Goal: Download file/media

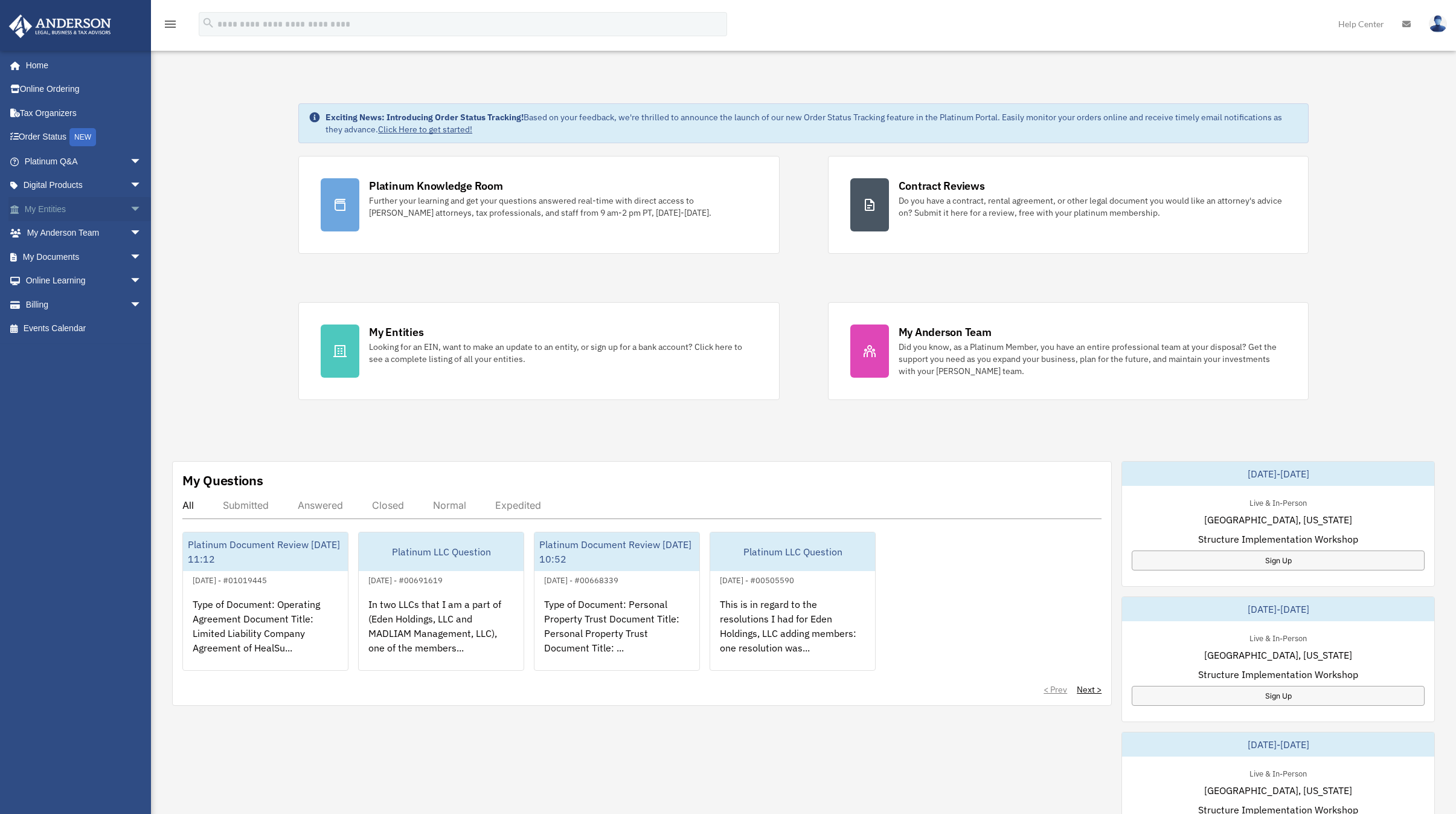
click at [59, 207] on link "My Entities arrow_drop_down" at bounding box center [84, 209] width 151 height 24
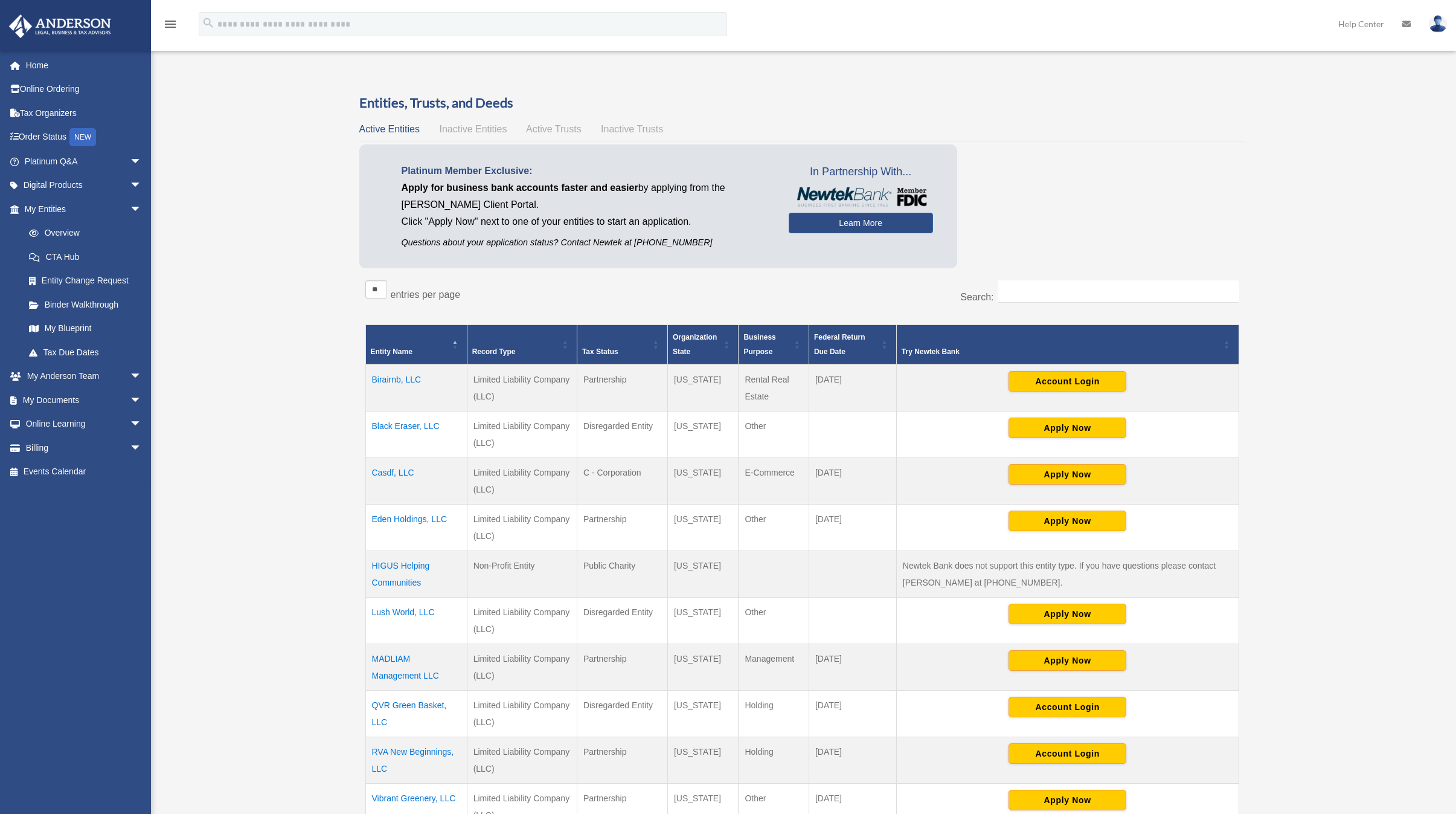
click at [293, 364] on div "Overview john@cjrallc.com Sign Out john@cjrallc.com Home Online Ordering Tax Or…" at bounding box center [728, 516] width 1456 height 915
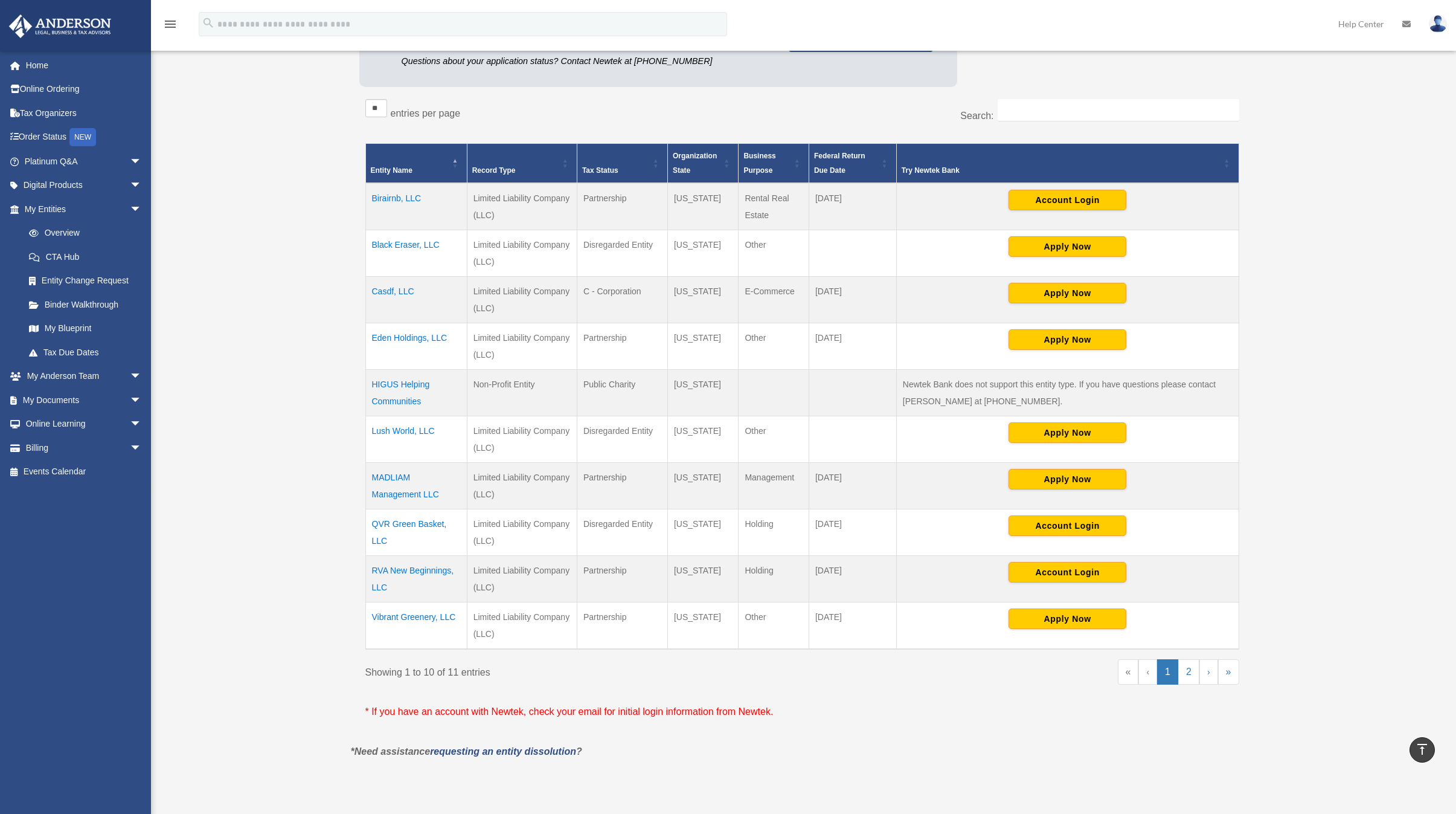
scroll to position [178, 0]
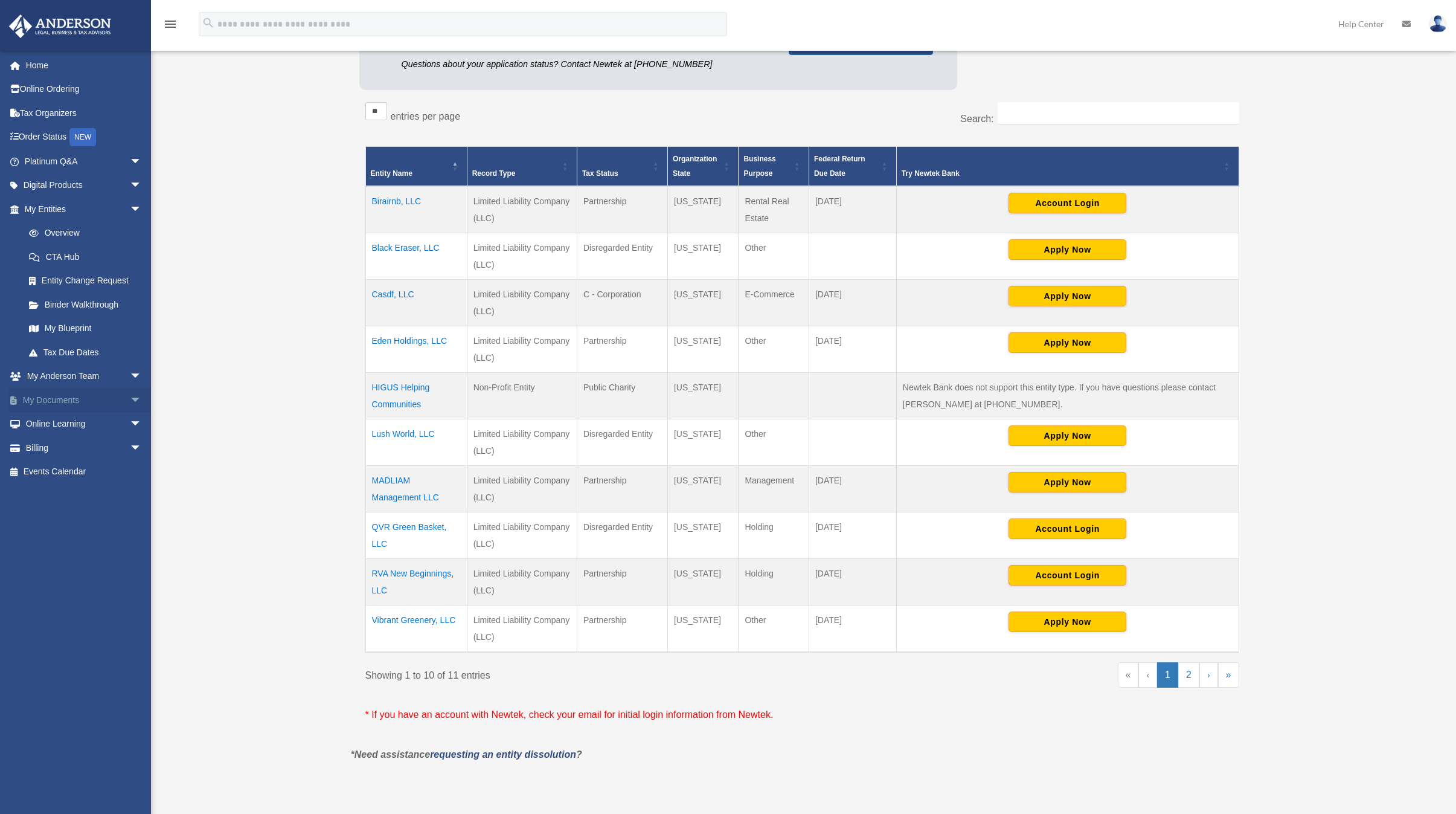
click at [57, 390] on link "My Documents arrow_drop_down" at bounding box center [84, 400] width 151 height 24
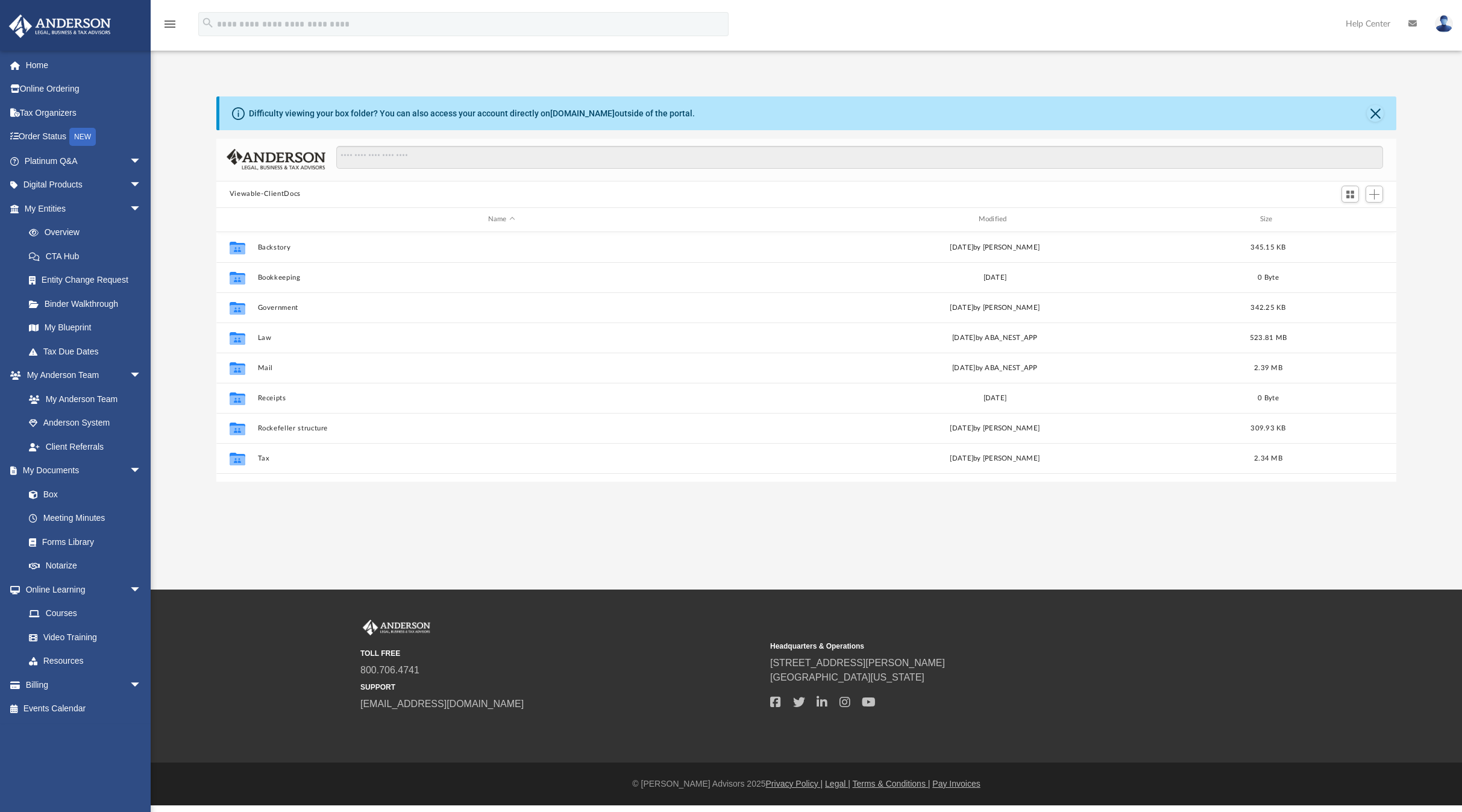
scroll to position [265, 1171]
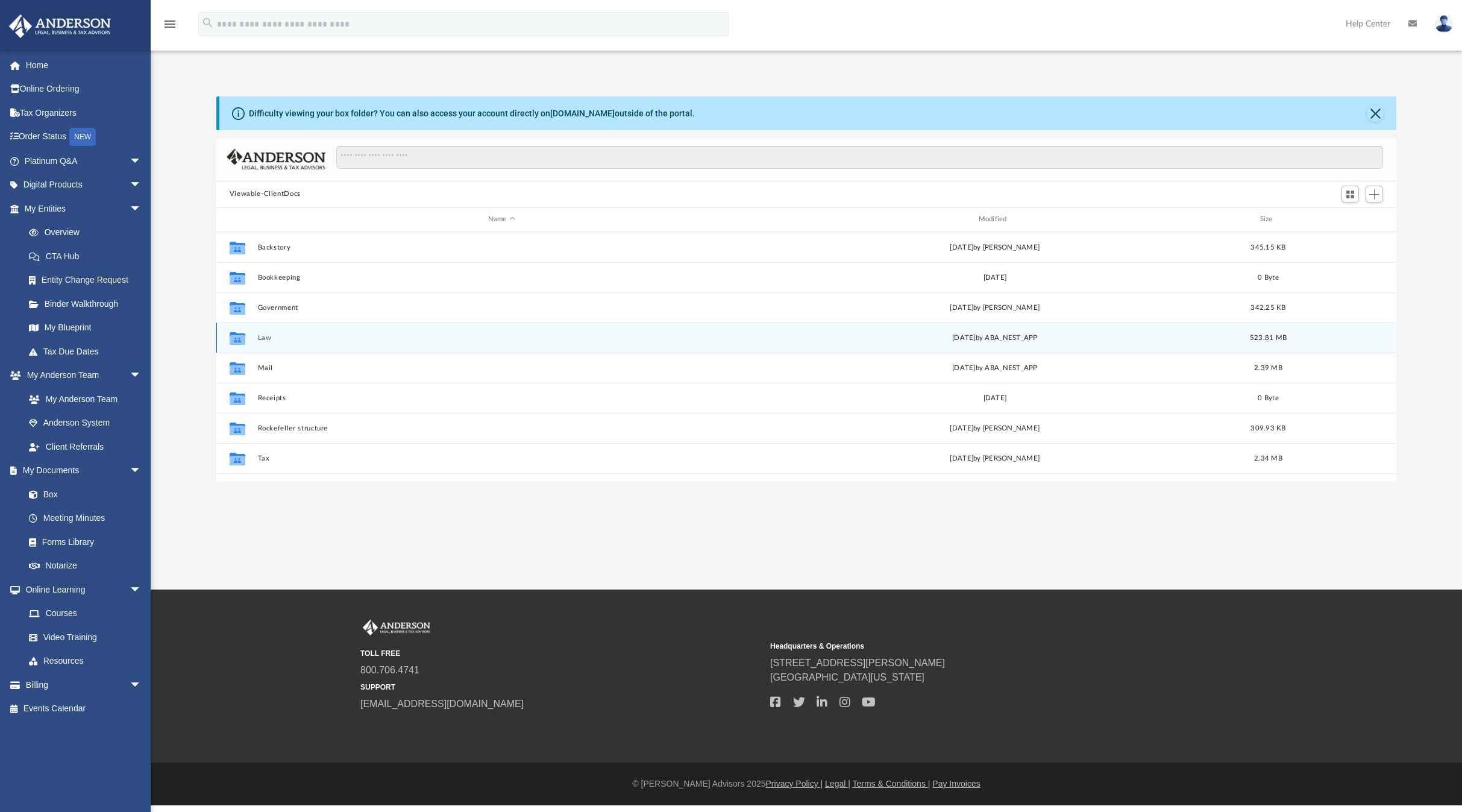
click at [261, 339] on button "Law" at bounding box center [501, 337] width 488 height 8
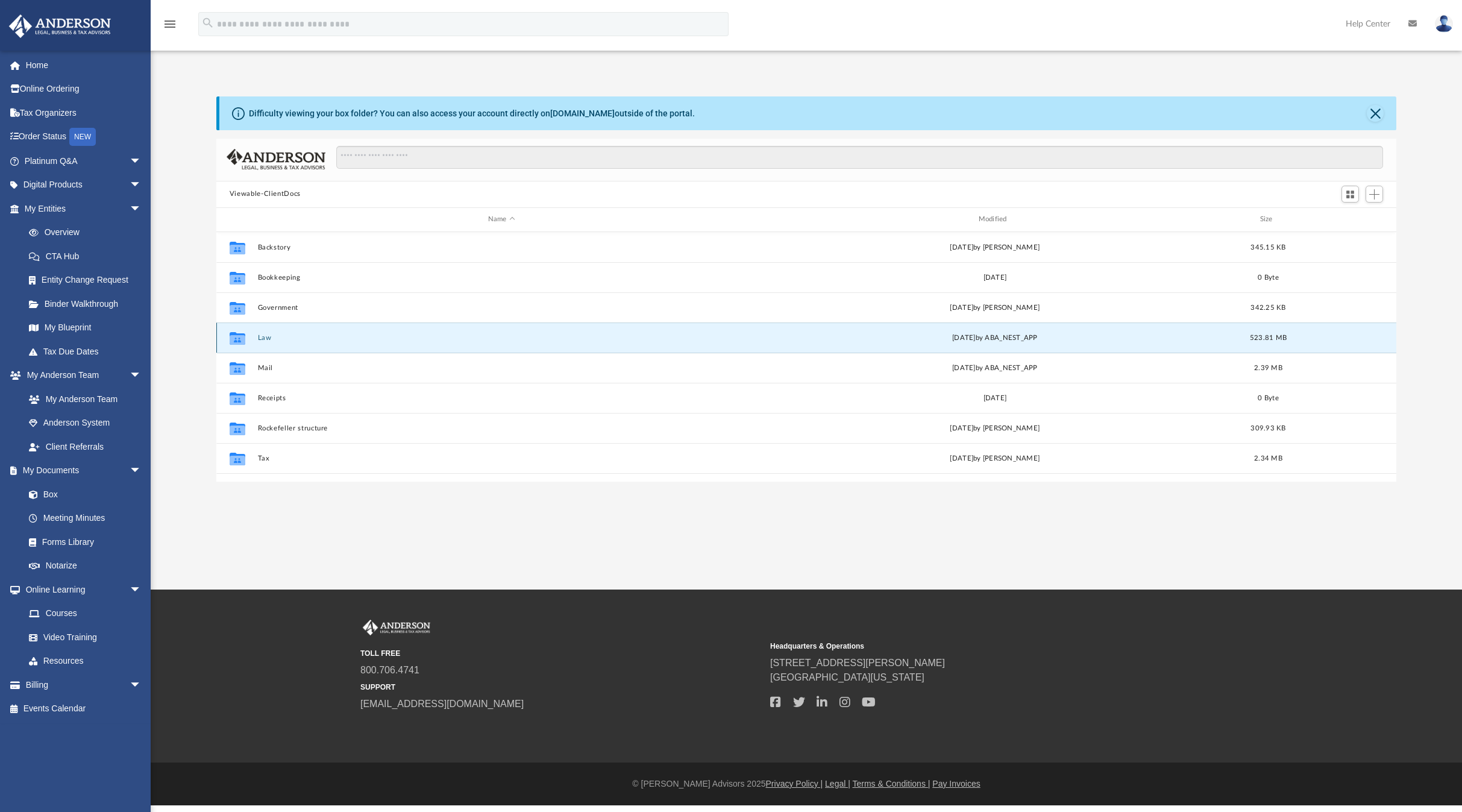
click at [261, 339] on button "Law" at bounding box center [501, 337] width 488 height 8
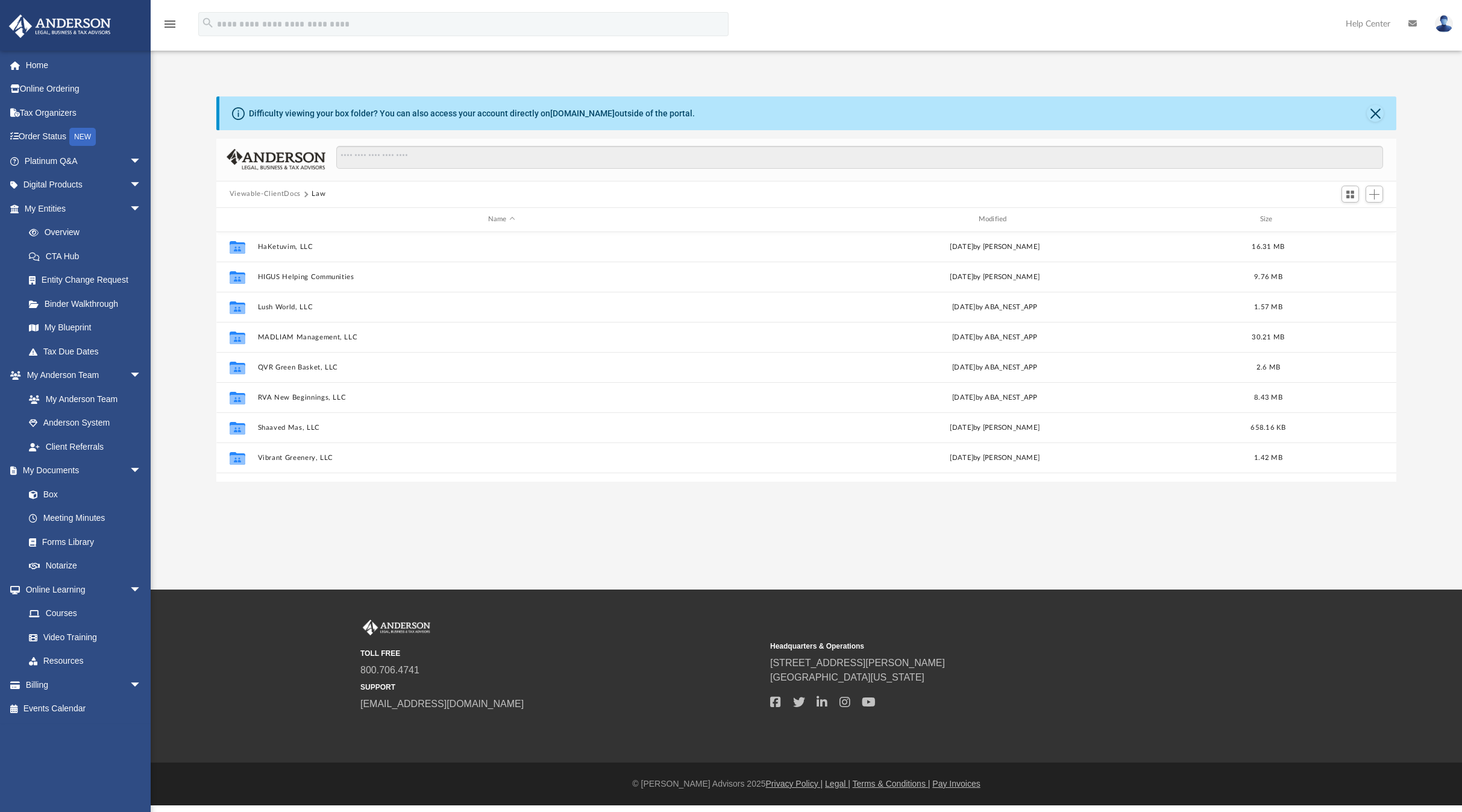
scroll to position [293, 0]
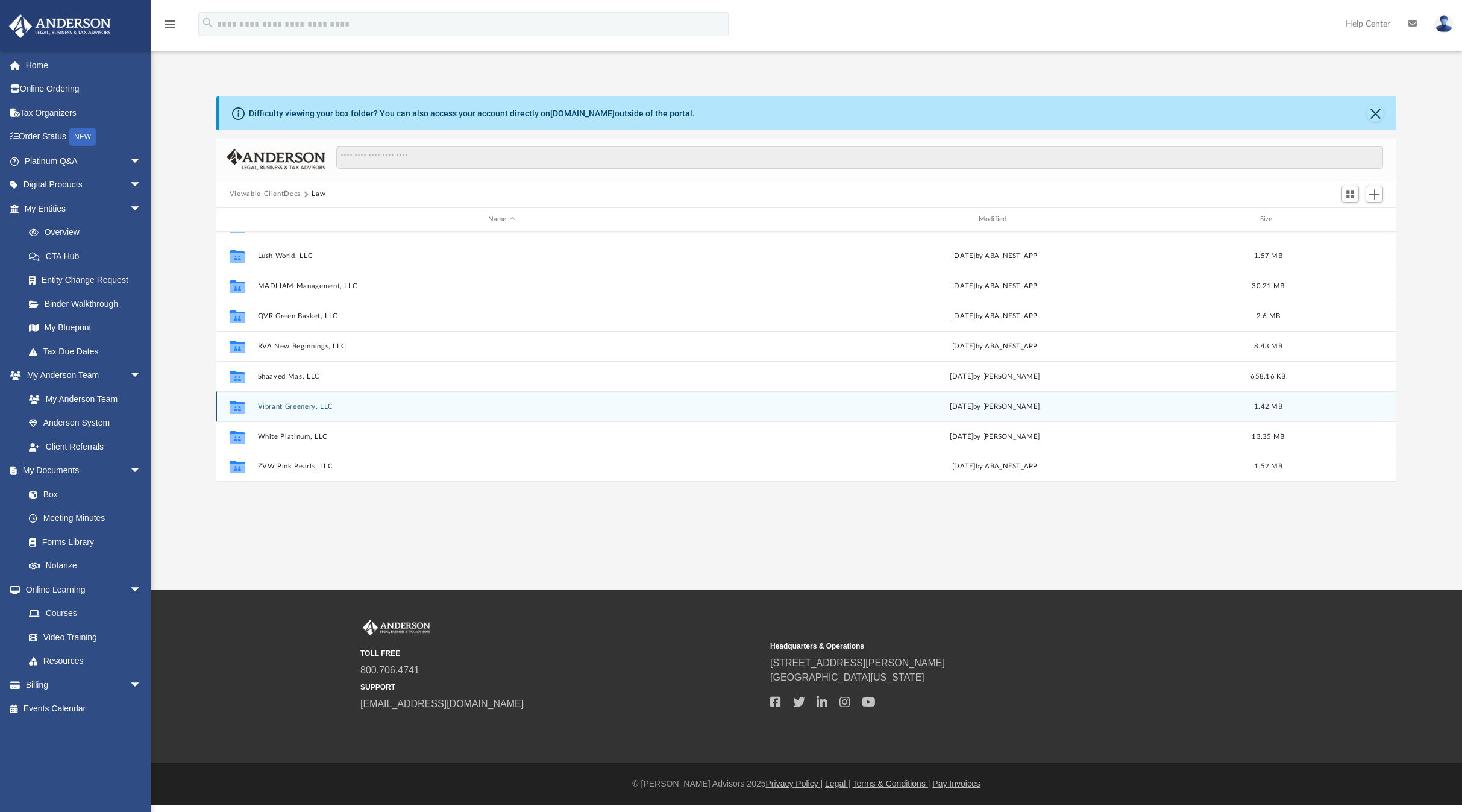
click at [268, 405] on button "Vibrant Greenery, LLC" at bounding box center [501, 405] width 488 height 8
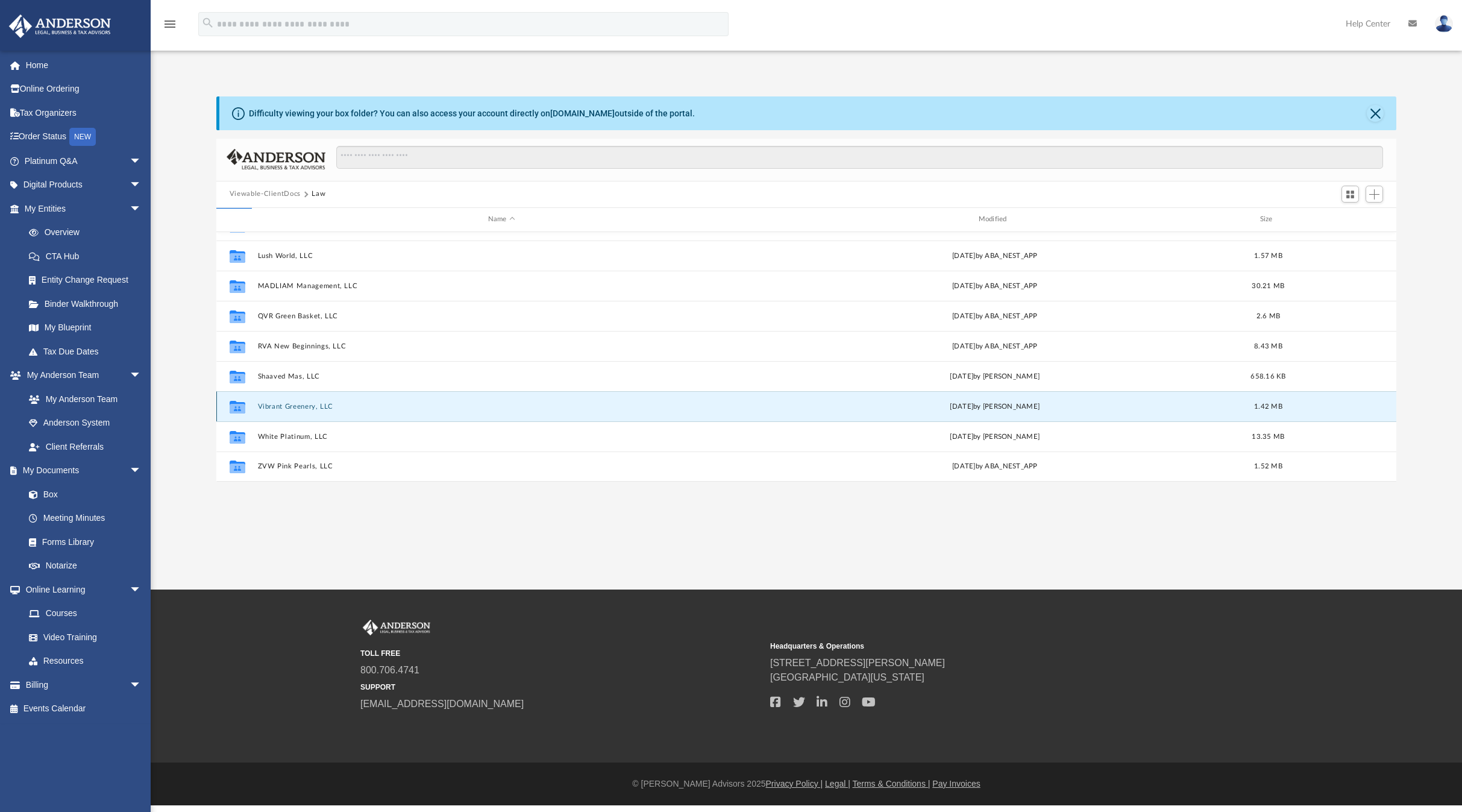
click at [268, 405] on button "Vibrant Greenery, LLC" at bounding box center [501, 405] width 488 height 8
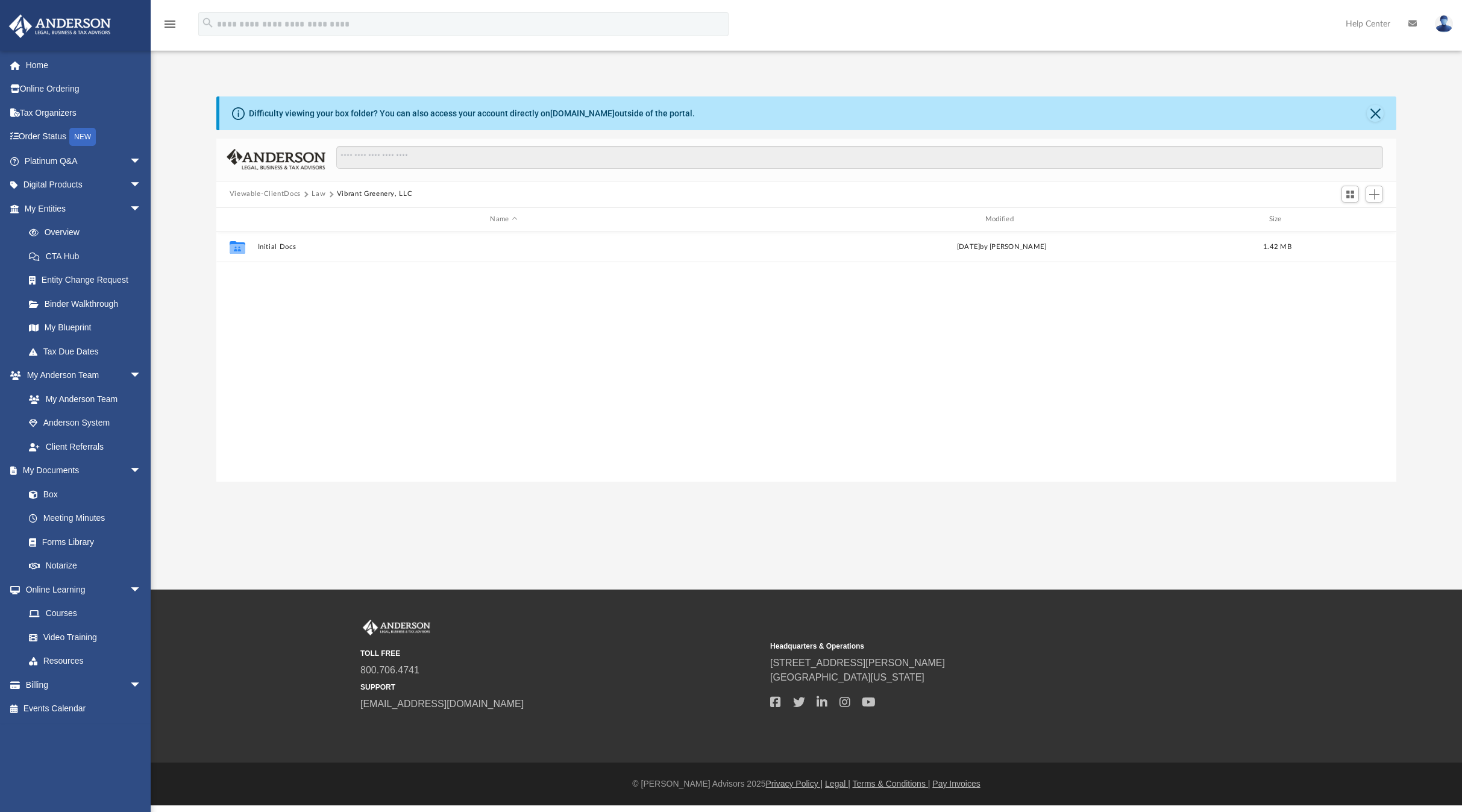
scroll to position [0, 0]
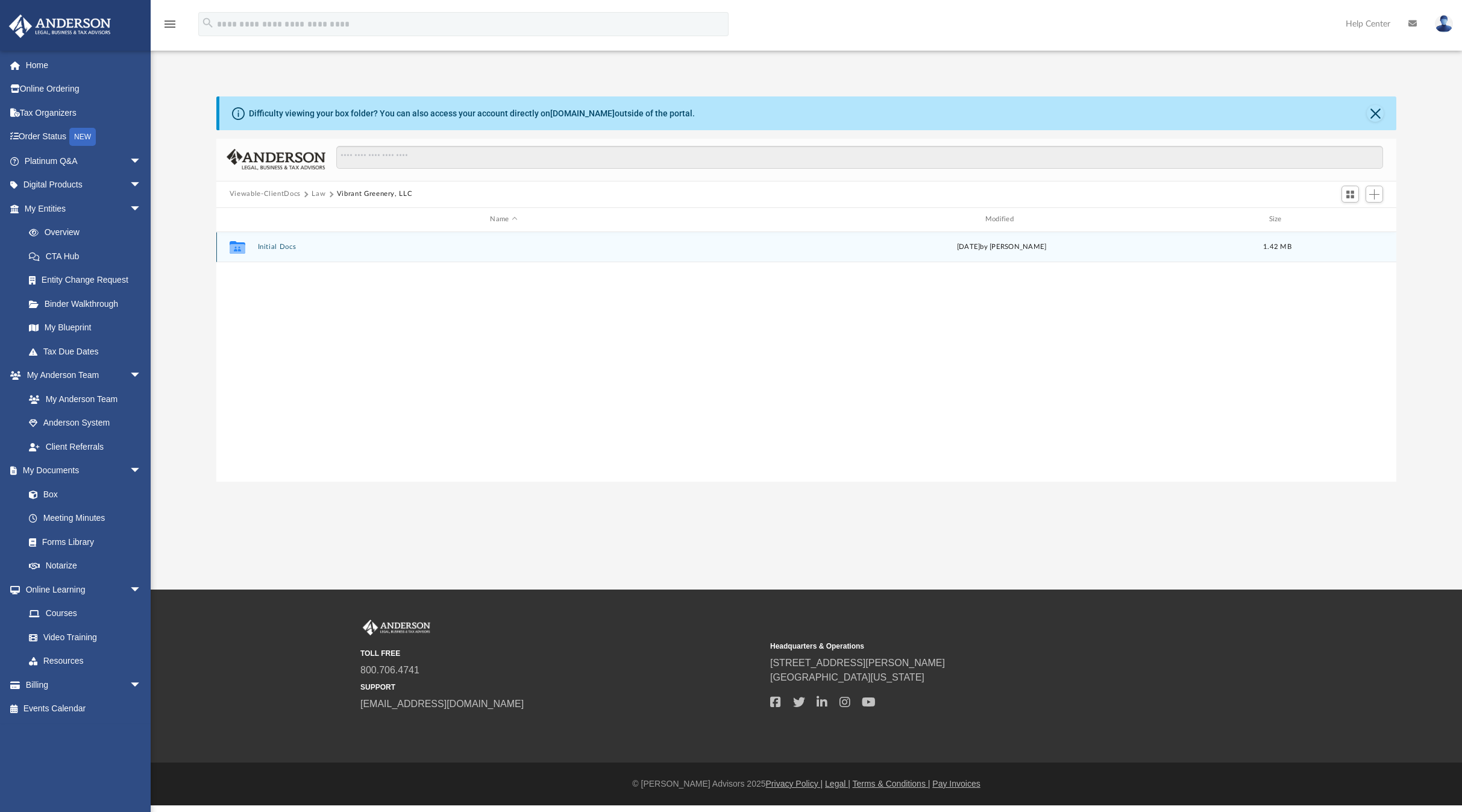
click at [273, 244] on button "Initial Docs" at bounding box center [503, 247] width 493 height 8
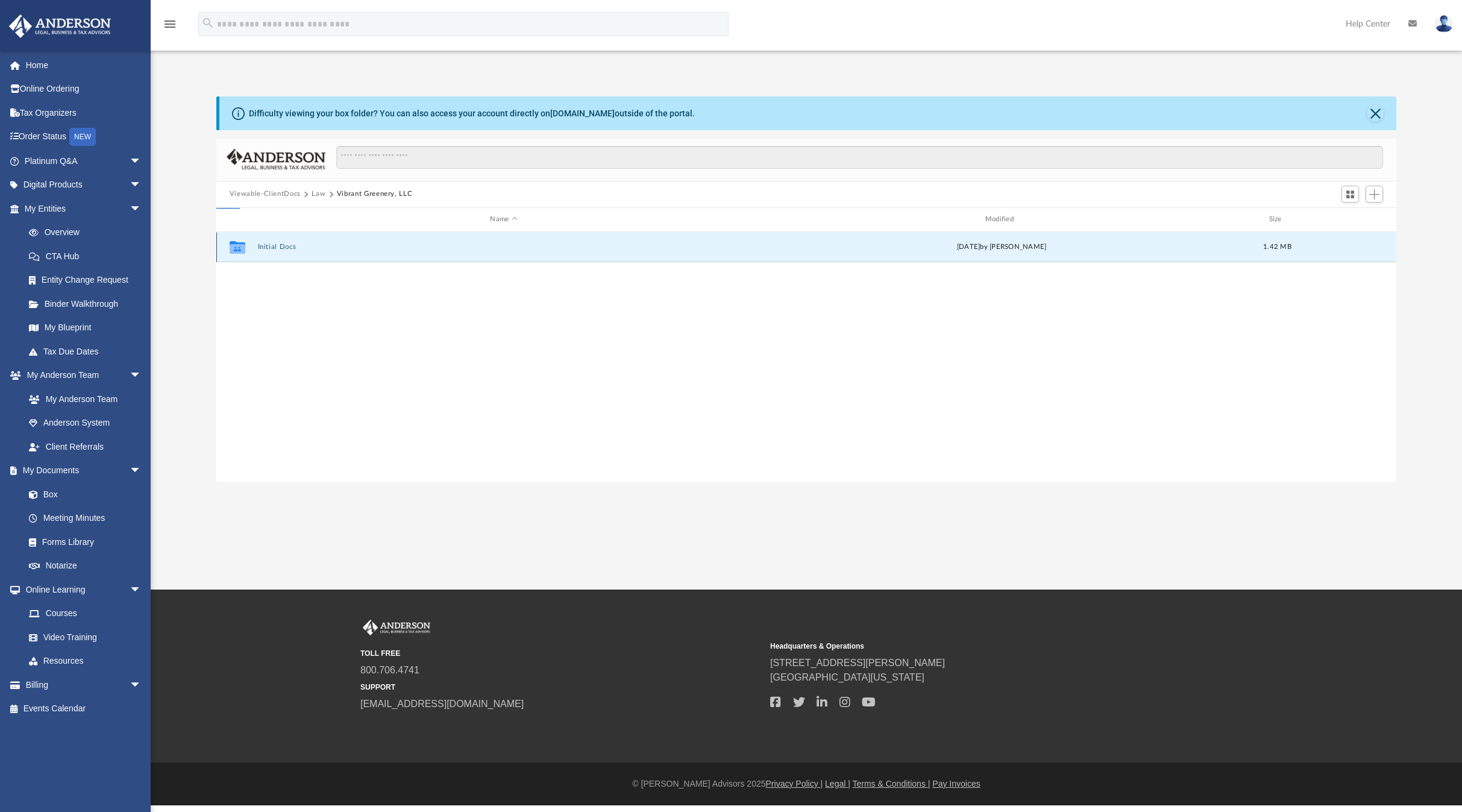
click at [273, 244] on button "Initial Docs" at bounding box center [503, 247] width 493 height 8
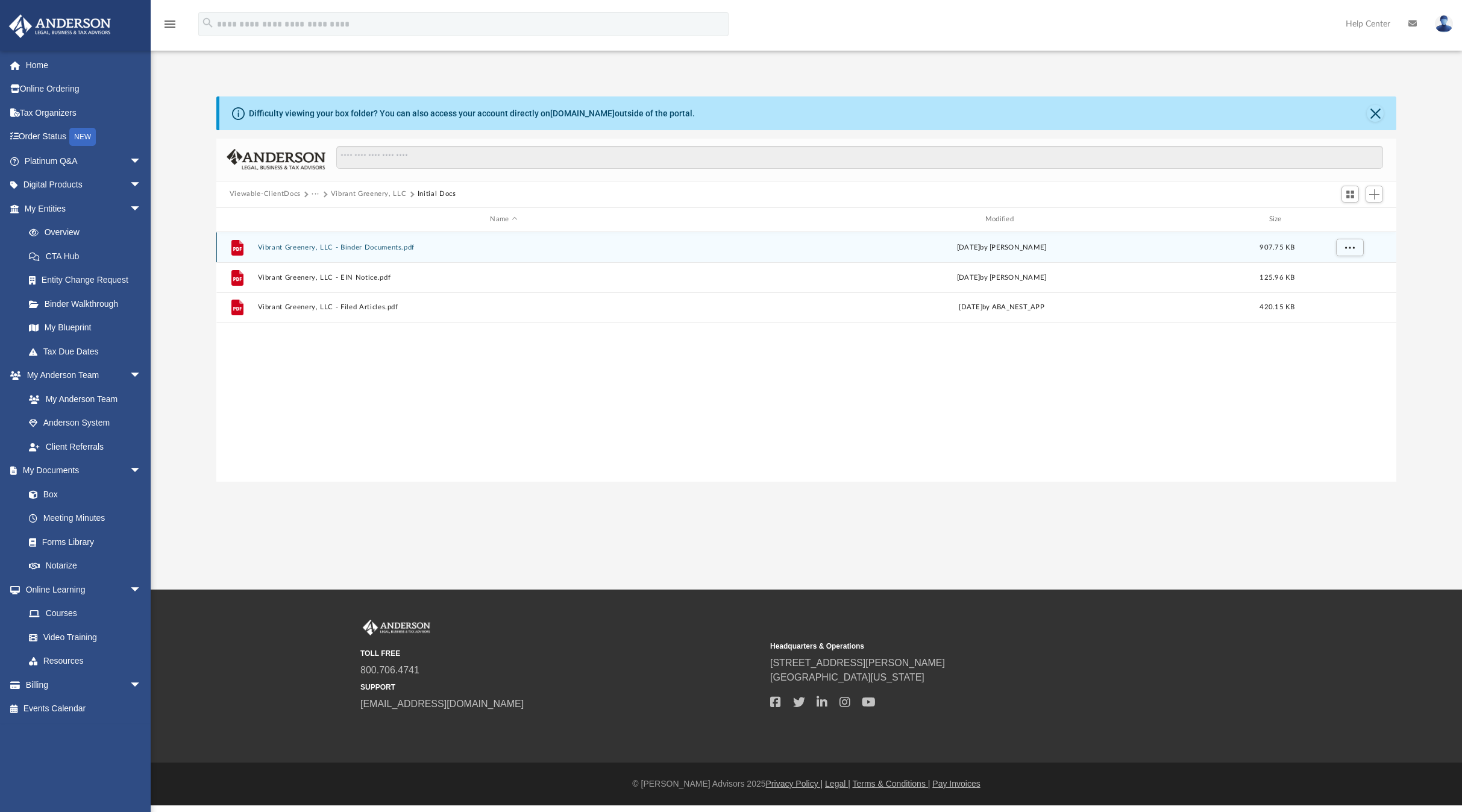
click at [345, 245] on button "Vibrant Greenery, LLC - Binder Documents.pdf" at bounding box center [503, 247] width 493 height 8
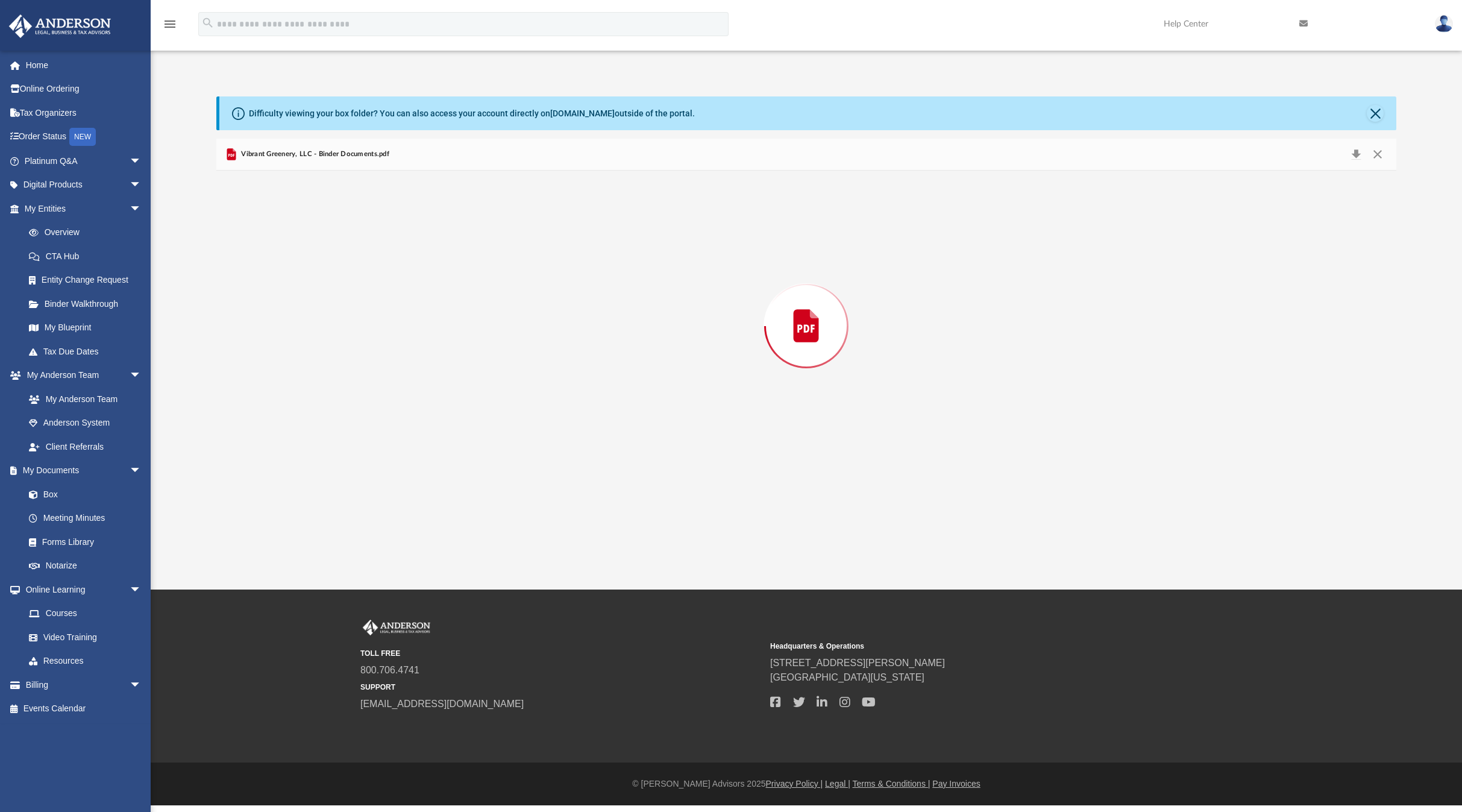
click at [345, 245] on div "Preview" at bounding box center [806, 326] width 1180 height 311
click at [525, 245] on div "John Dorsey 6112 Camas Canyon Ave Las Vegas , Nevada 89130 Re: Vibrant Greenery…" at bounding box center [806, 577] width 615 height 795
click at [1353, 152] on button "Download" at bounding box center [1356, 154] width 22 height 19
click at [1381, 116] on button "Close" at bounding box center [1375, 113] width 17 height 17
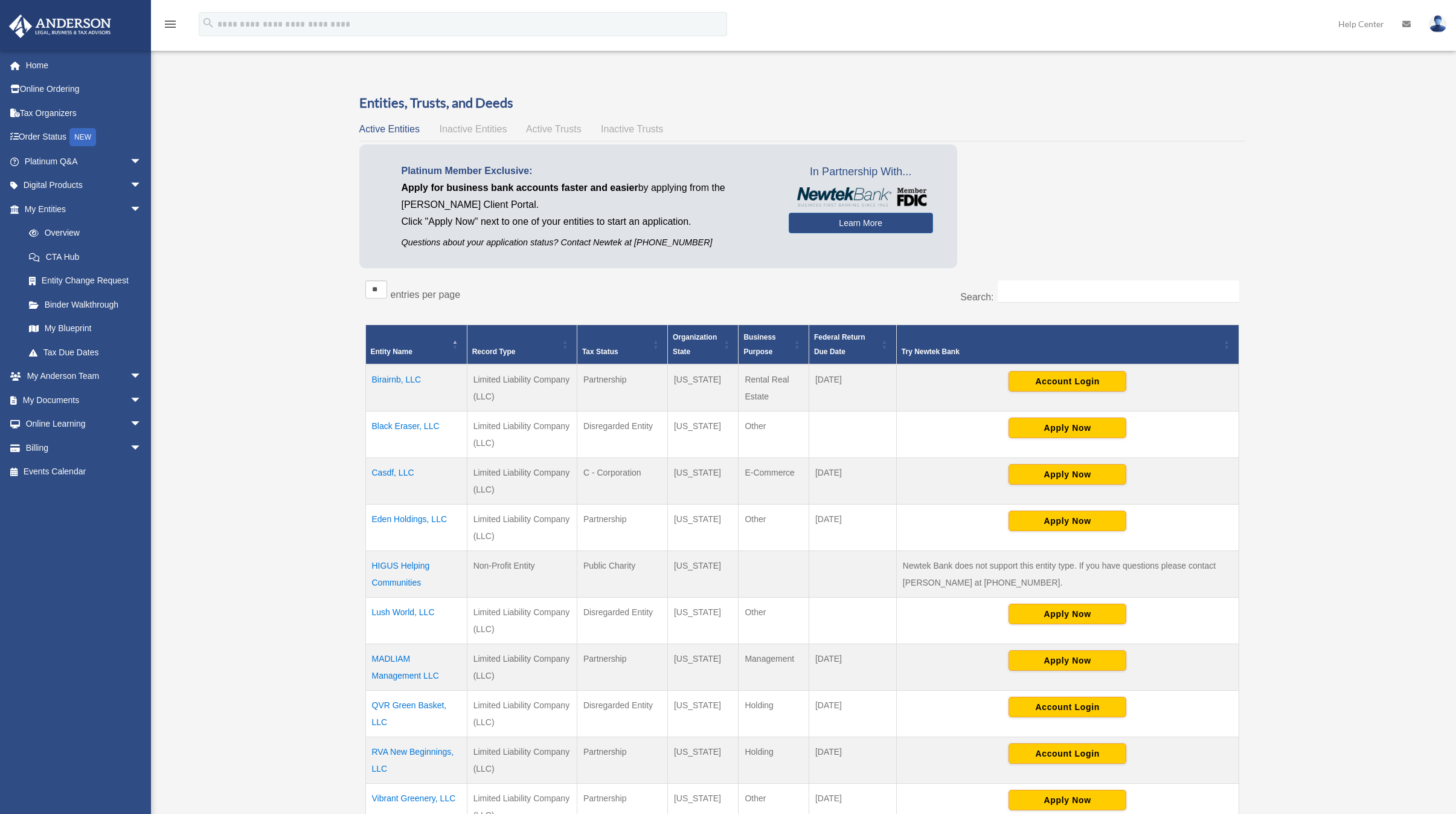
scroll to position [178, 0]
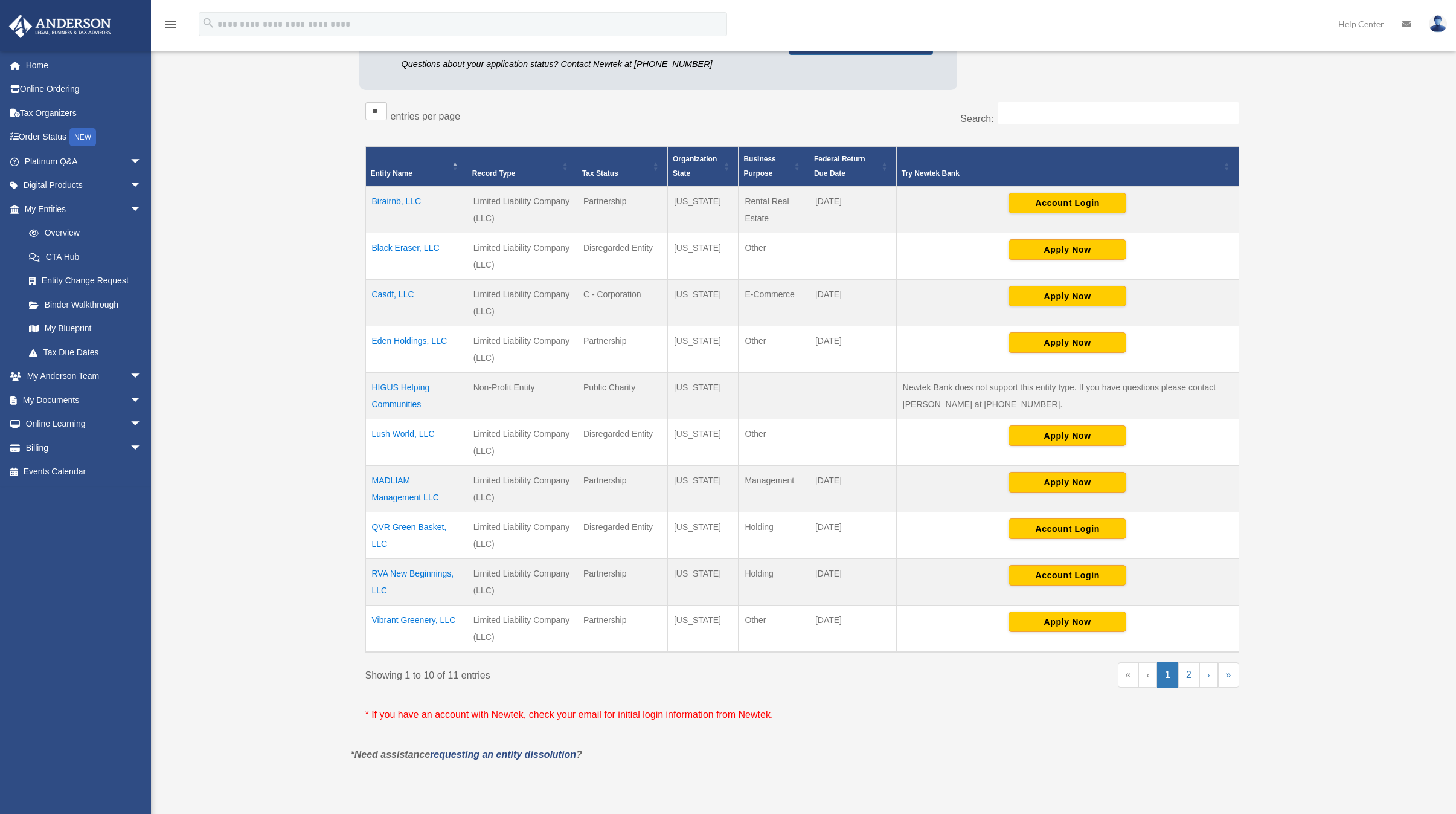
click at [405, 429] on td "Lush World, LLC" at bounding box center [416, 442] width 102 height 46
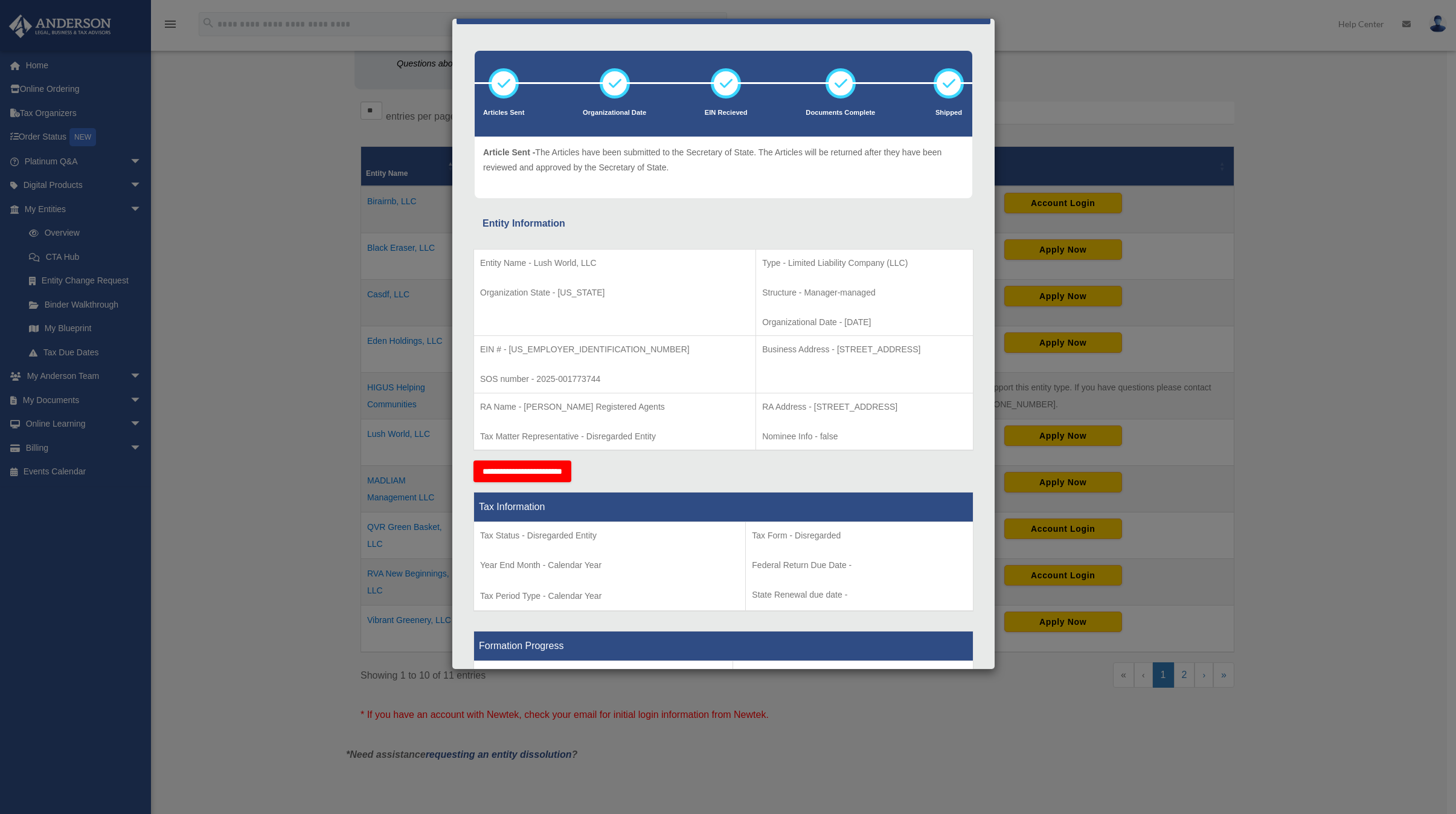
scroll to position [660, 0]
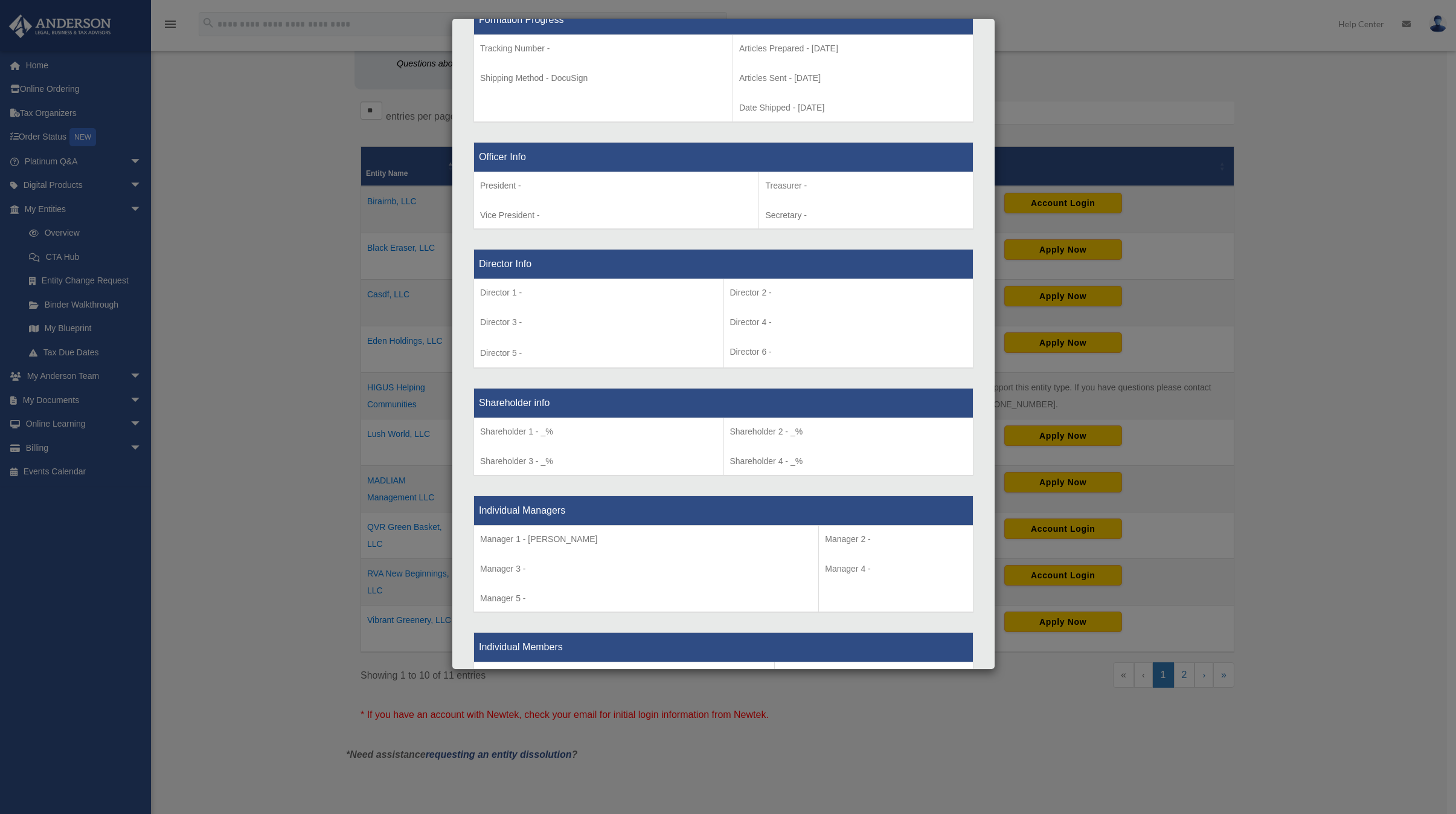
click at [971, 223] on div "Entity Information Entity Name - Lush World, LLC Organization State - Wyoming T…" at bounding box center [723, 252] width 515 height 1326
click at [319, 97] on div "Details × Articles Sent Organizational Date" at bounding box center [728, 407] width 1456 height 814
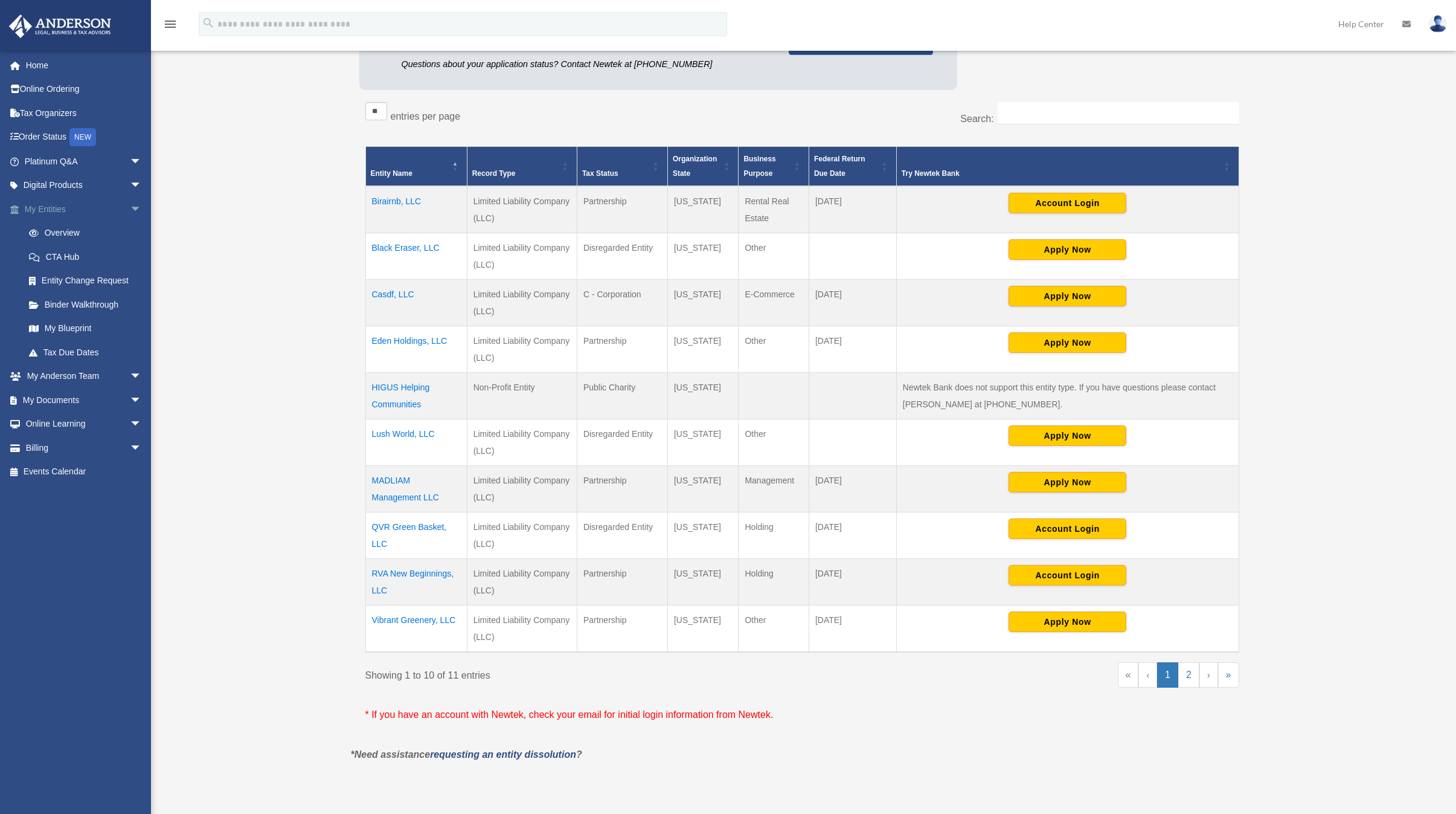
click at [130, 207] on span "arrow_drop_down" at bounding box center [141, 209] width 24 height 25
click at [50, 256] on link "My Documents arrow_drop_down" at bounding box center [84, 256] width 151 height 24
click at [50, 257] on link "My Documents arrow_drop_down" at bounding box center [84, 256] width 151 height 24
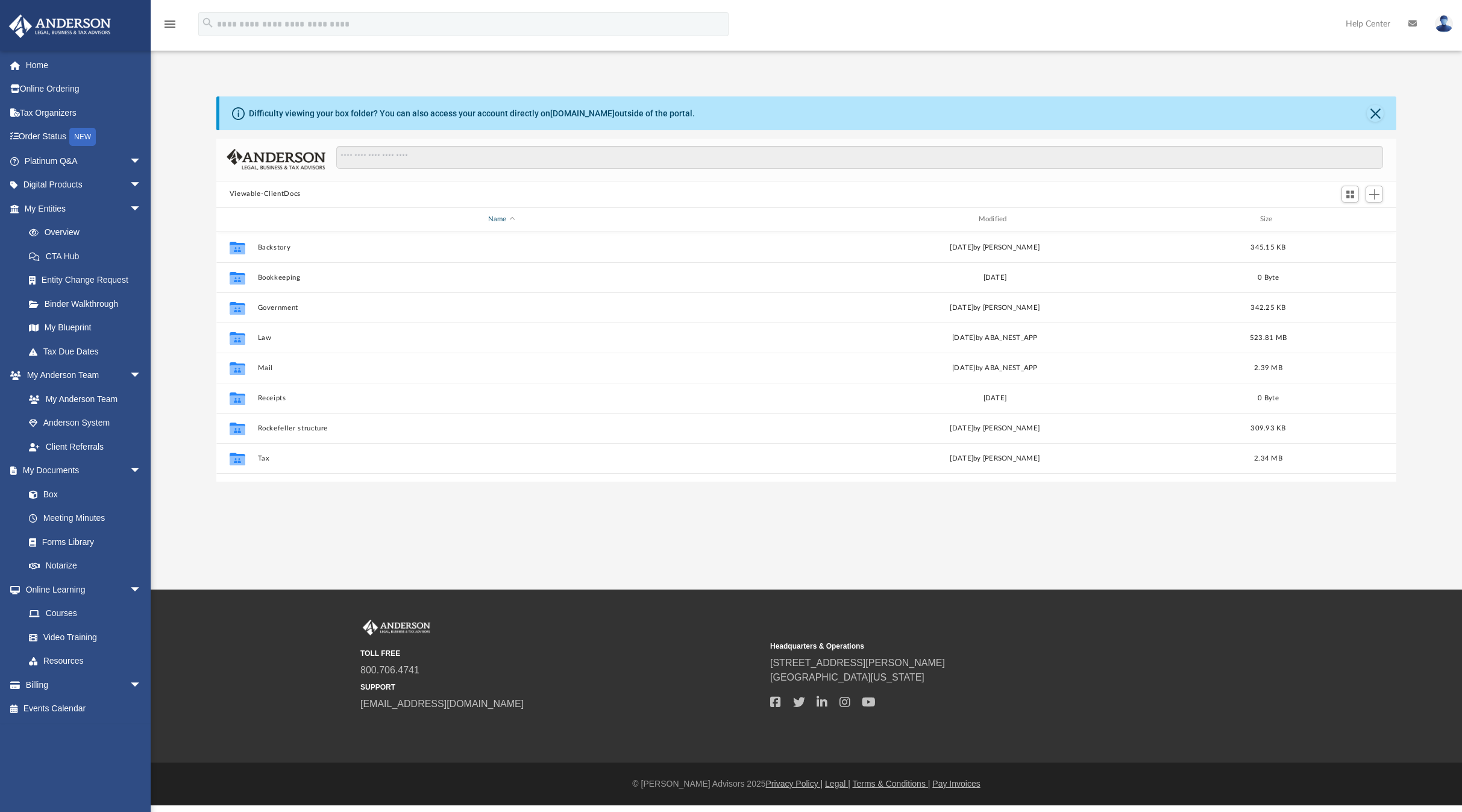
scroll to position [265, 1171]
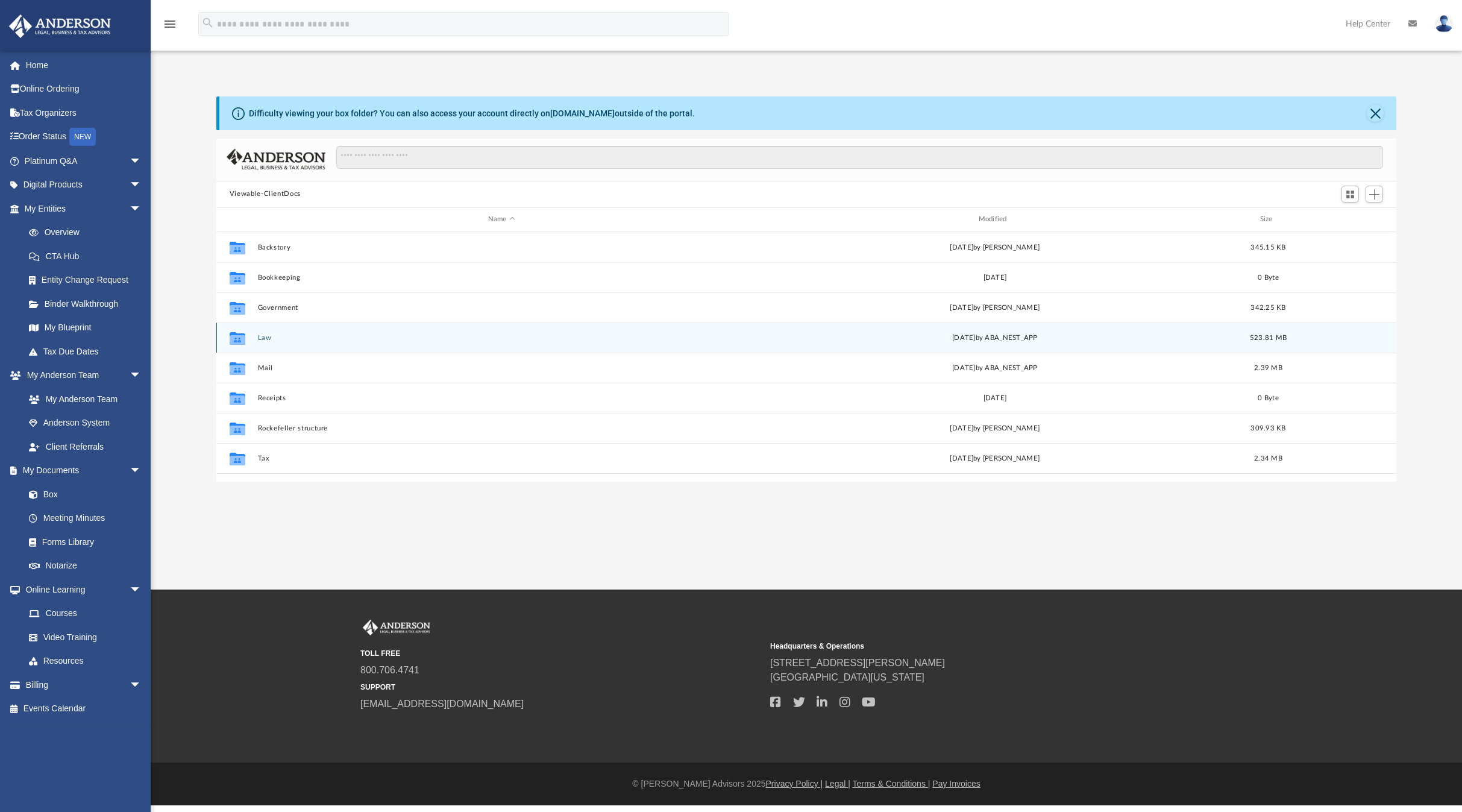
click at [265, 343] on div "Collaborated Folder Law [DATE] by ABA_NEST_APP 523.81 MB" at bounding box center [806, 337] width 1180 height 30
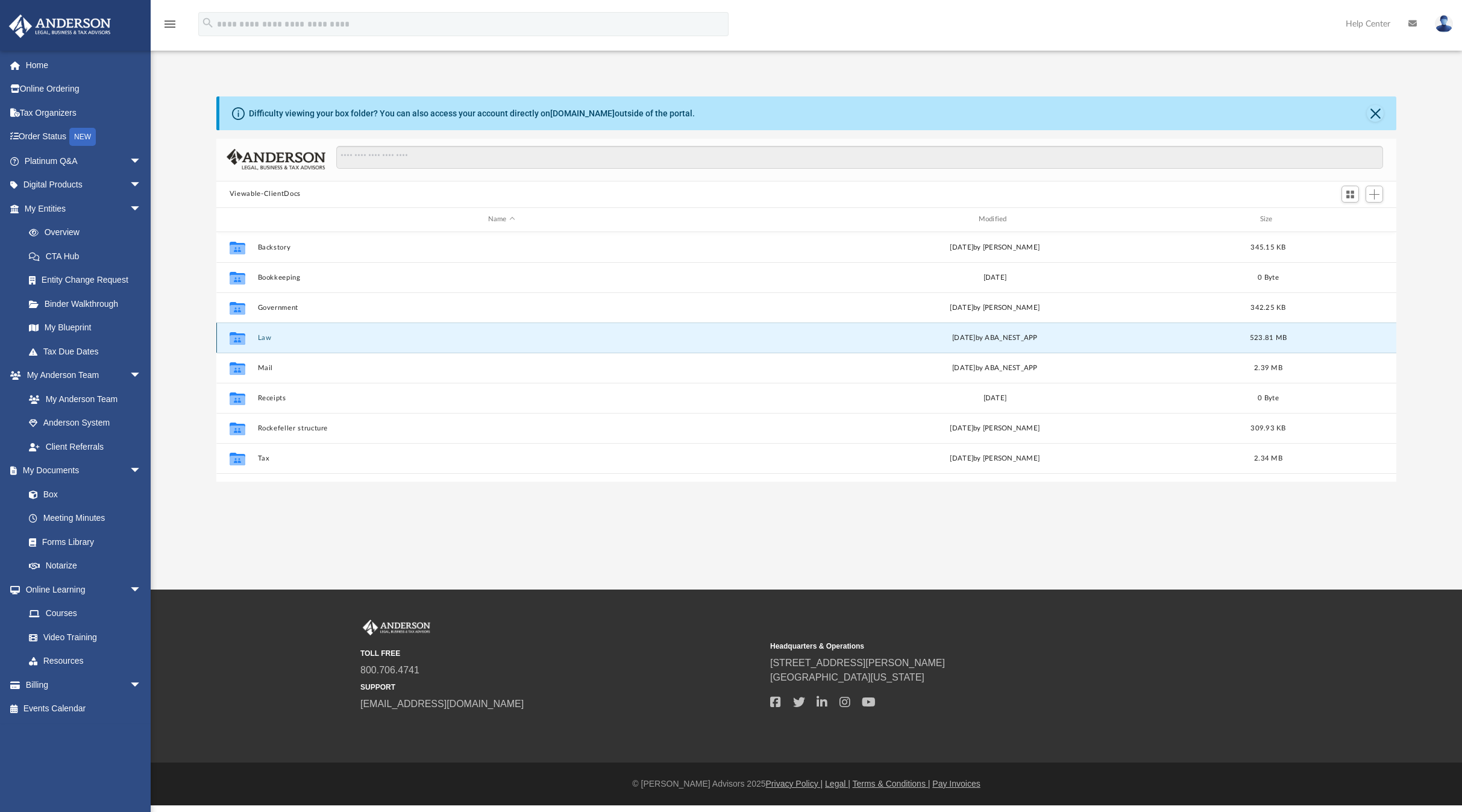
click at [265, 343] on div "Collaborated Folder Law [DATE] by ABA_NEST_APP 523.81 MB" at bounding box center [806, 337] width 1180 height 30
click at [263, 339] on button "Law" at bounding box center [501, 337] width 488 height 8
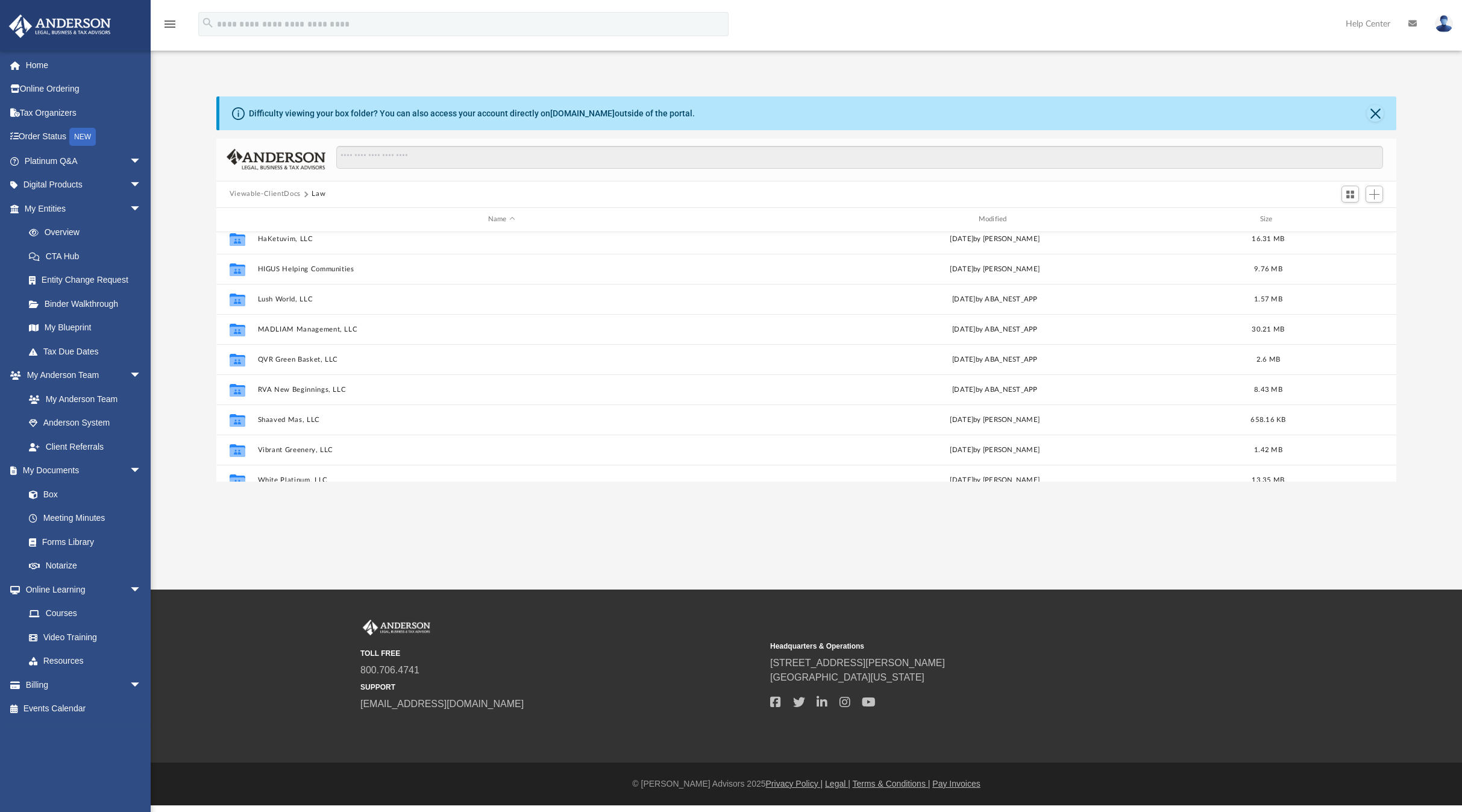
scroll to position [252, 0]
click at [273, 296] on button "Lush World, LLC" at bounding box center [501, 296] width 488 height 8
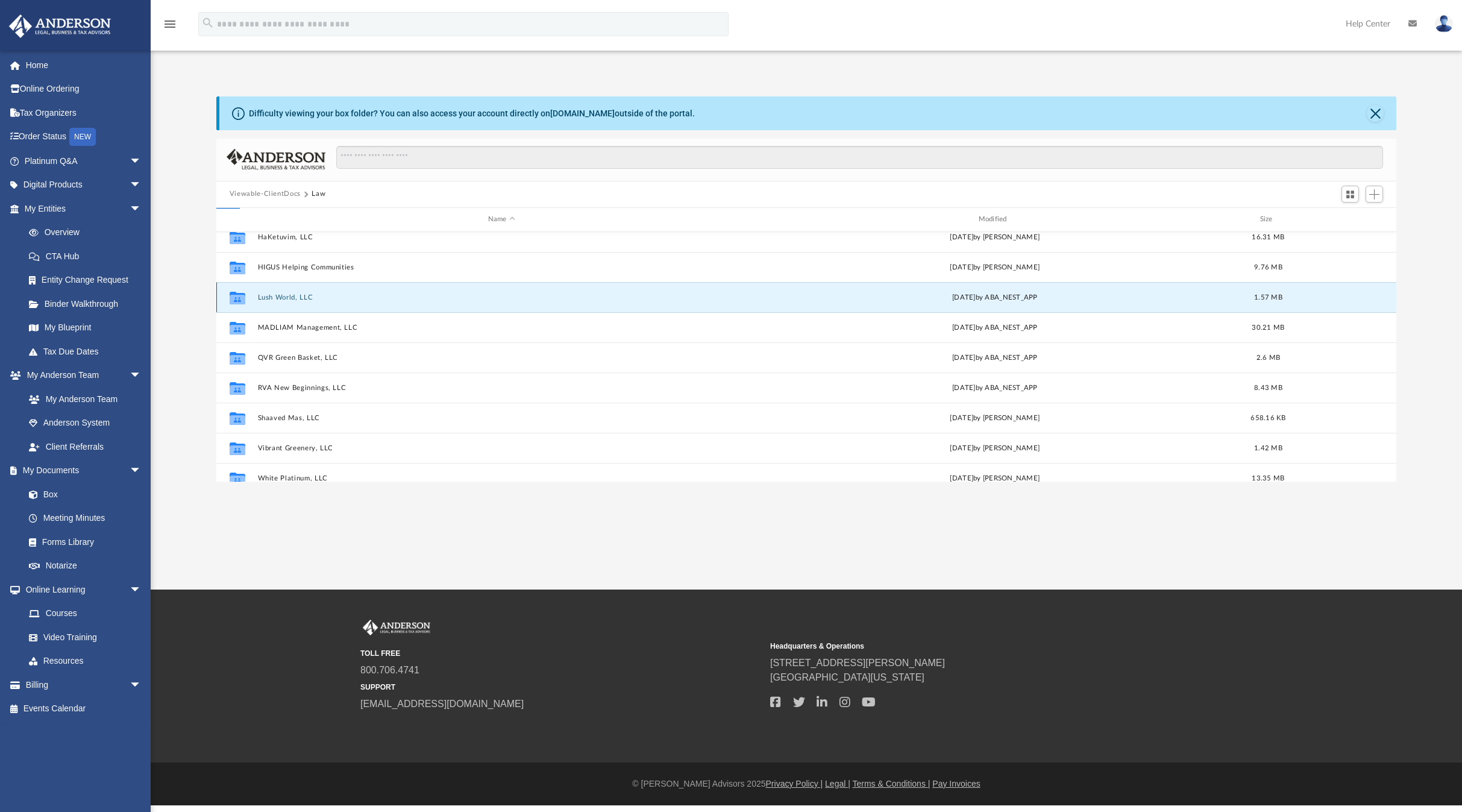
click at [273, 296] on button "Lush World, LLC" at bounding box center [501, 296] width 488 height 8
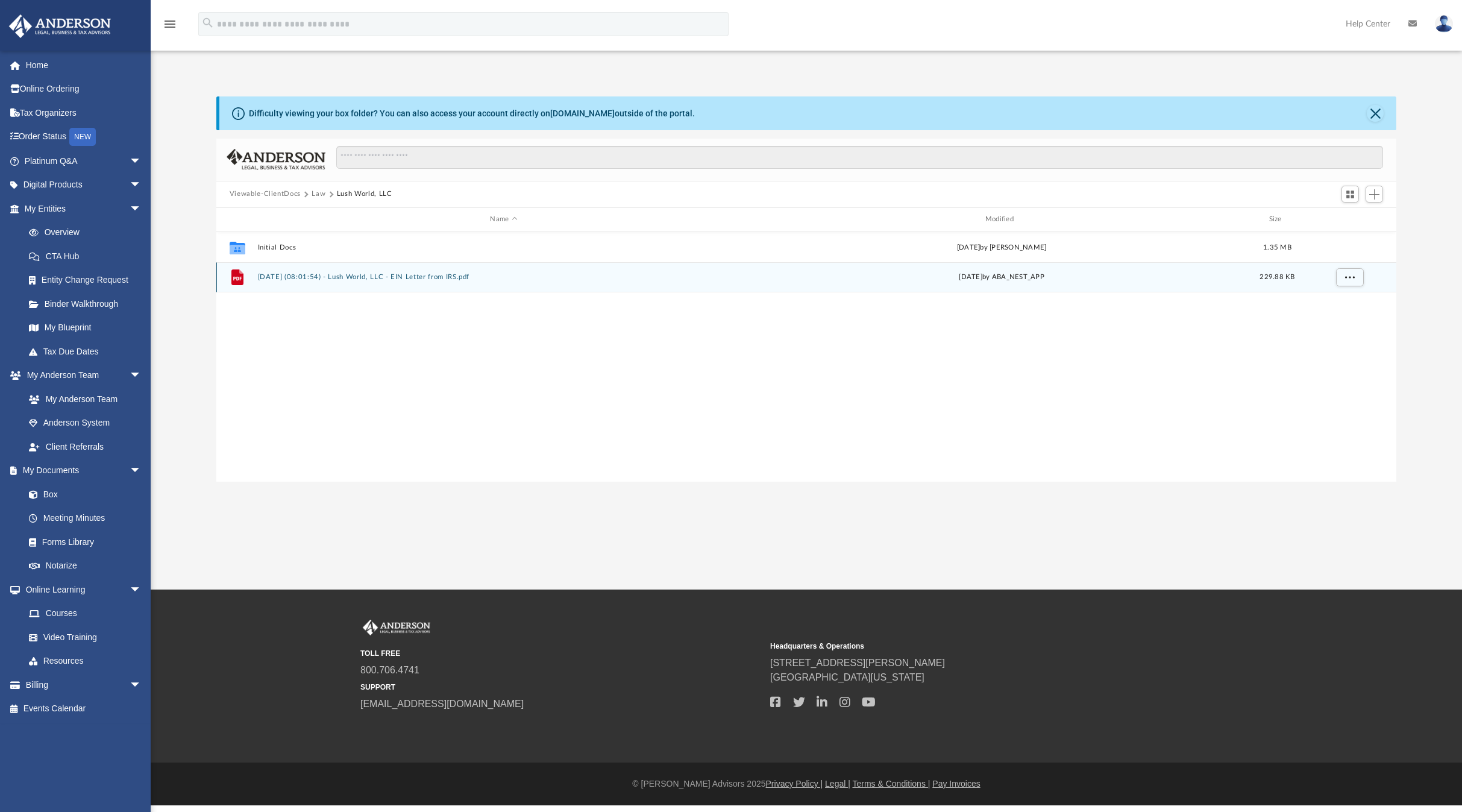
click at [290, 275] on button "2025.10.01 (08:01:54) - Lush World, LLC - EIN Letter from IRS.pdf" at bounding box center [503, 277] width 493 height 8
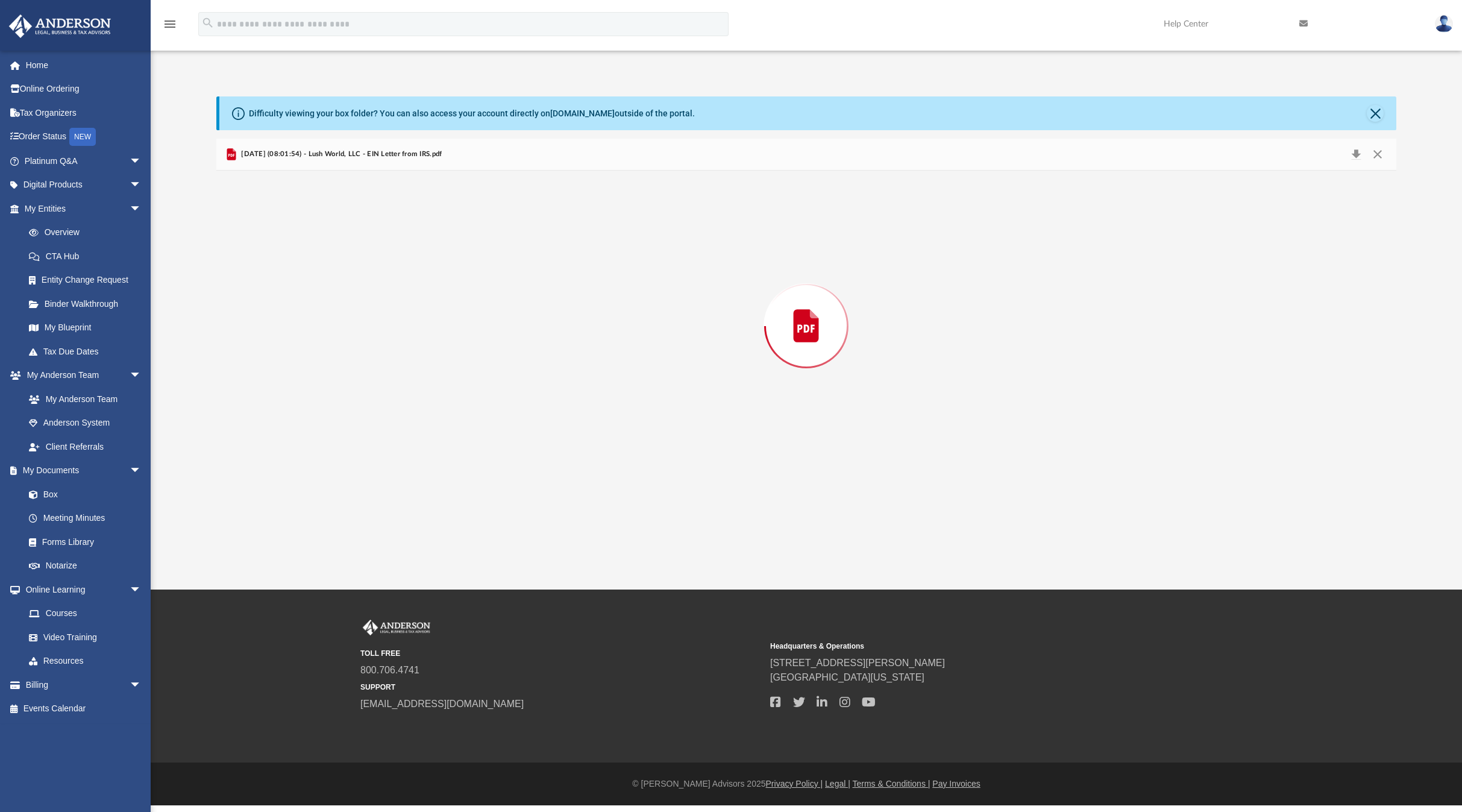
click at [290, 275] on div "Preview" at bounding box center [806, 326] width 1180 height 311
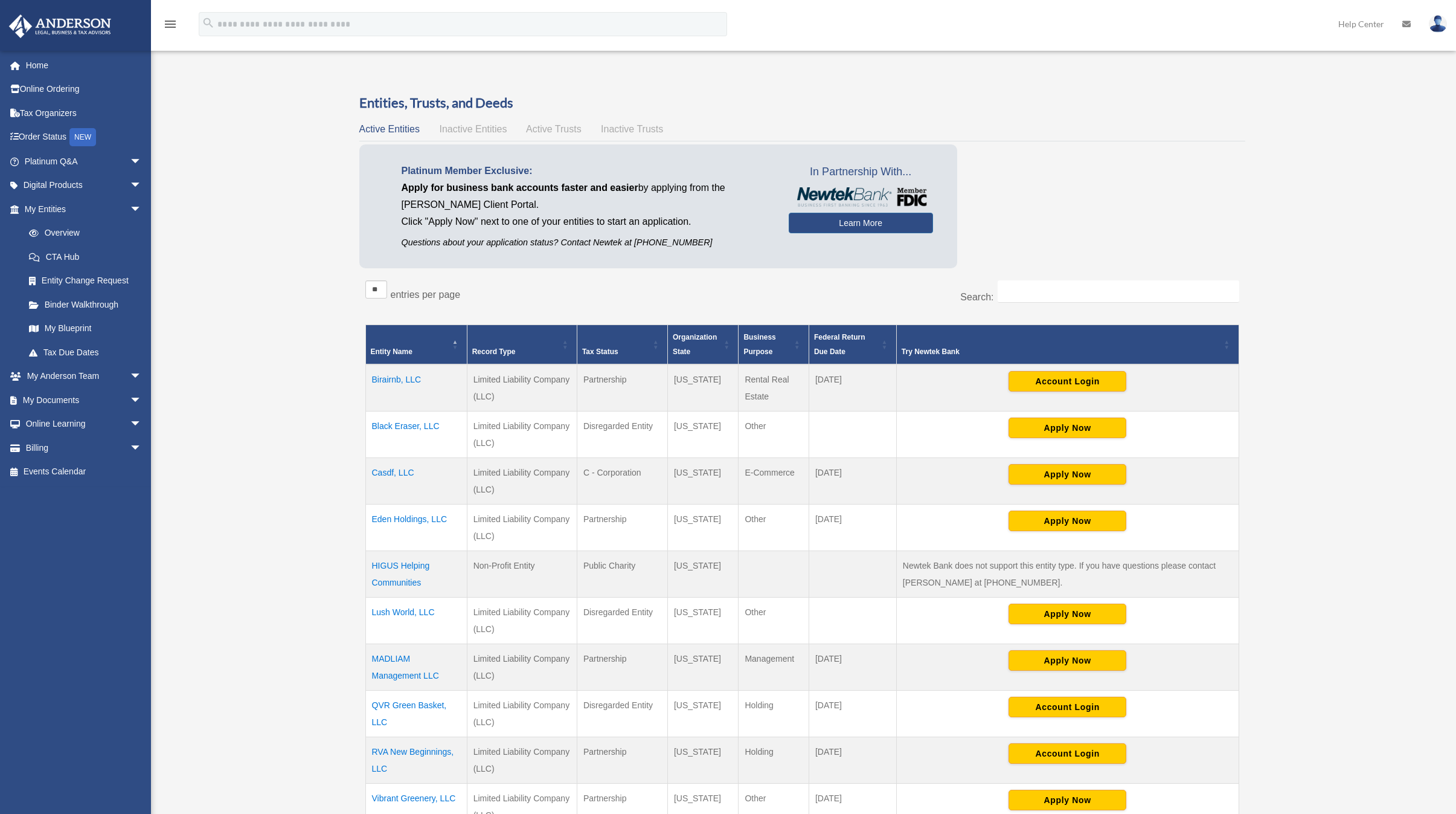
scroll to position [178, 0]
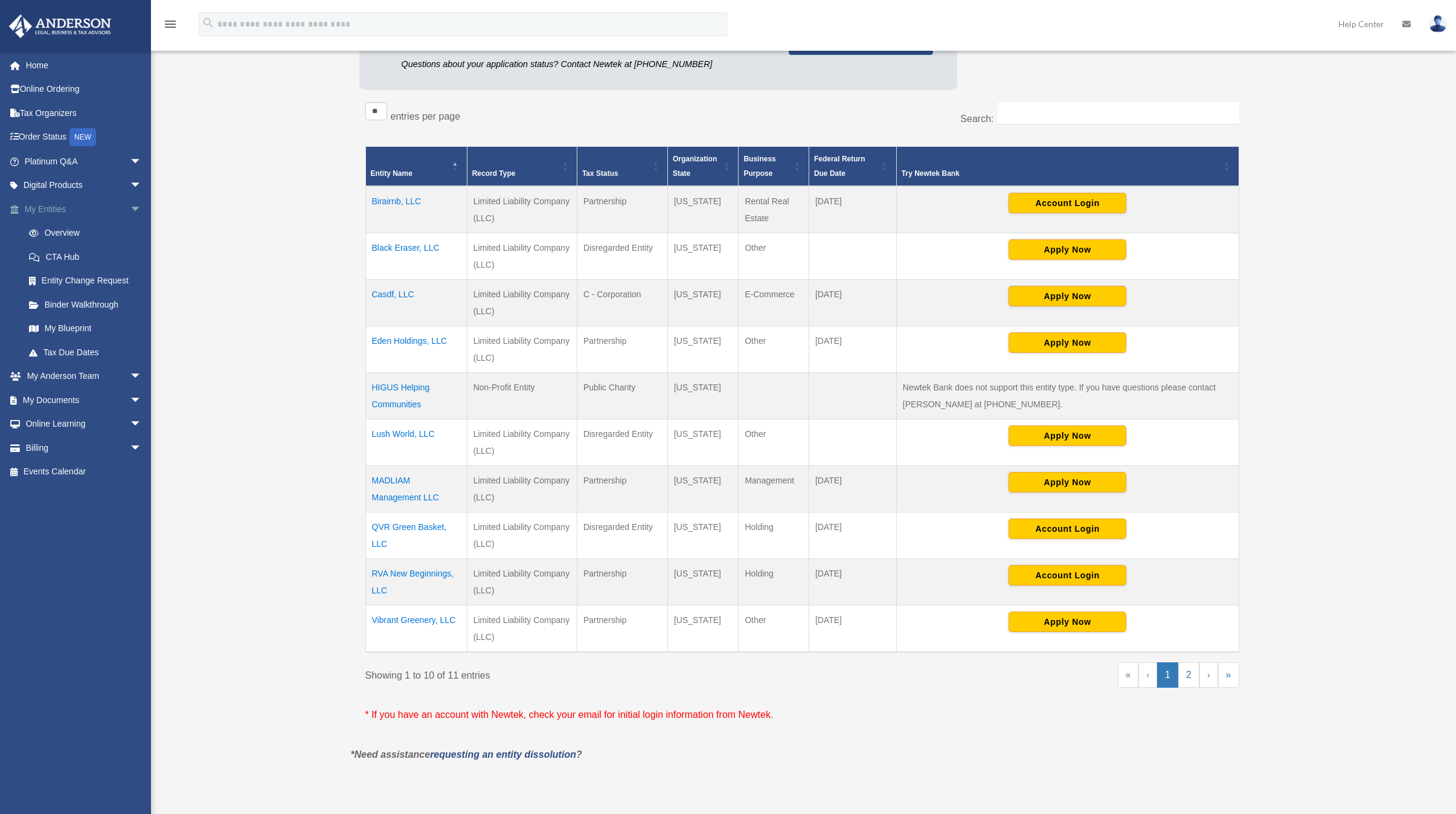
click at [130, 204] on span "arrow_drop_down" at bounding box center [141, 209] width 24 height 25
click at [57, 250] on link "My Documents arrow_drop_down" at bounding box center [84, 256] width 151 height 24
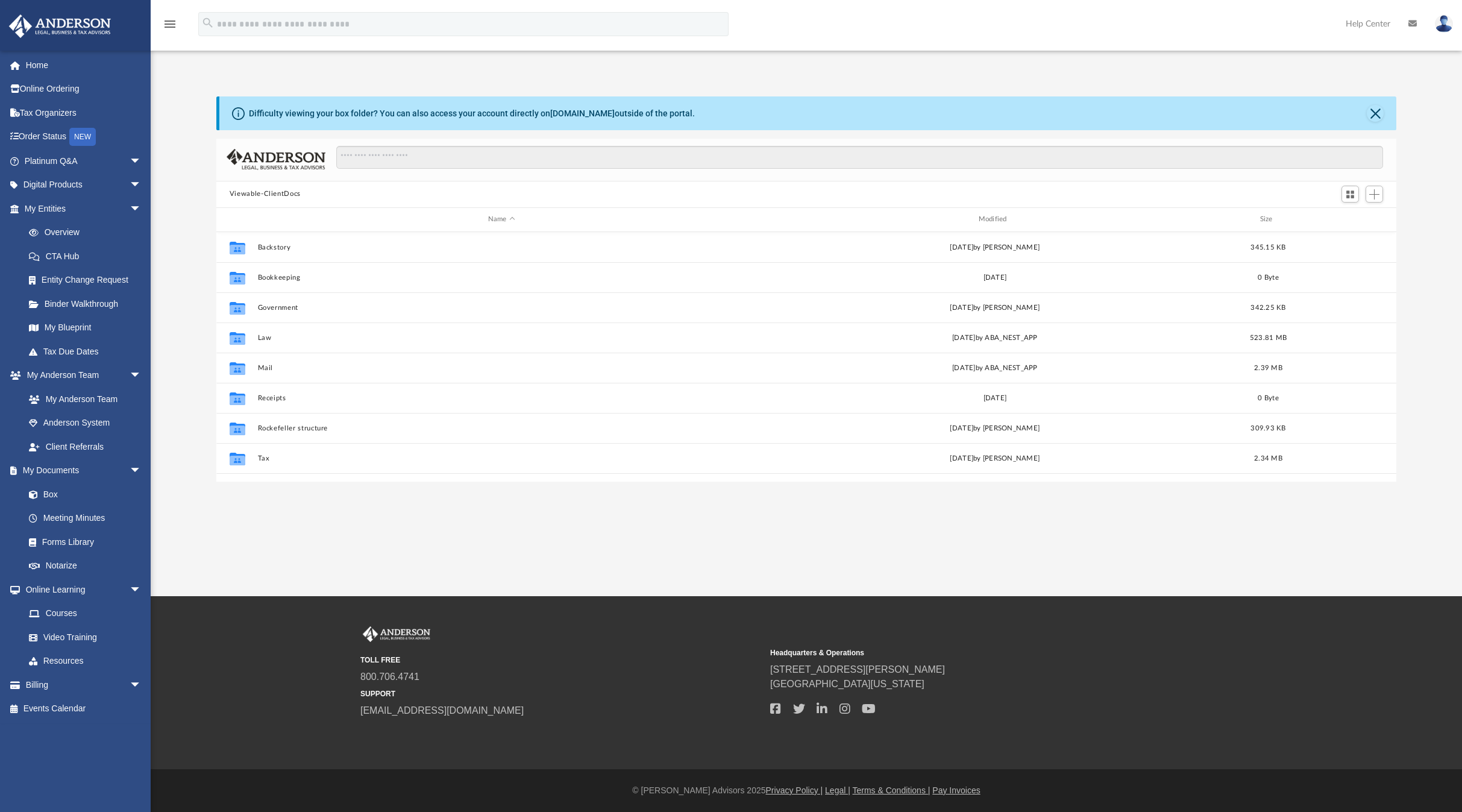
scroll to position [265, 1171]
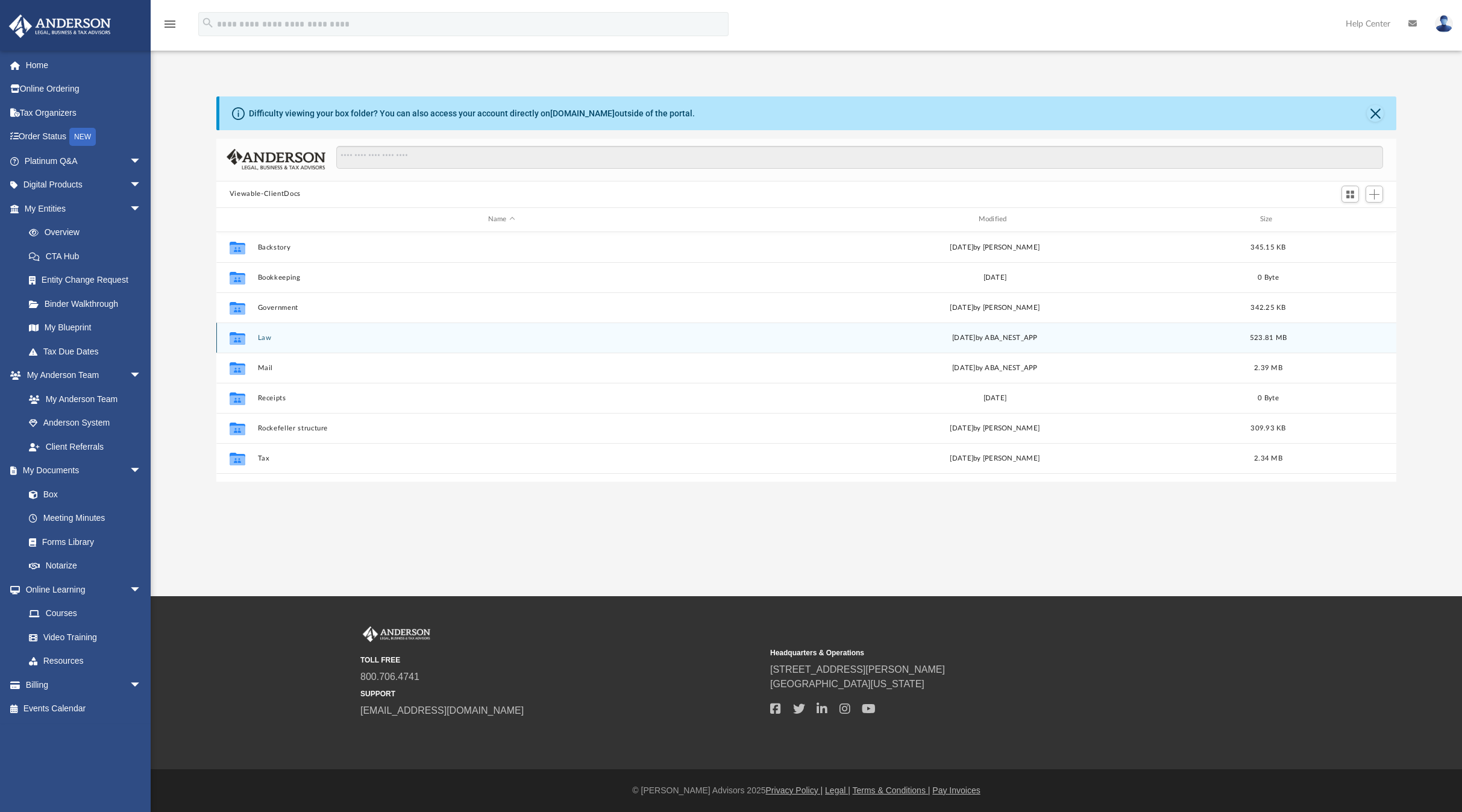
click at [268, 337] on button "Law" at bounding box center [501, 337] width 488 height 8
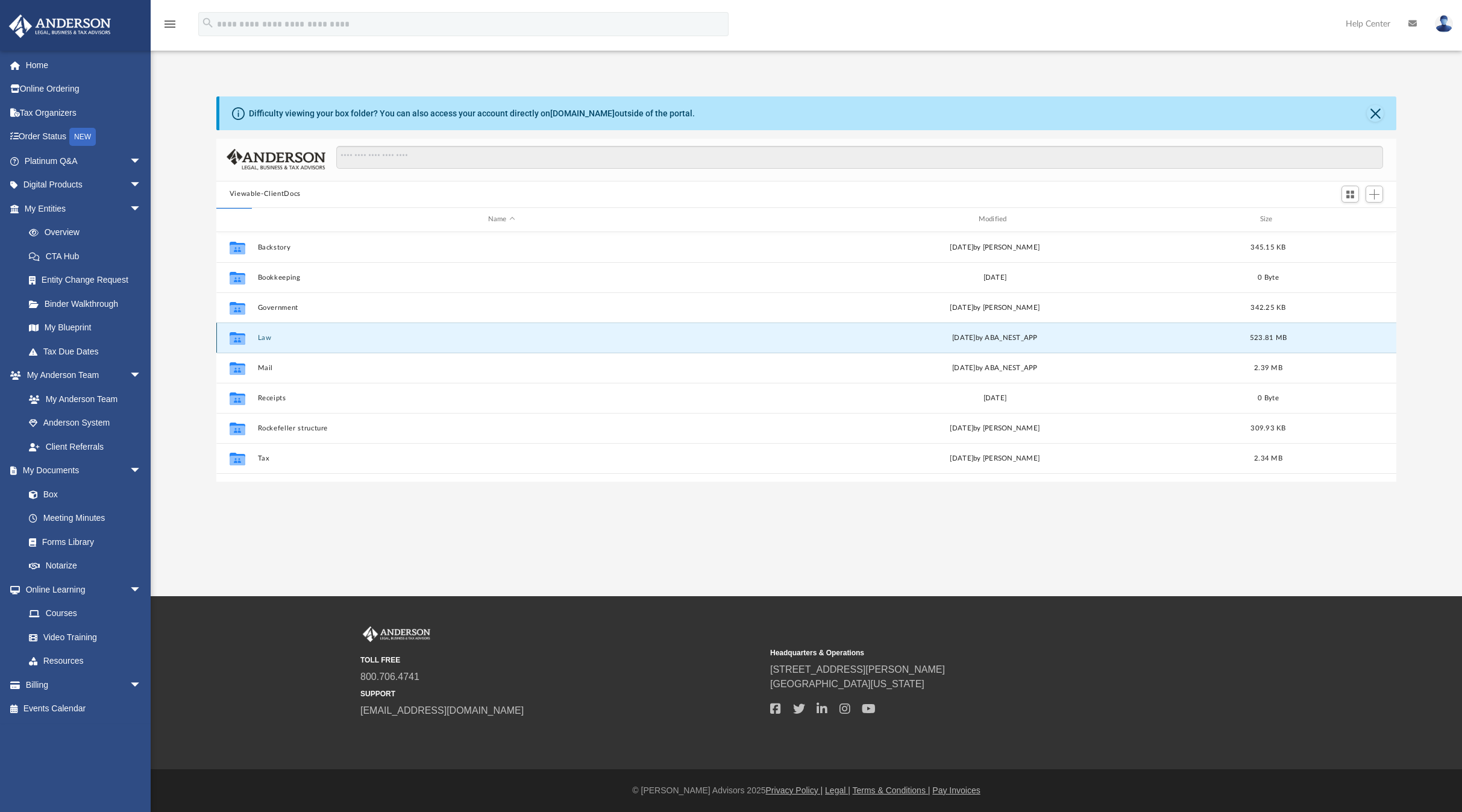
click at [268, 337] on button "Law" at bounding box center [501, 337] width 488 height 8
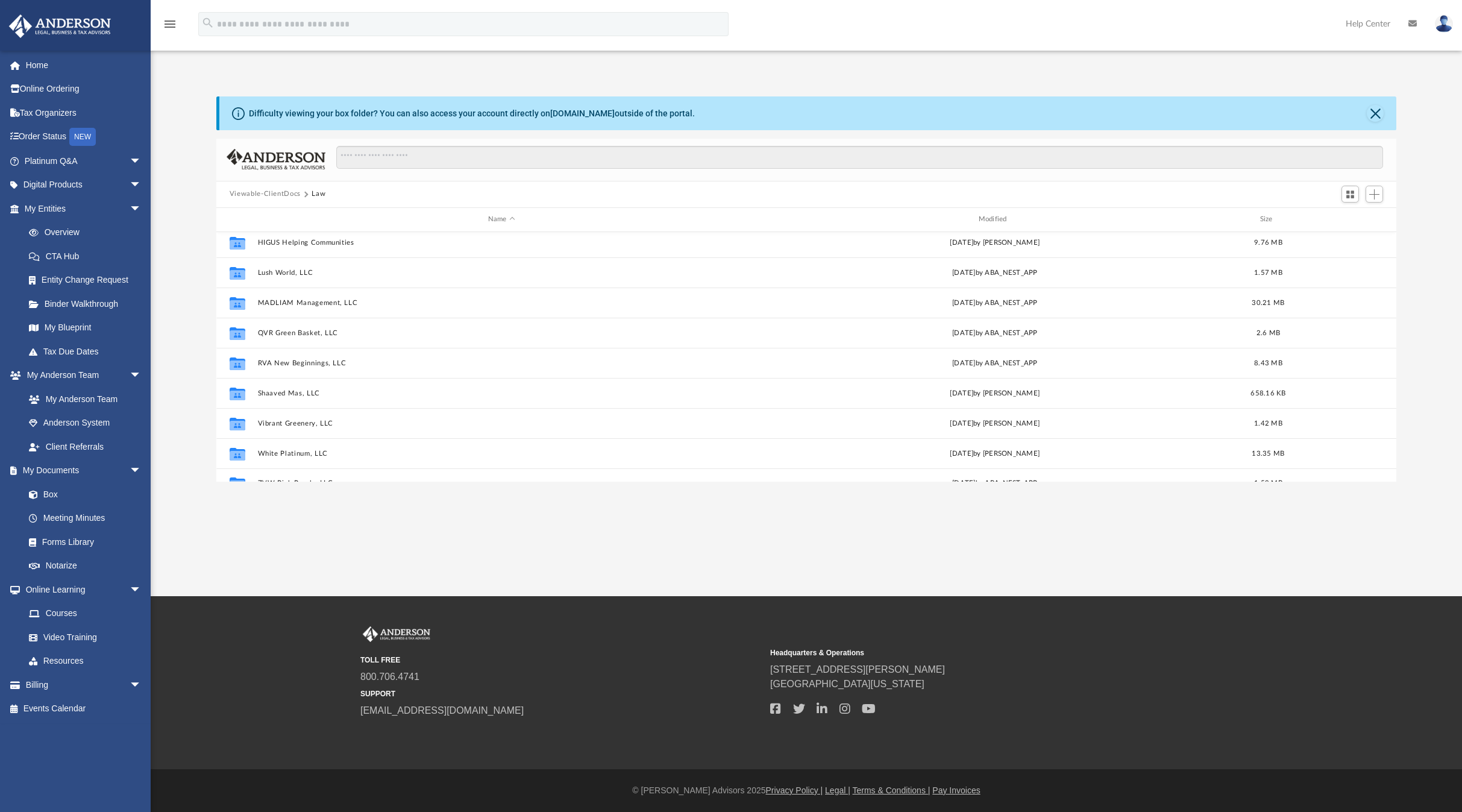
scroll to position [277, 0]
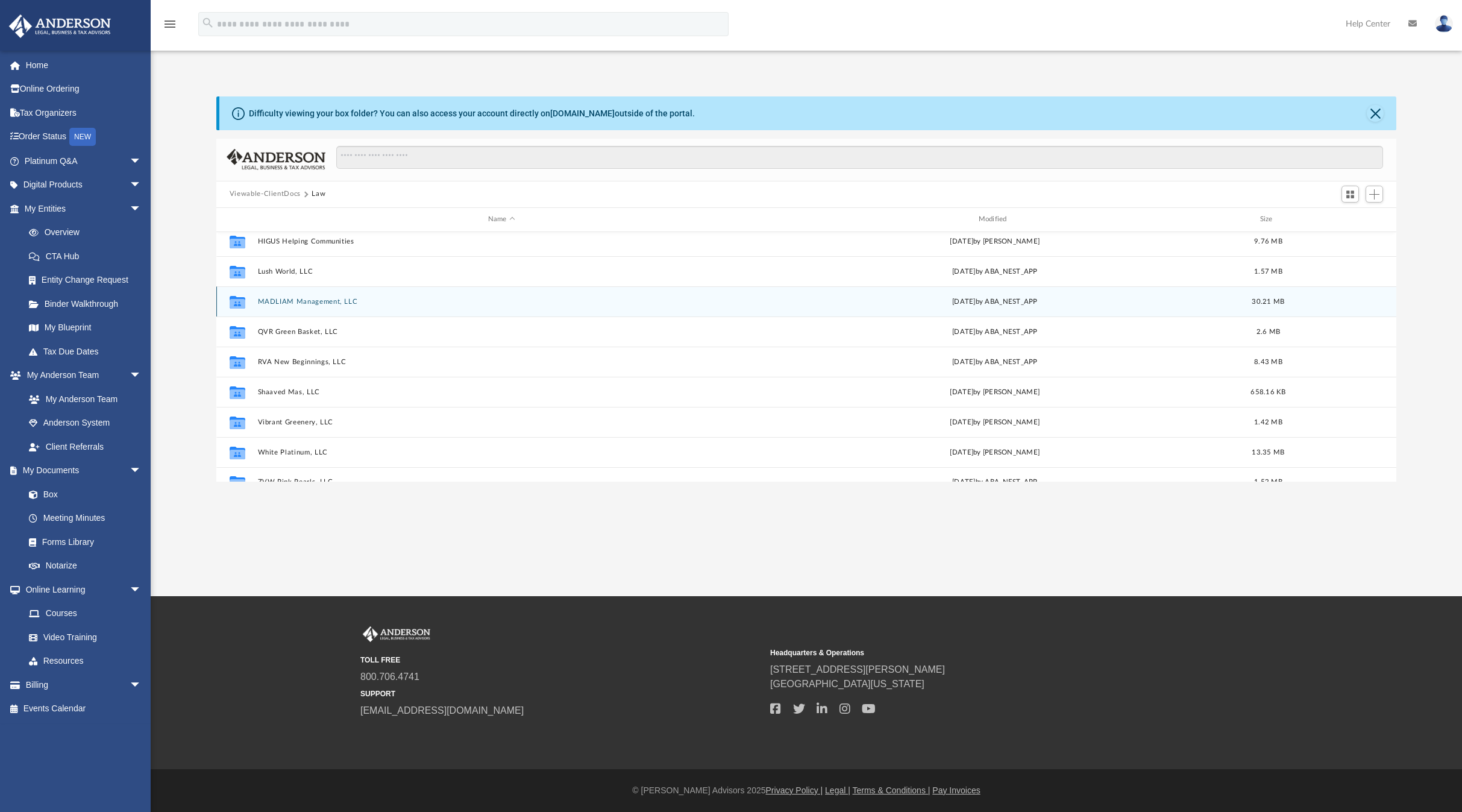
click at [314, 302] on button "MADLIAM Management, LLC" at bounding box center [501, 300] width 488 height 8
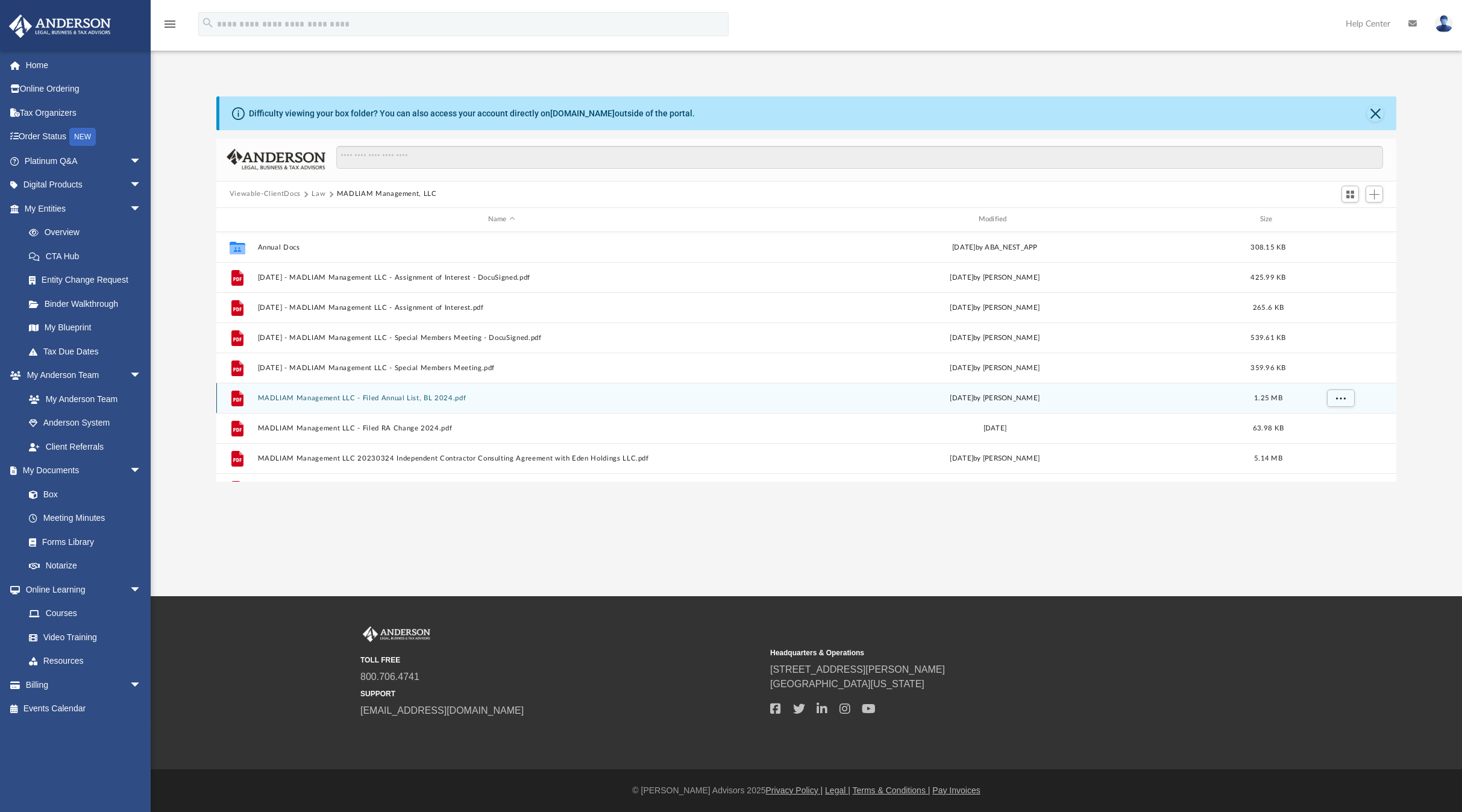
scroll to position [82, 0]
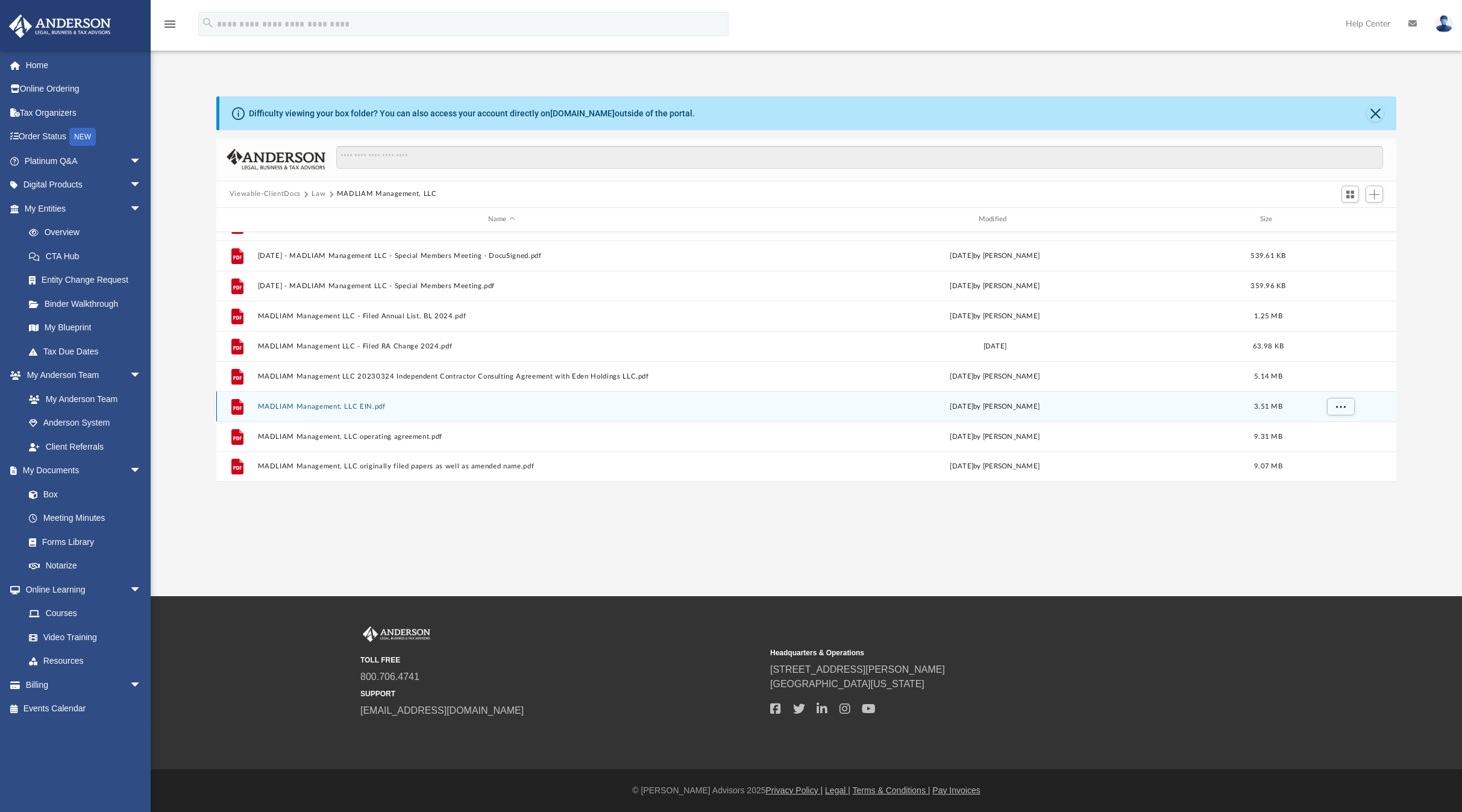
click at [338, 410] on div "File MADLIAM Management, LLC EIN.pdf Thu Nov 2 2023 by John Dorsey 3.51 MB" at bounding box center [806, 406] width 1180 height 30
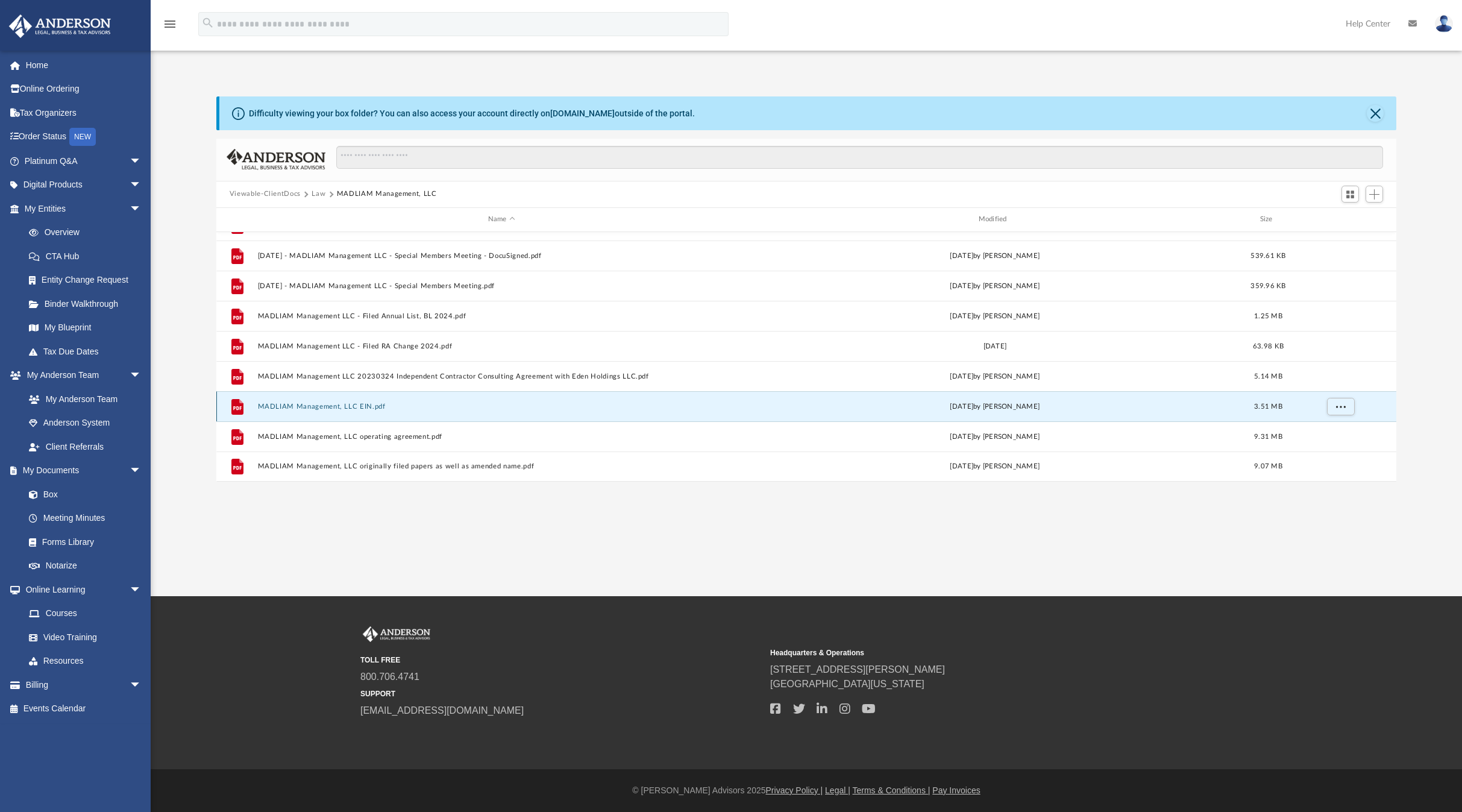
click at [339, 407] on button "MADLIAM Management, LLC EIN.pdf" at bounding box center [501, 405] width 488 height 8
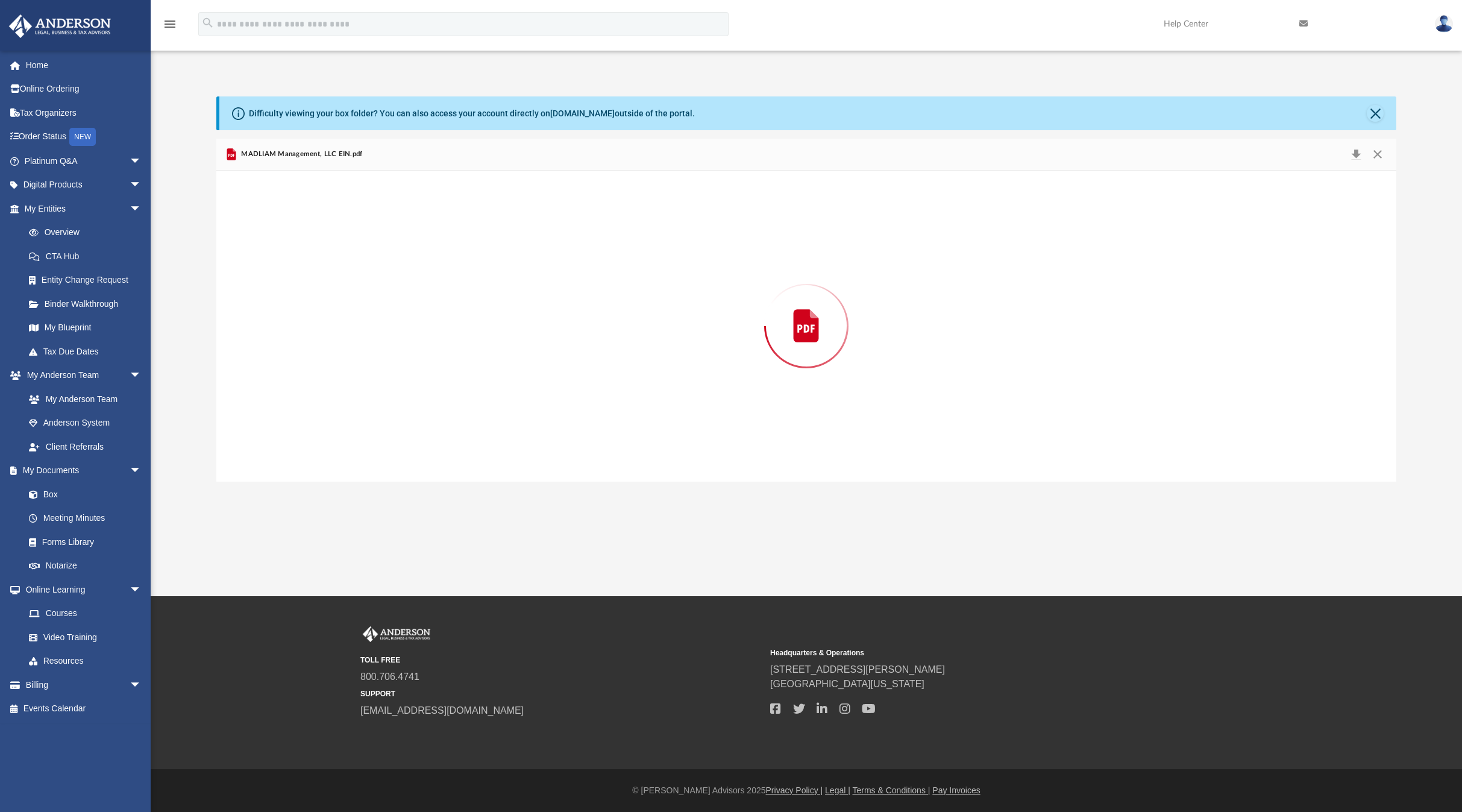
click at [339, 407] on div "Preview" at bounding box center [806, 326] width 1180 height 311
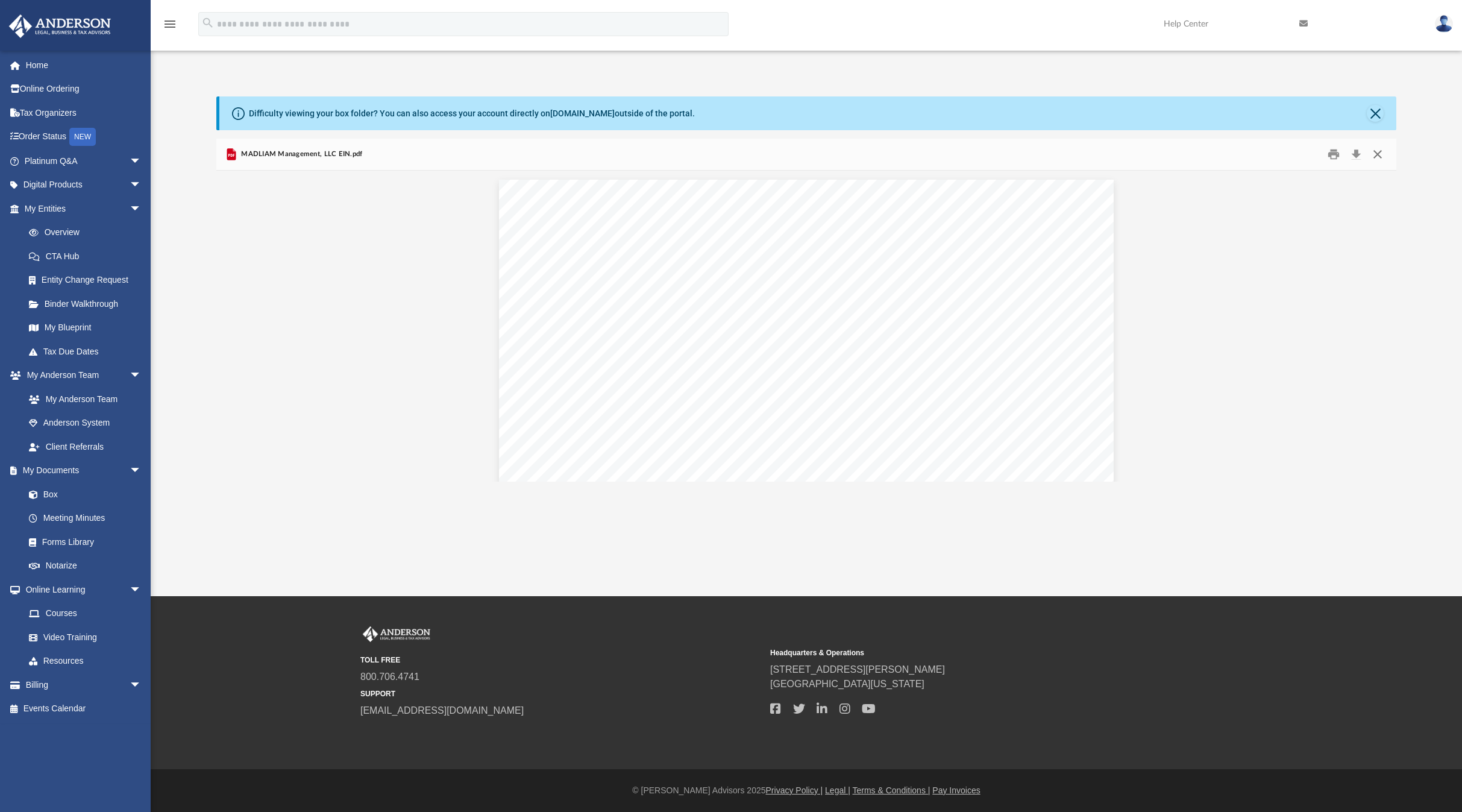
click at [1375, 151] on button "Close" at bounding box center [1377, 154] width 22 height 19
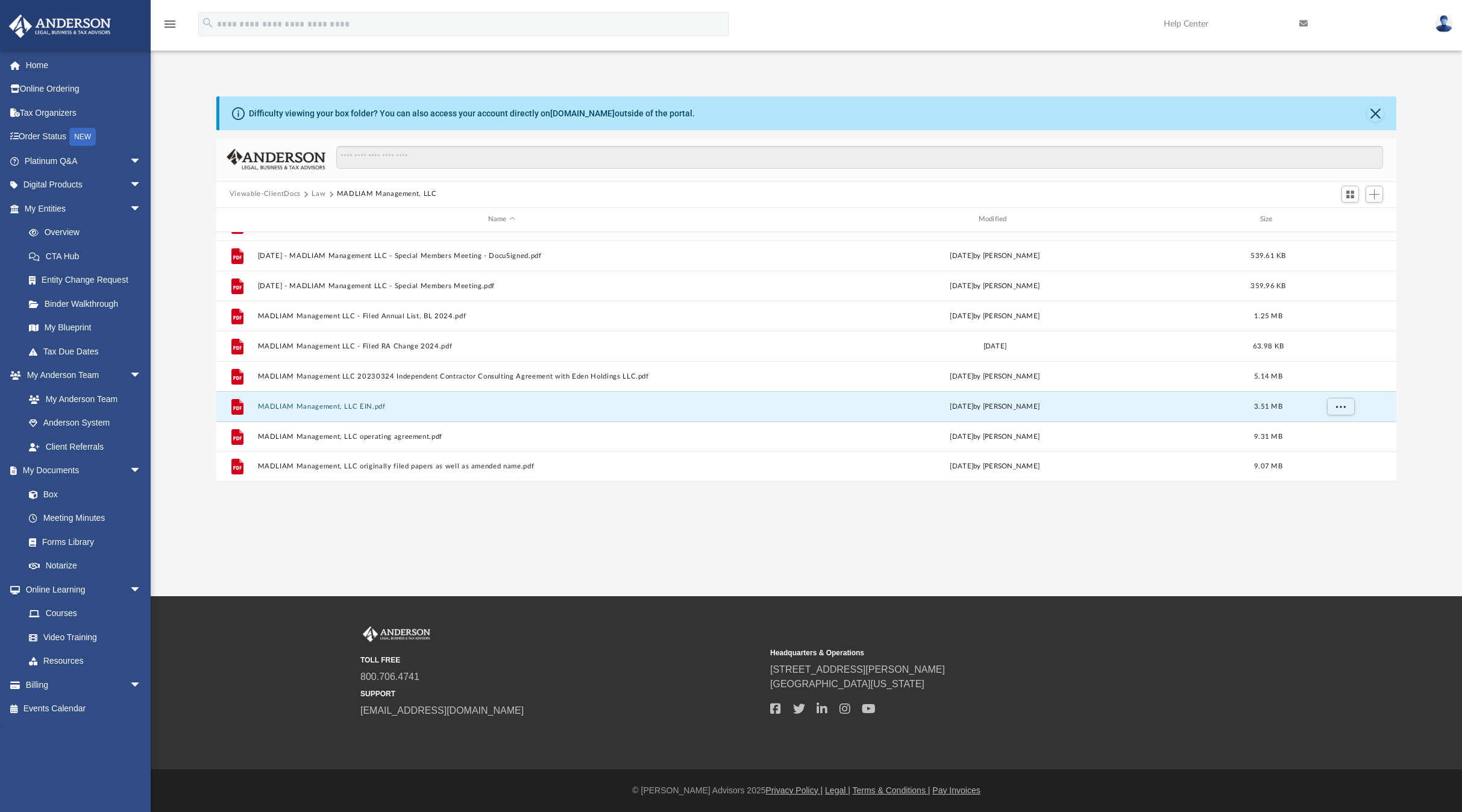
click at [312, 195] on button "Law" at bounding box center [319, 194] width 14 height 11
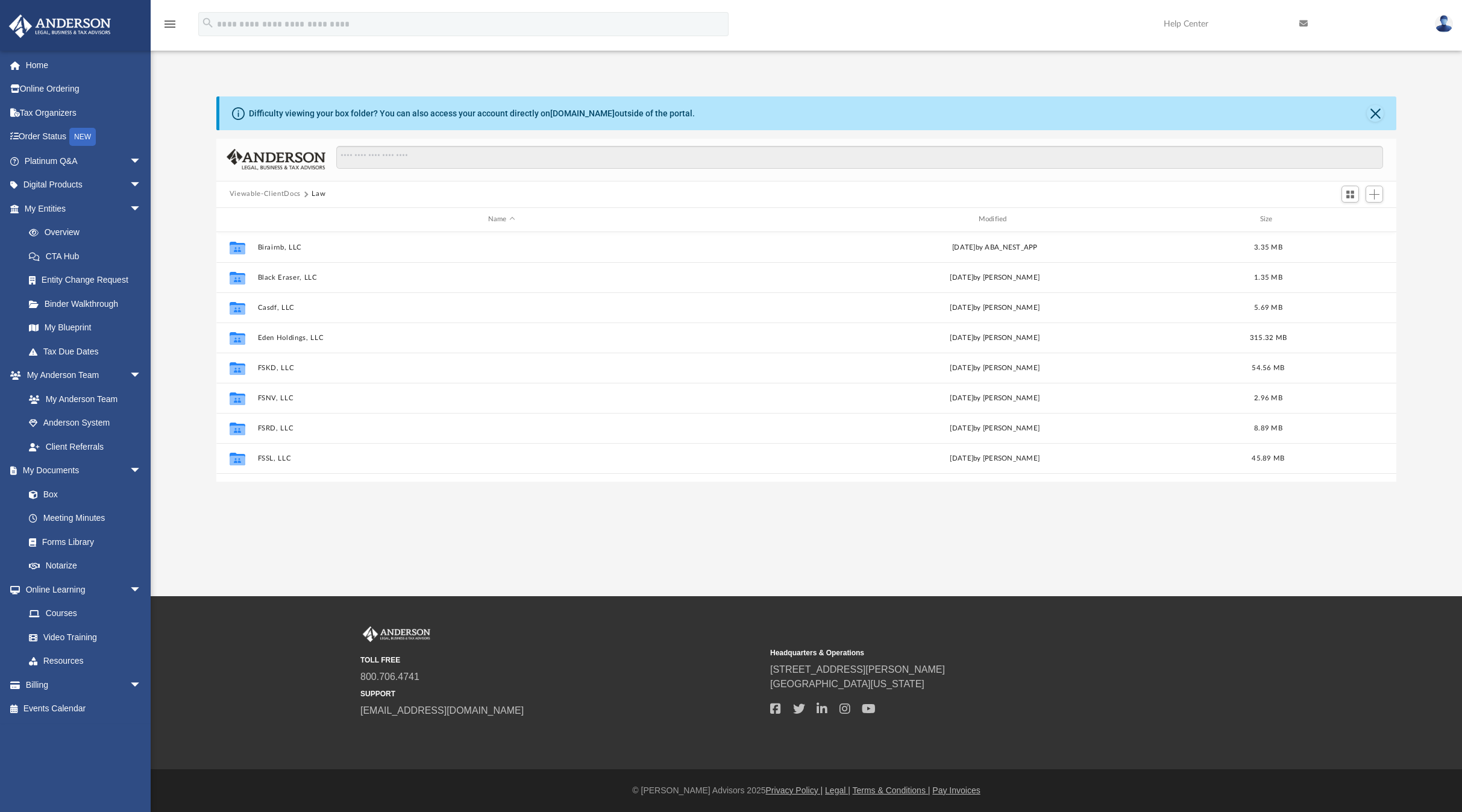
click at [1374, 113] on button "Close" at bounding box center [1375, 113] width 17 height 17
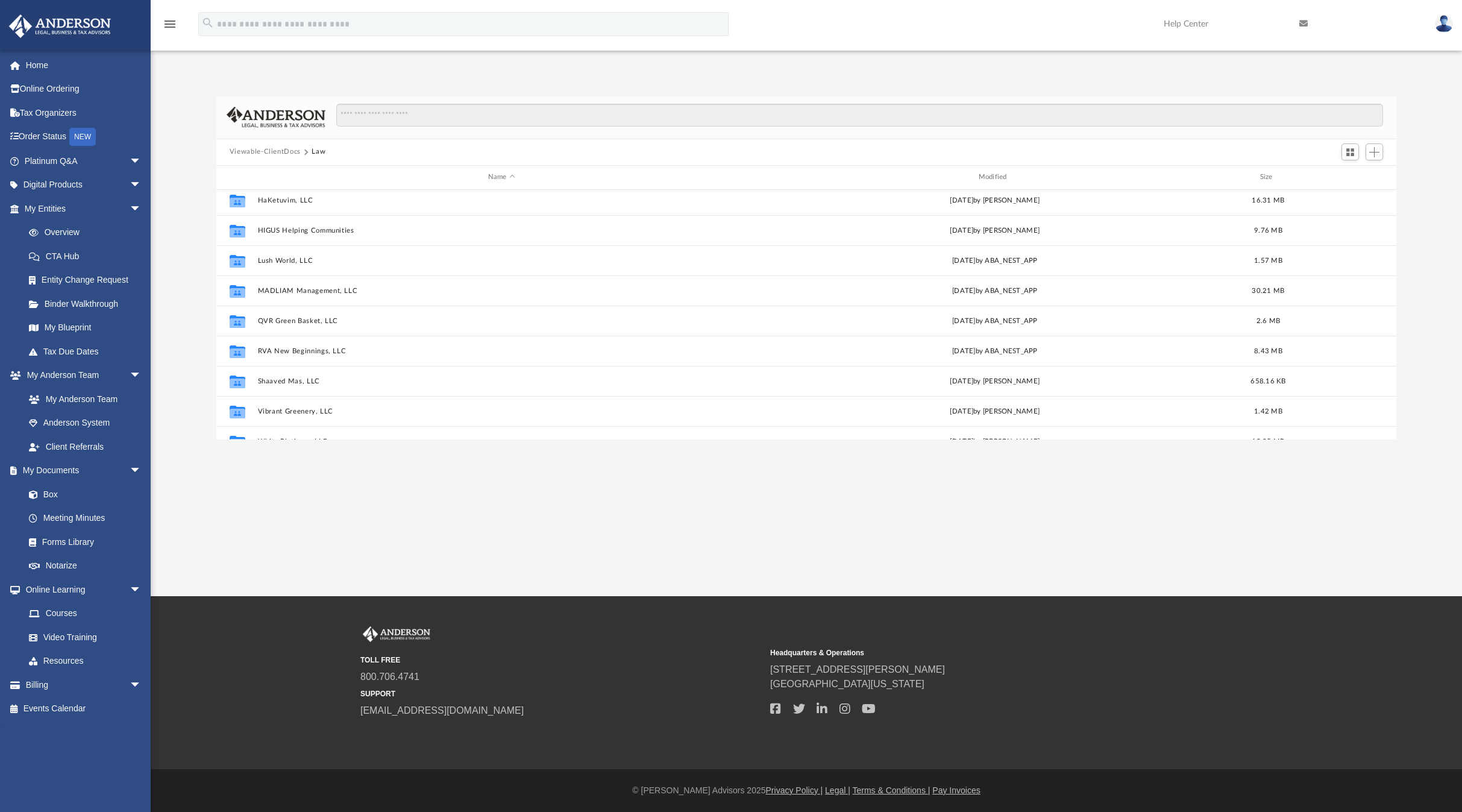
scroll to position [293, 0]
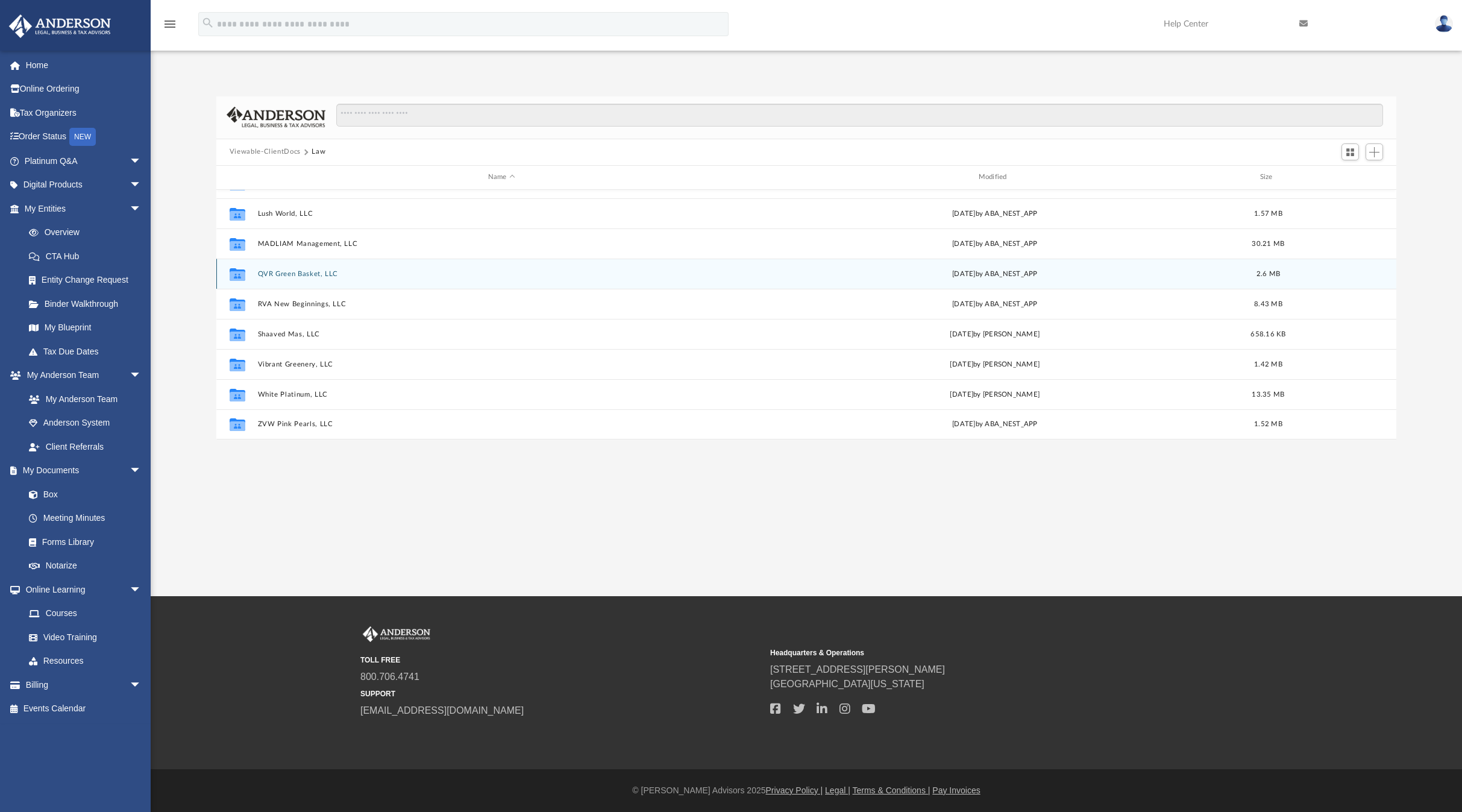
click at [298, 273] on button "QVR Green Basket, LLC" at bounding box center [501, 273] width 488 height 8
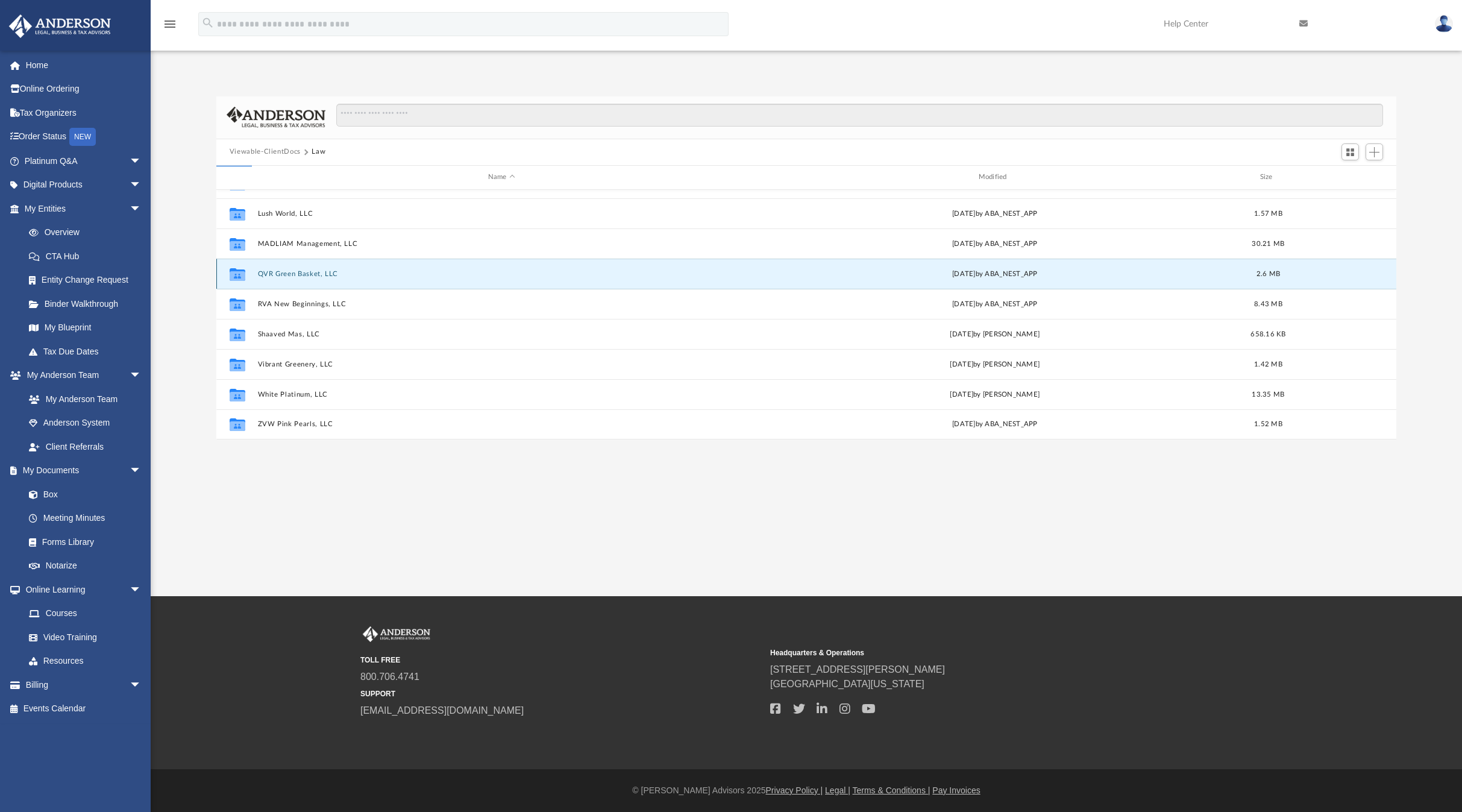
click at [298, 273] on button "QVR Green Basket, LLC" at bounding box center [501, 273] width 488 height 8
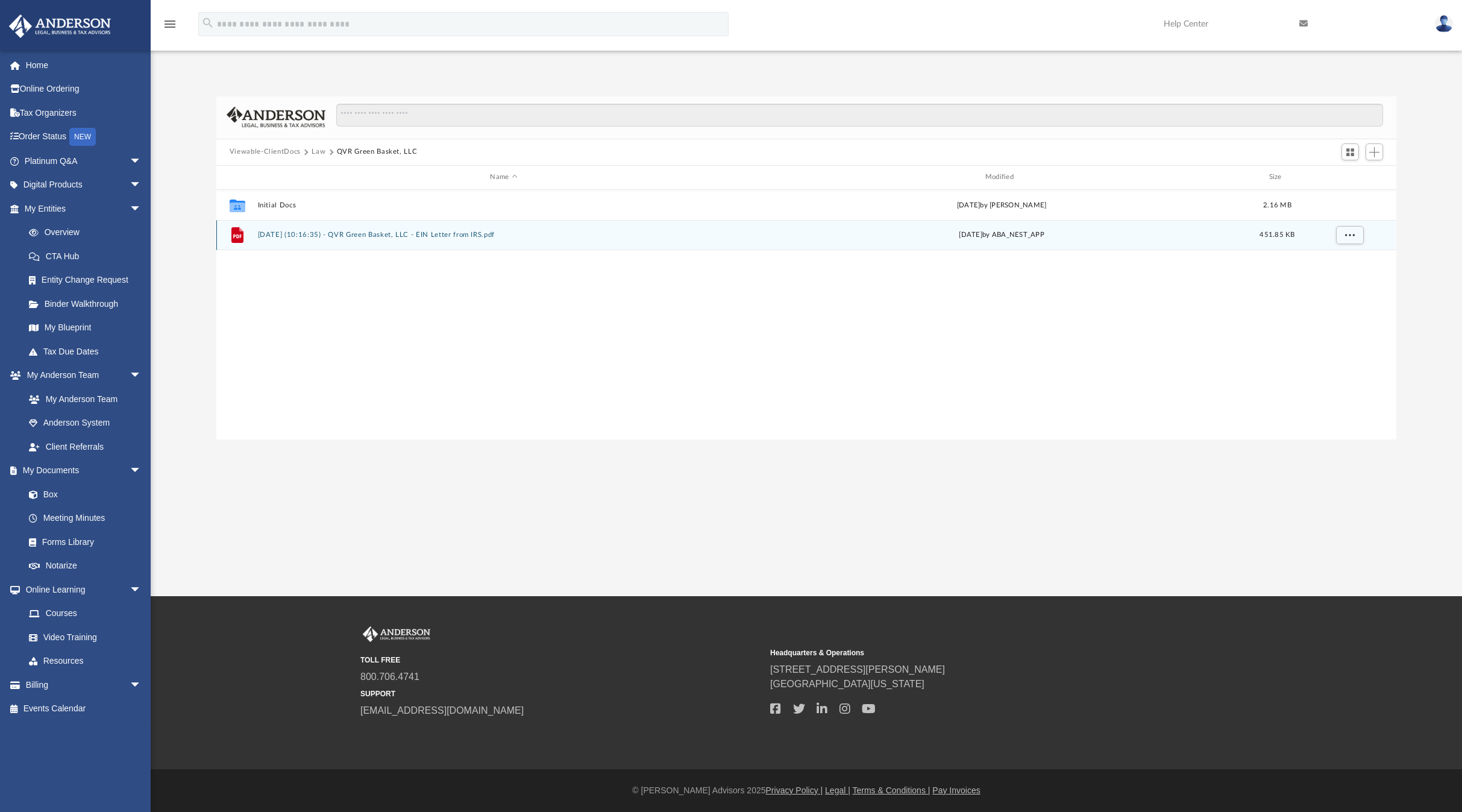
click at [389, 237] on button "2025.08.13 (10:16:35) - QVR Green Basket, LLC - EIN Letter from IRS.pdf" at bounding box center [503, 234] width 493 height 8
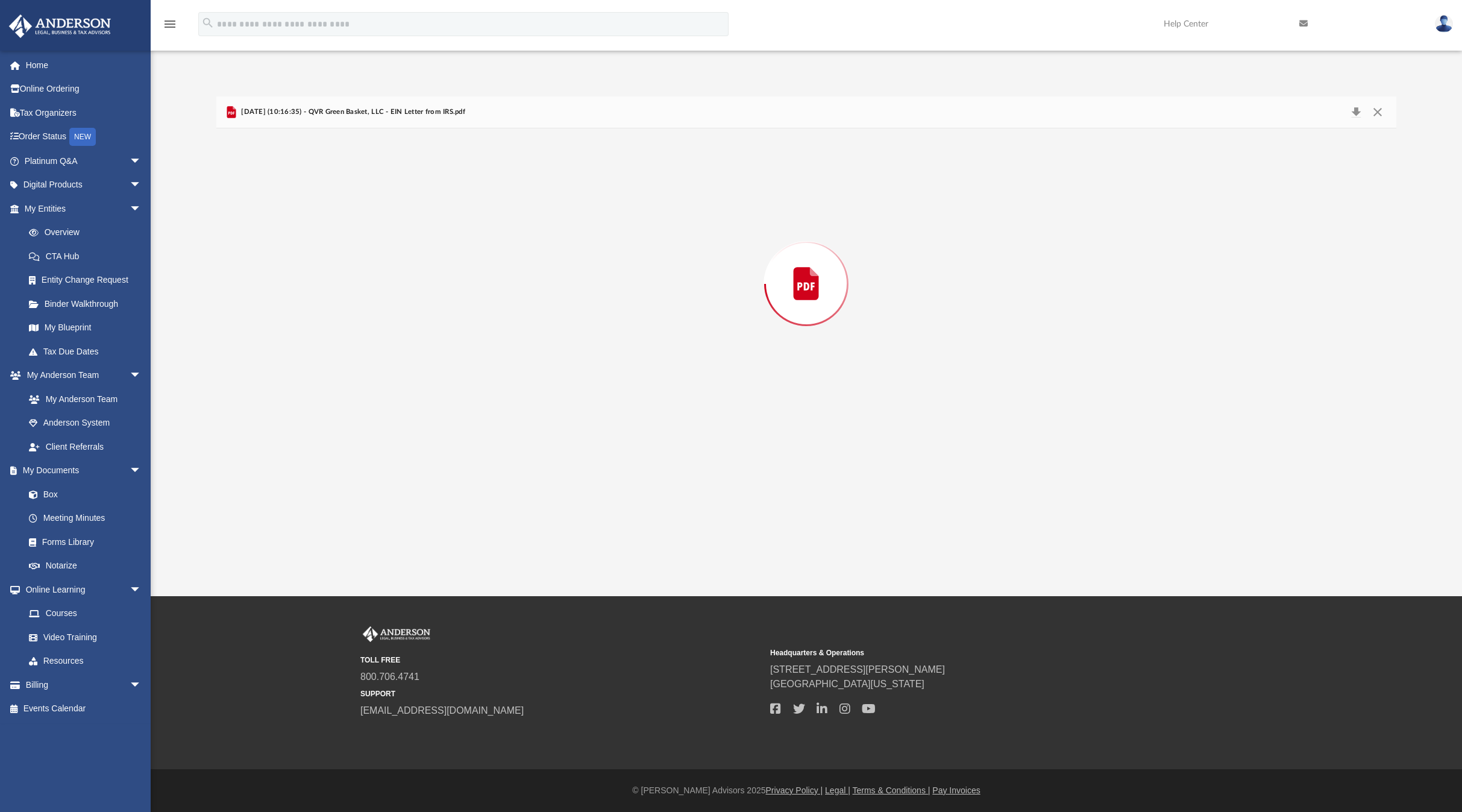
click at [389, 237] on div "Preview" at bounding box center [806, 284] width 1180 height 311
click at [1377, 110] on button "Close" at bounding box center [1377, 112] width 22 height 19
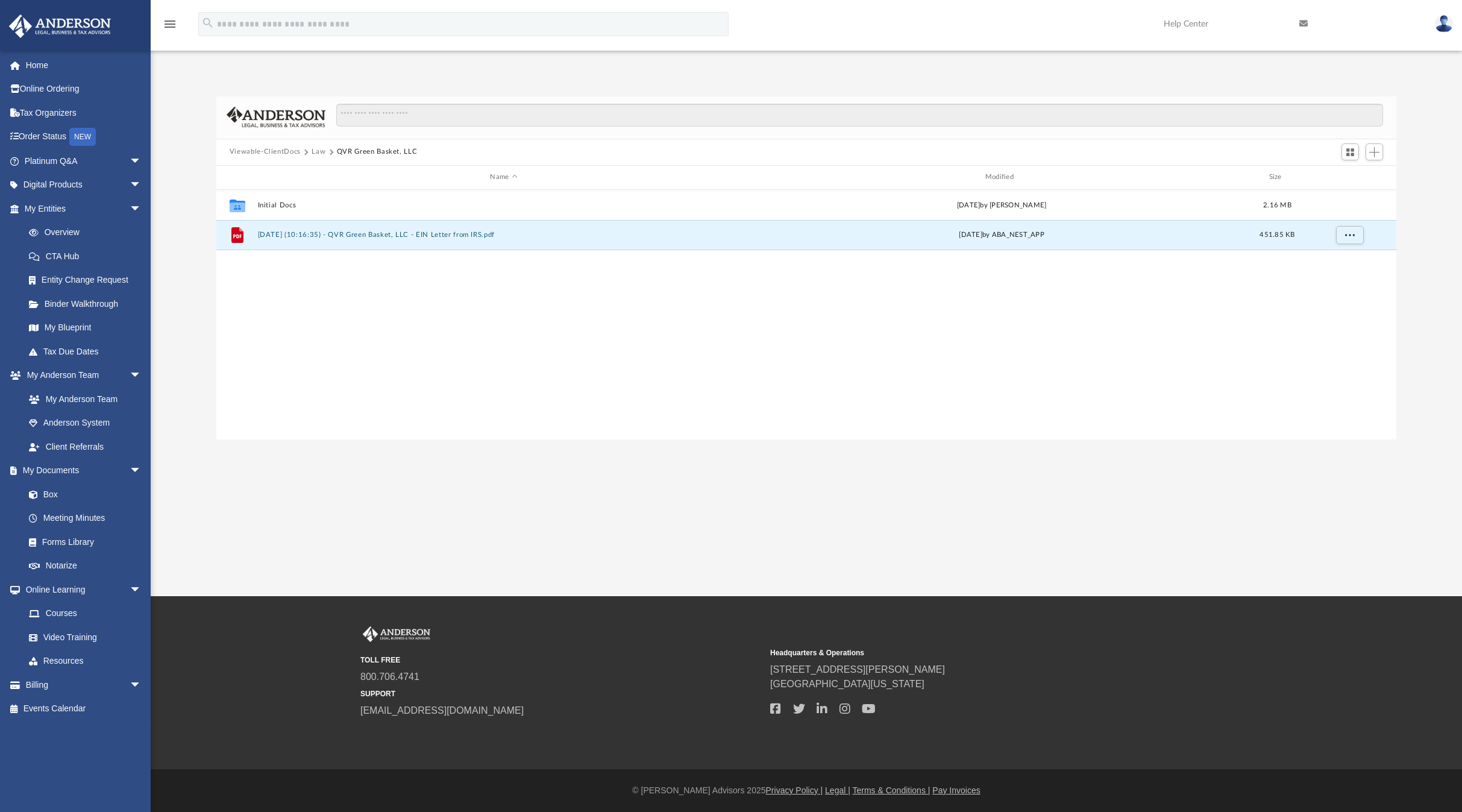
click at [315, 152] on button "Law" at bounding box center [319, 152] width 14 height 11
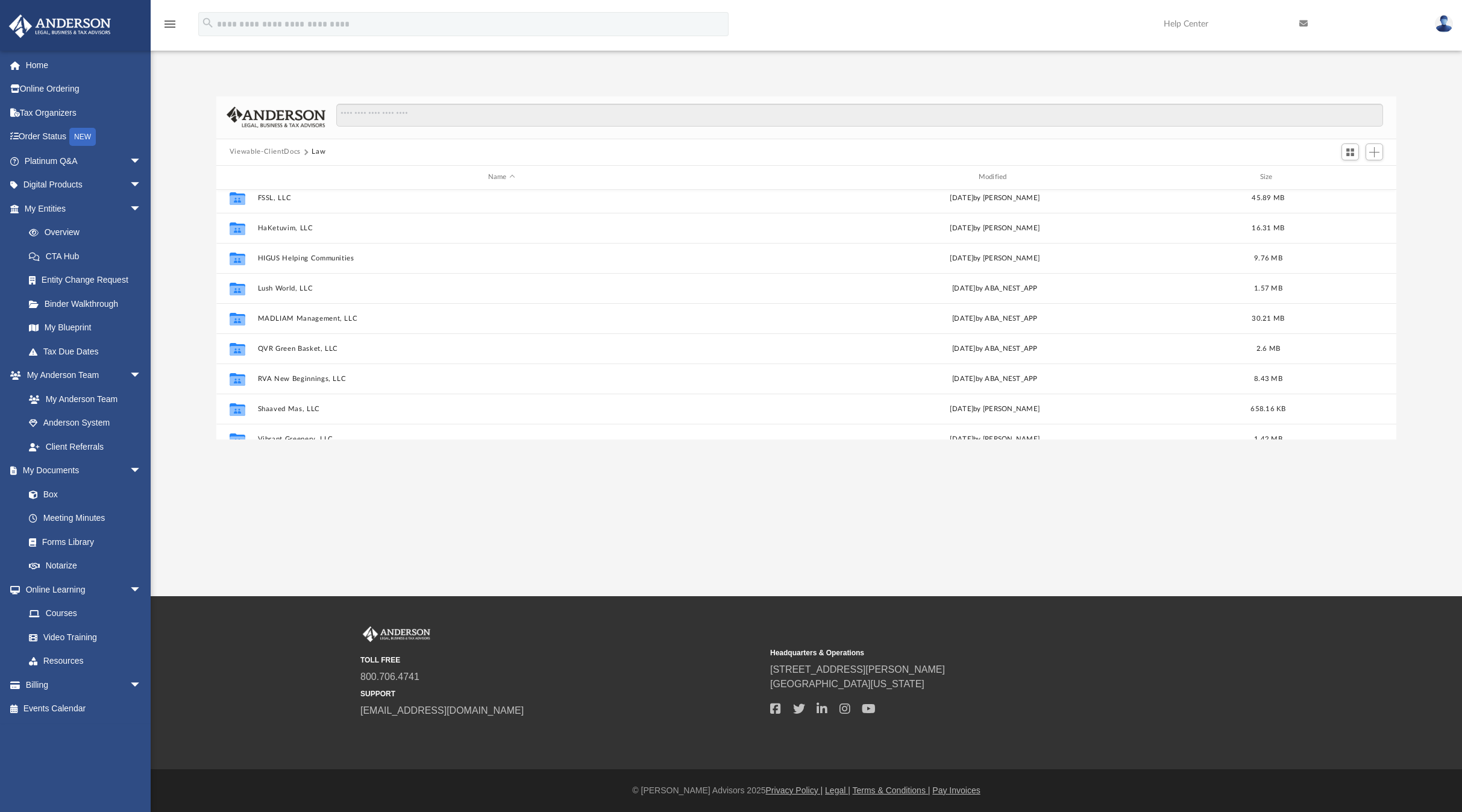
scroll to position [293, 0]
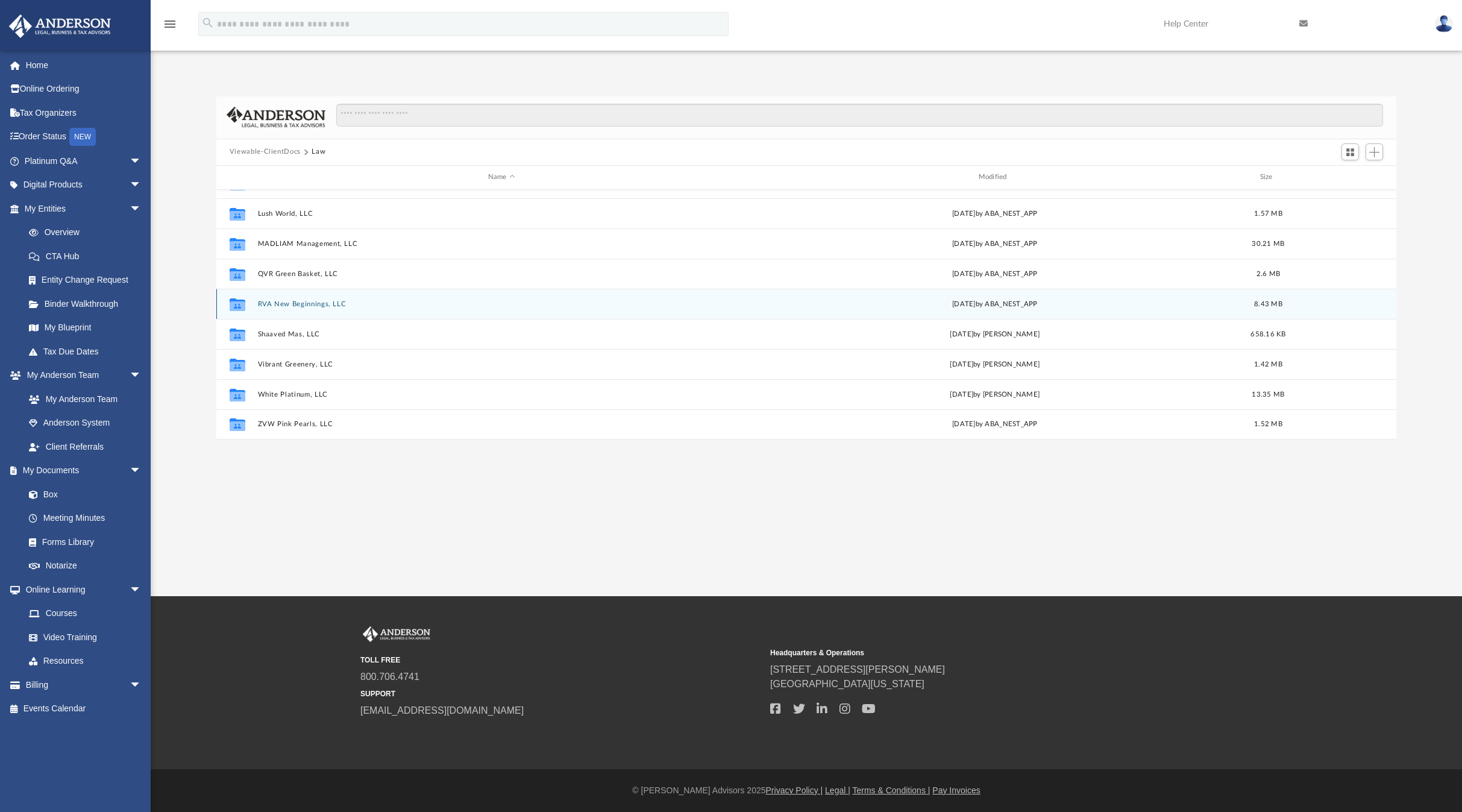
click at [304, 305] on button "RVA New Beginnings, LLC" at bounding box center [501, 303] width 488 height 8
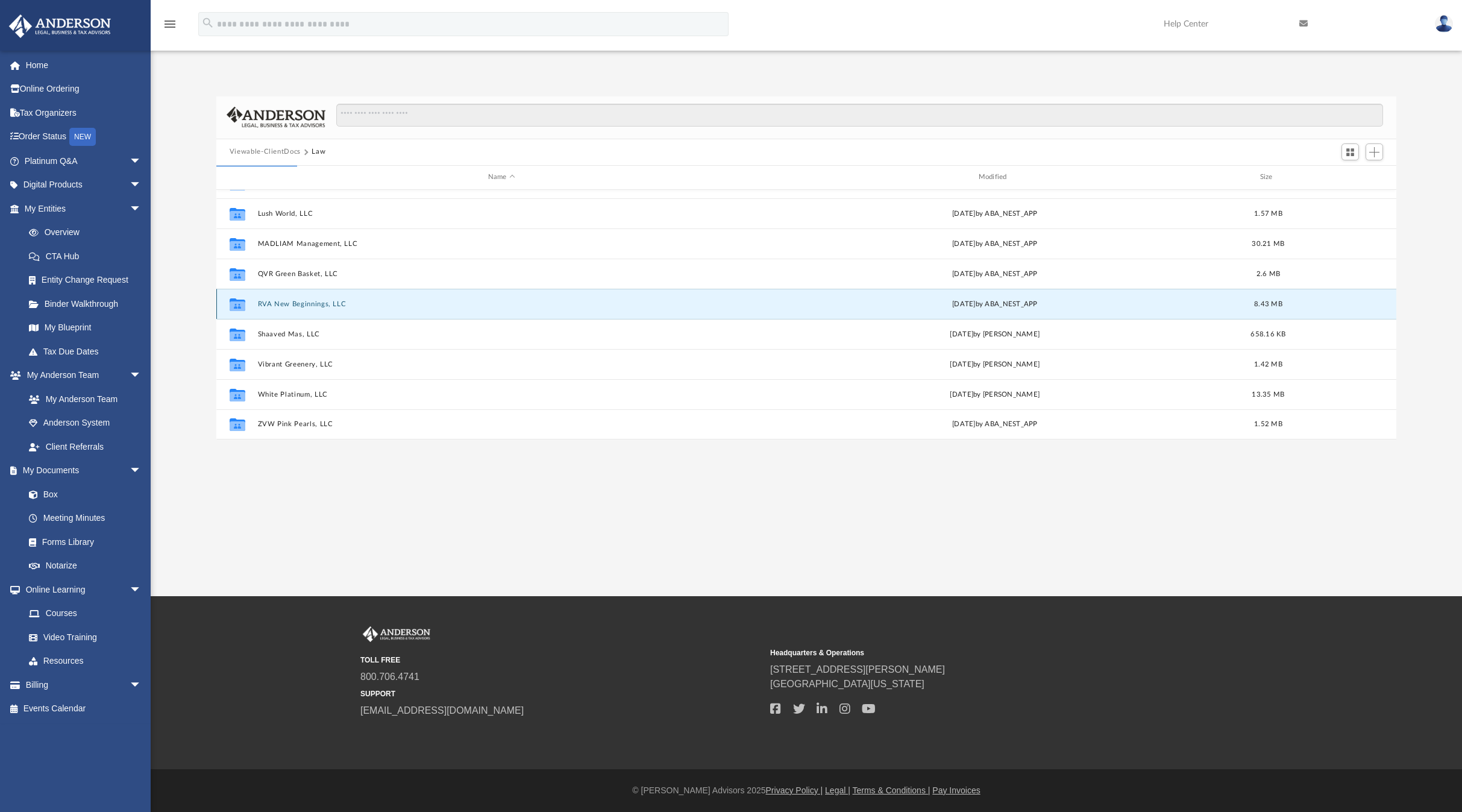
scroll to position [0, 0]
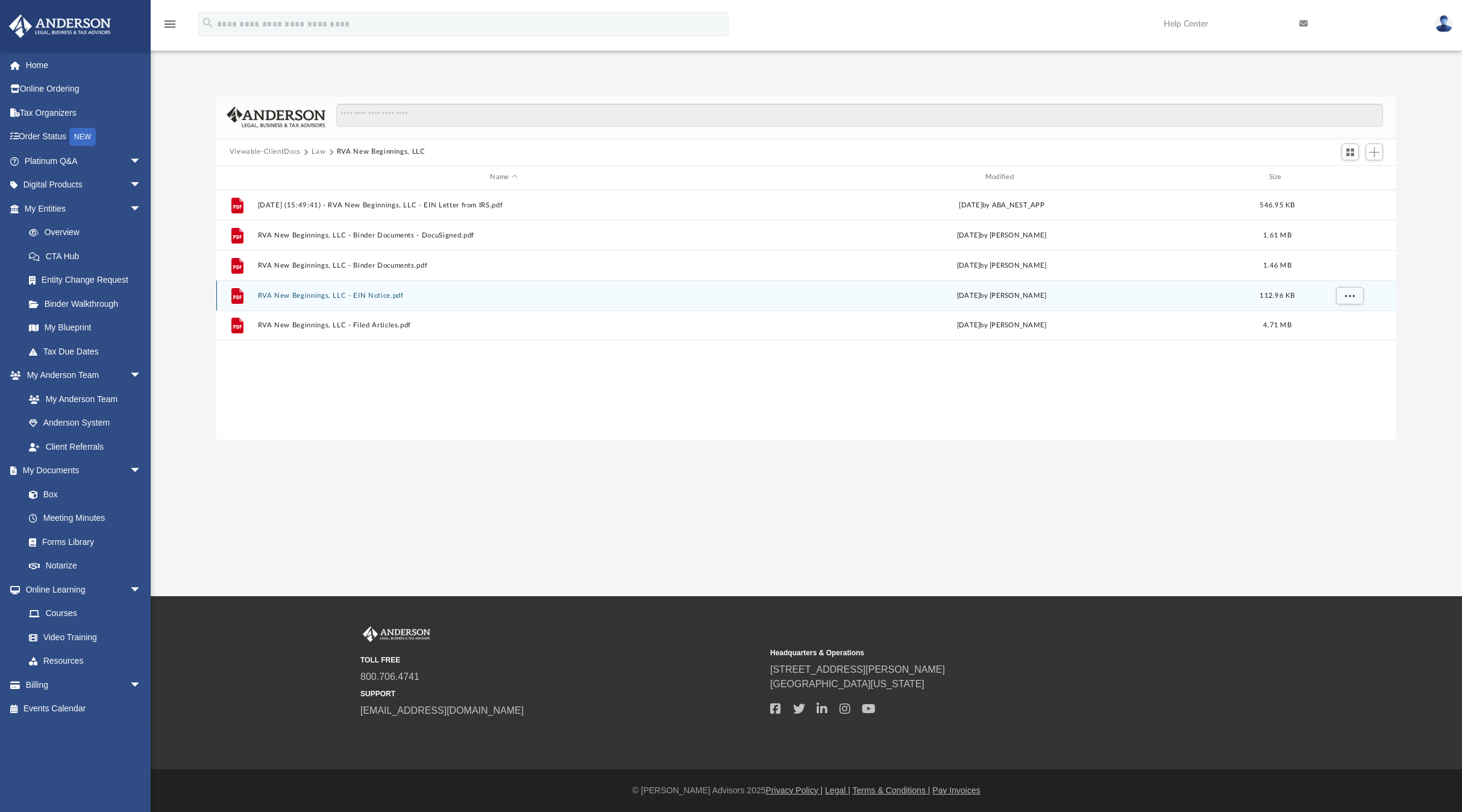
click at [362, 294] on button "RVA New Beginnings, LLC - EIN Notice.pdf" at bounding box center [503, 294] width 493 height 8
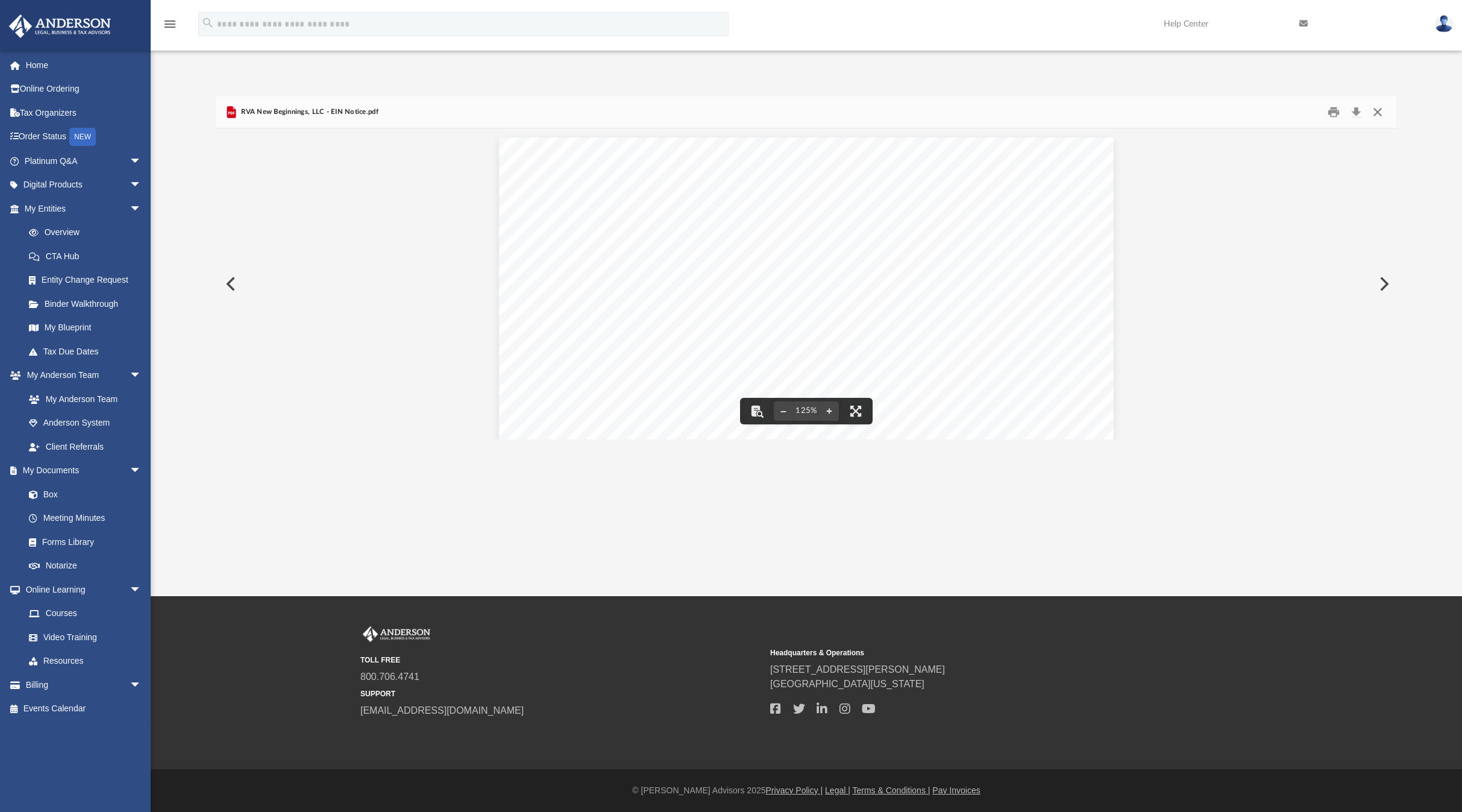
click at [1381, 109] on button "Close" at bounding box center [1377, 112] width 22 height 19
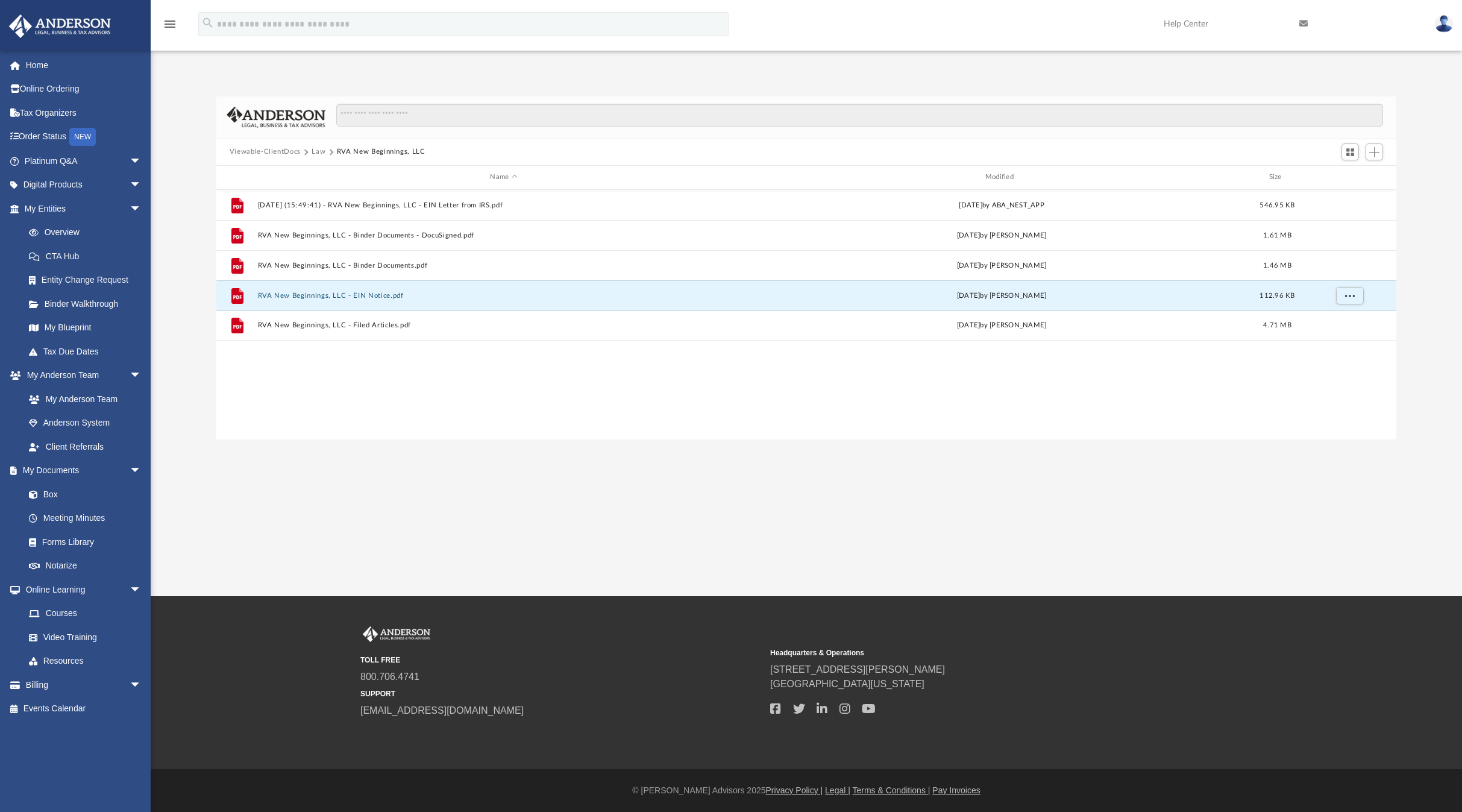
click at [317, 152] on button "Law" at bounding box center [319, 152] width 14 height 11
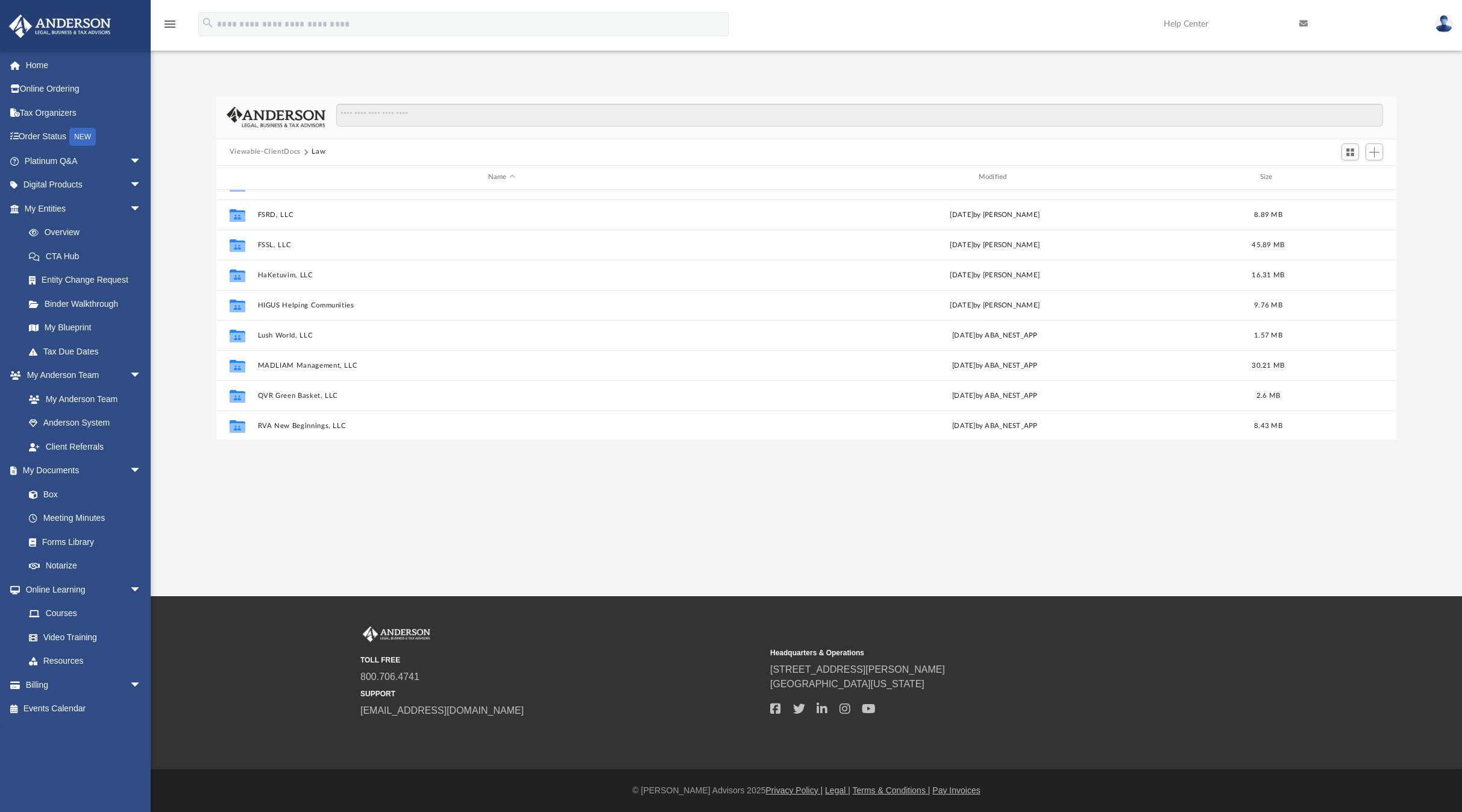
scroll to position [293, 0]
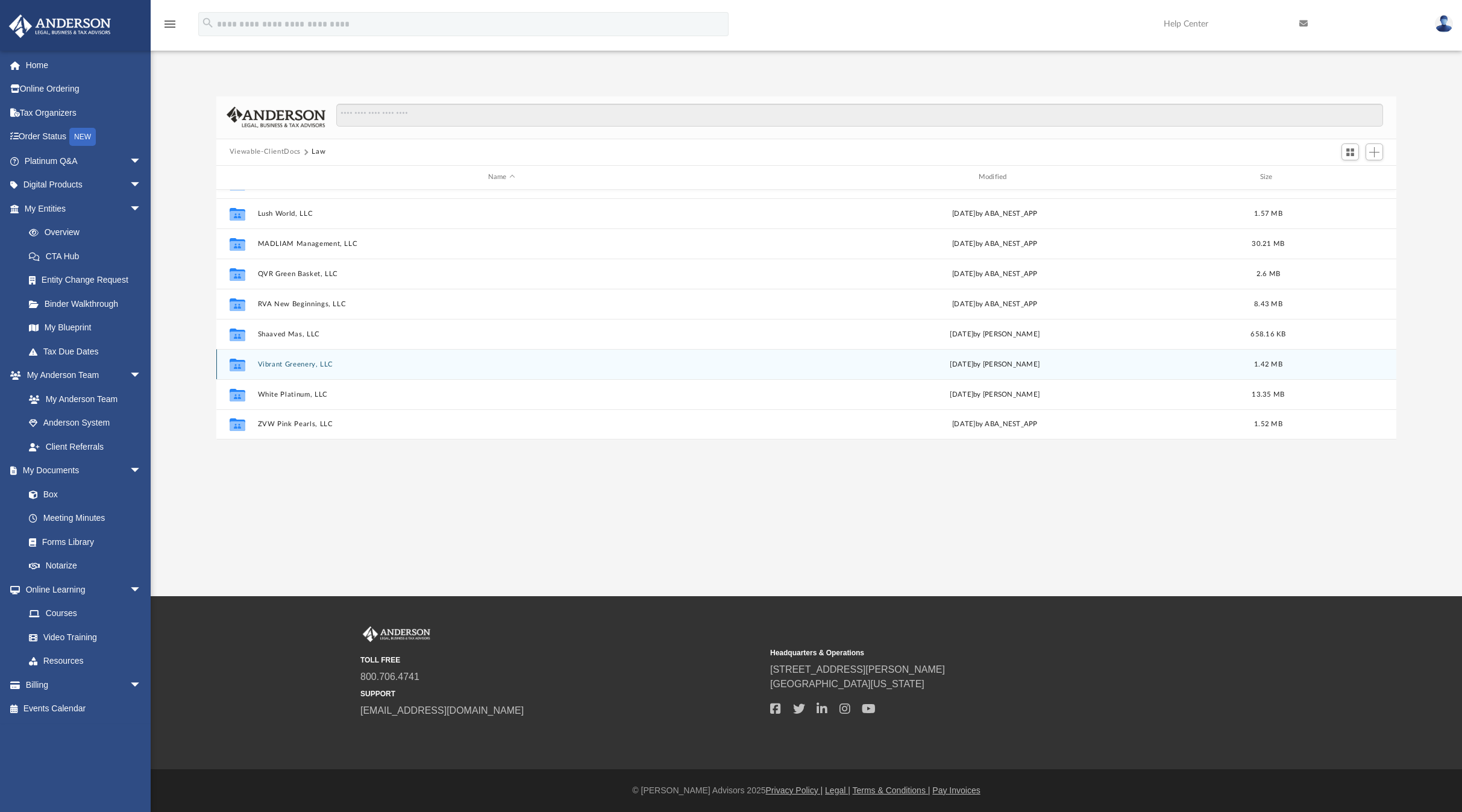
click at [313, 361] on button "Vibrant Greenery, LLC" at bounding box center [501, 363] width 488 height 8
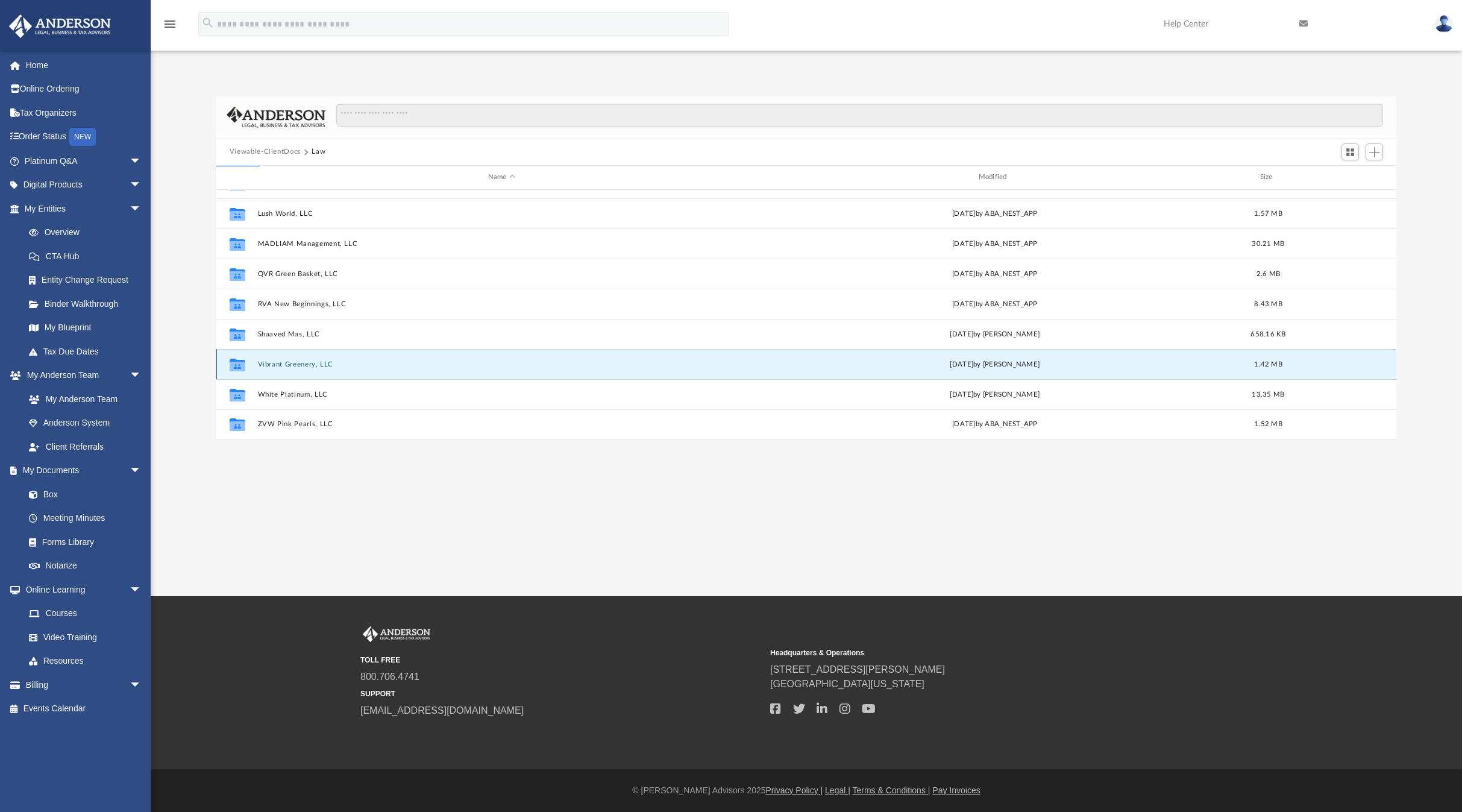
scroll to position [0, 0]
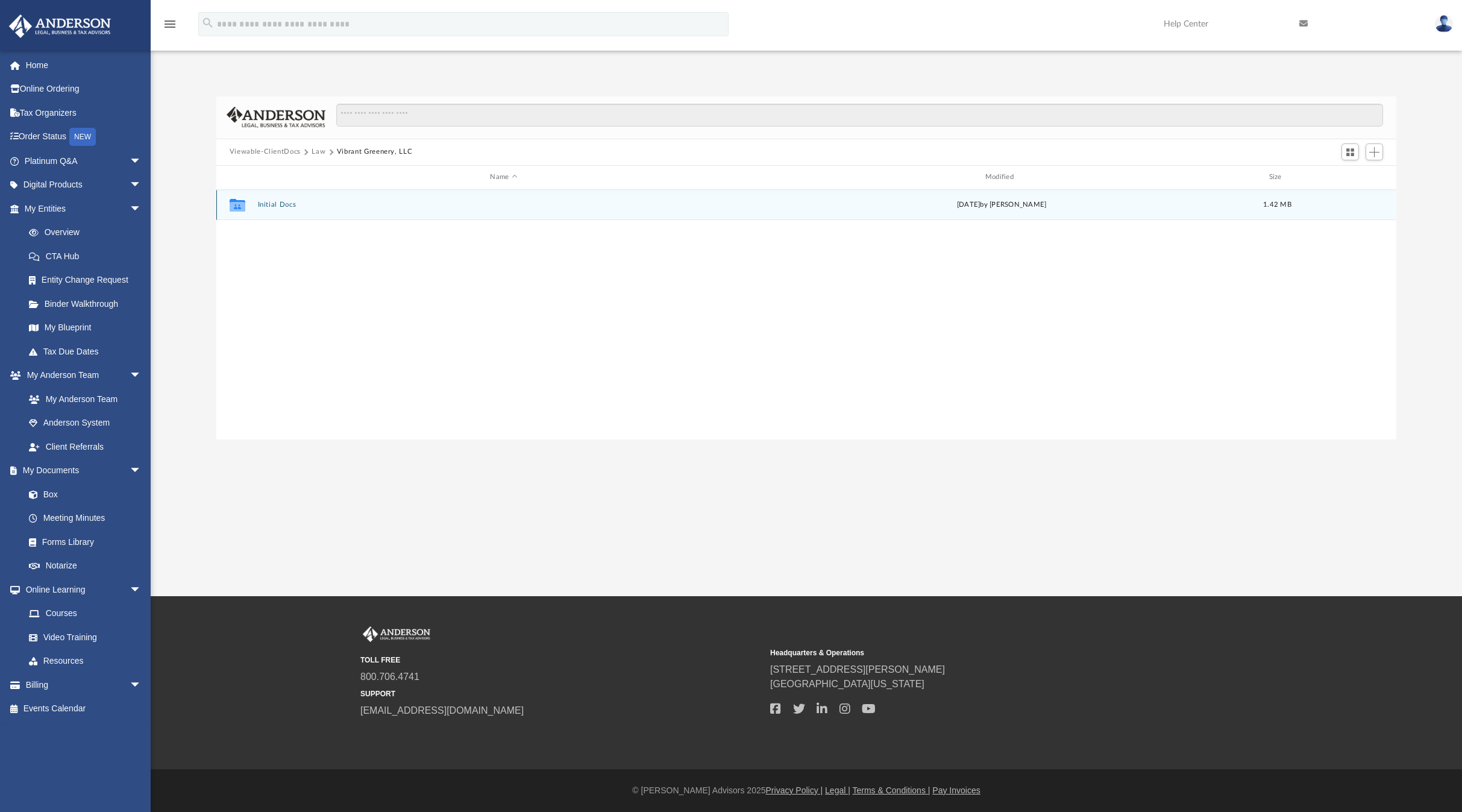
click at [278, 201] on button "Initial Docs" at bounding box center [503, 204] width 493 height 8
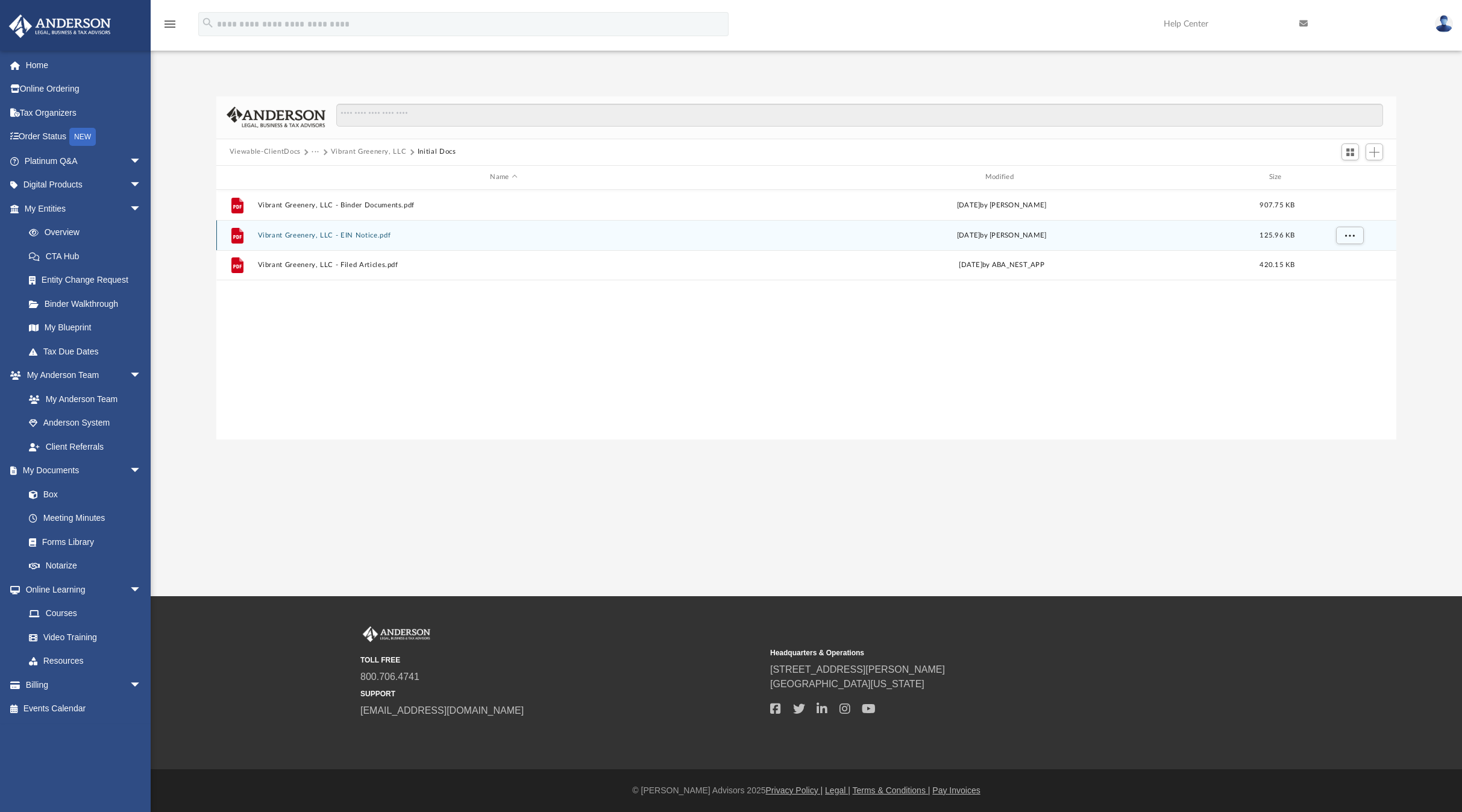
click at [336, 233] on button "Vibrant Greenery, LLC - EIN Notice.pdf" at bounding box center [503, 234] width 493 height 8
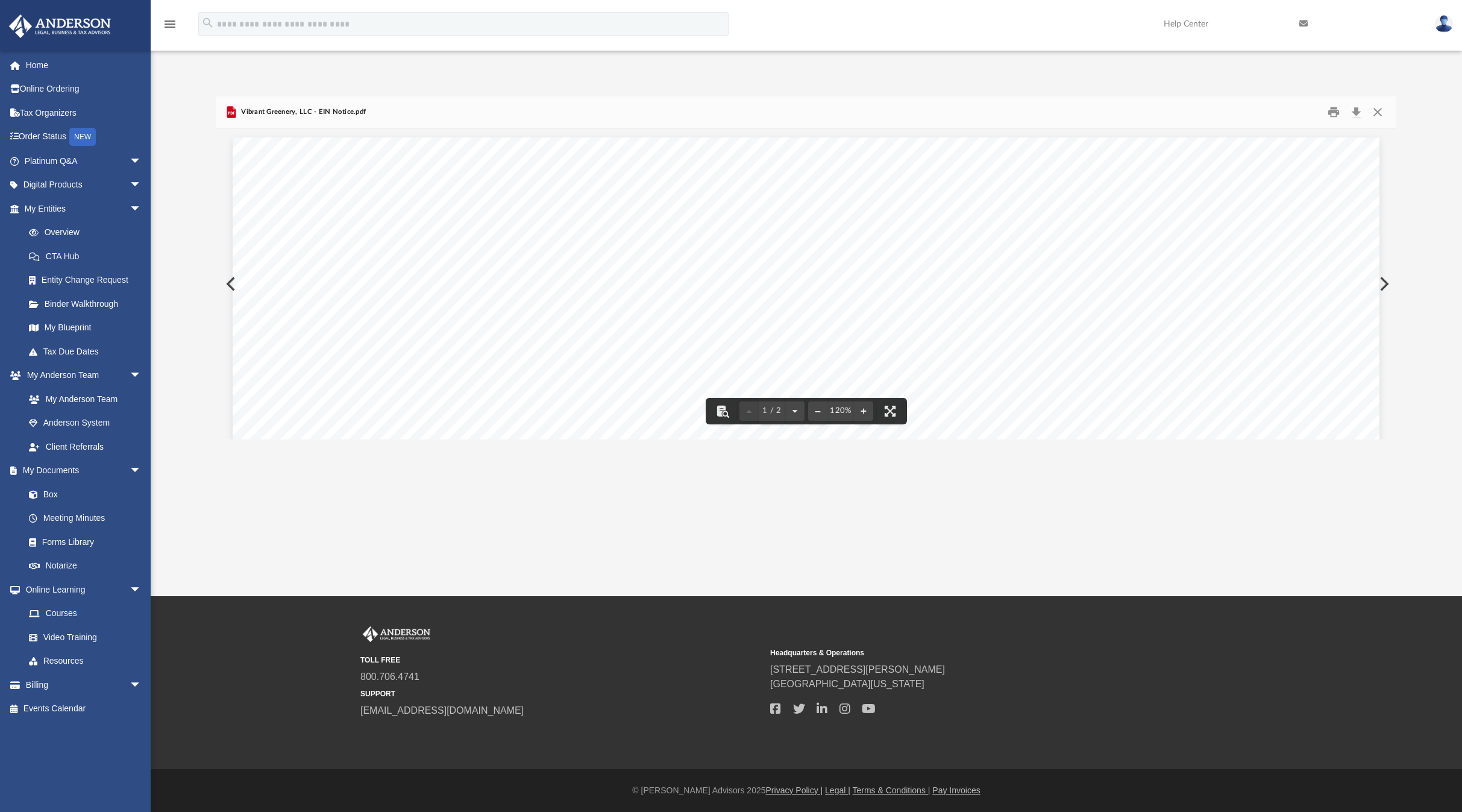
click at [1375, 111] on button "Close" at bounding box center [1377, 112] width 22 height 19
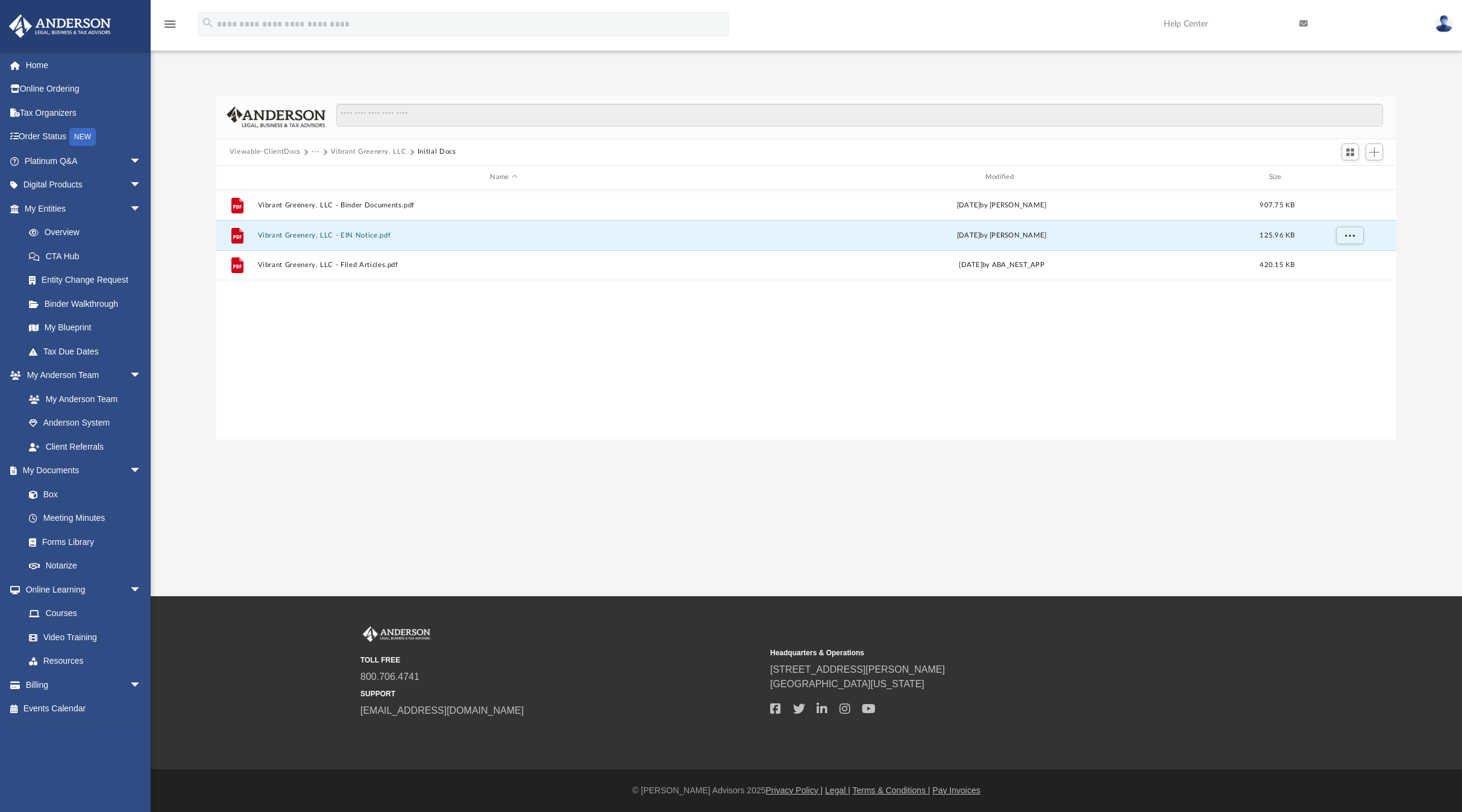
click at [362, 153] on button "Vibrant Greenery, LLC" at bounding box center [368, 152] width 76 height 11
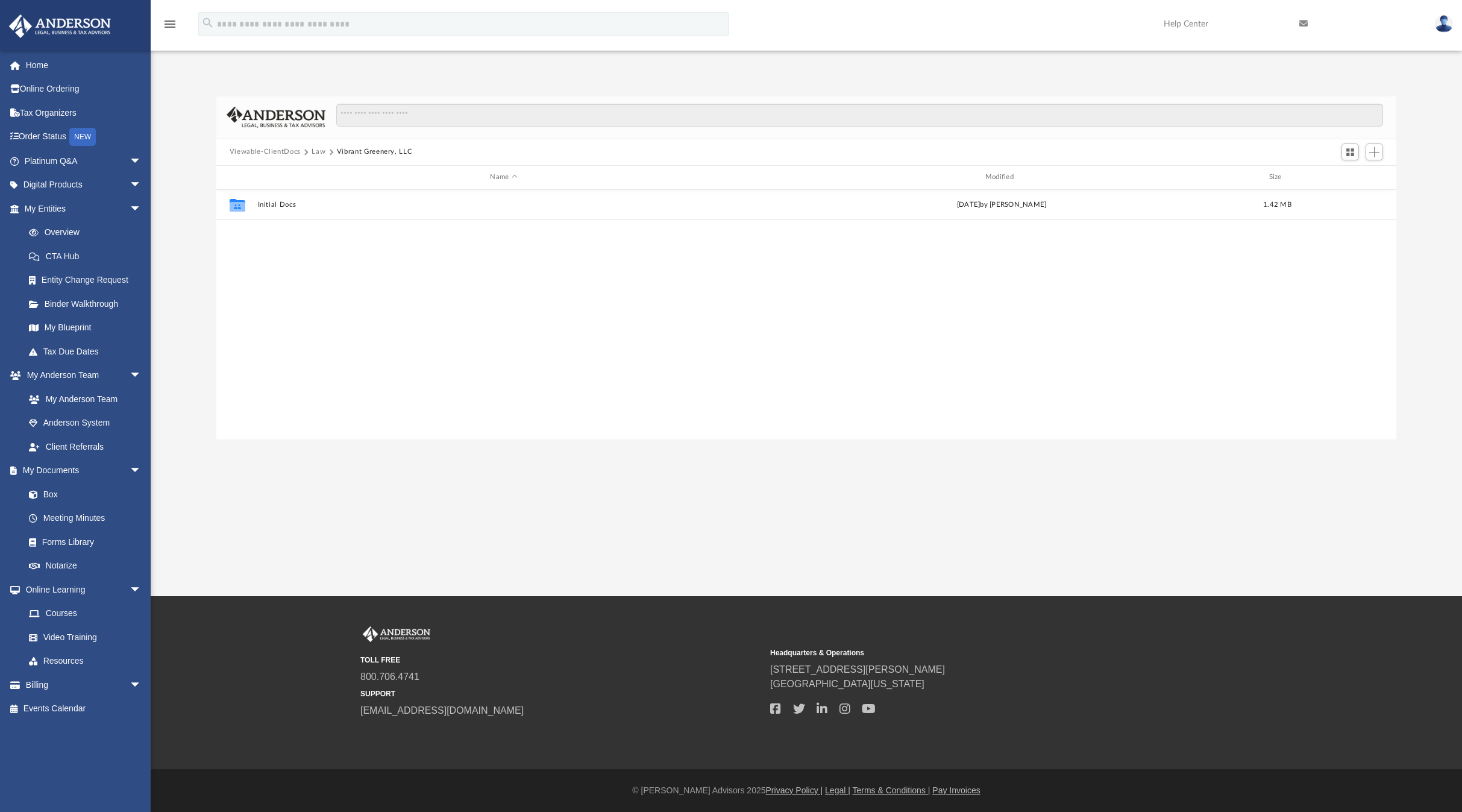
click at [321, 151] on button "Law" at bounding box center [319, 152] width 14 height 11
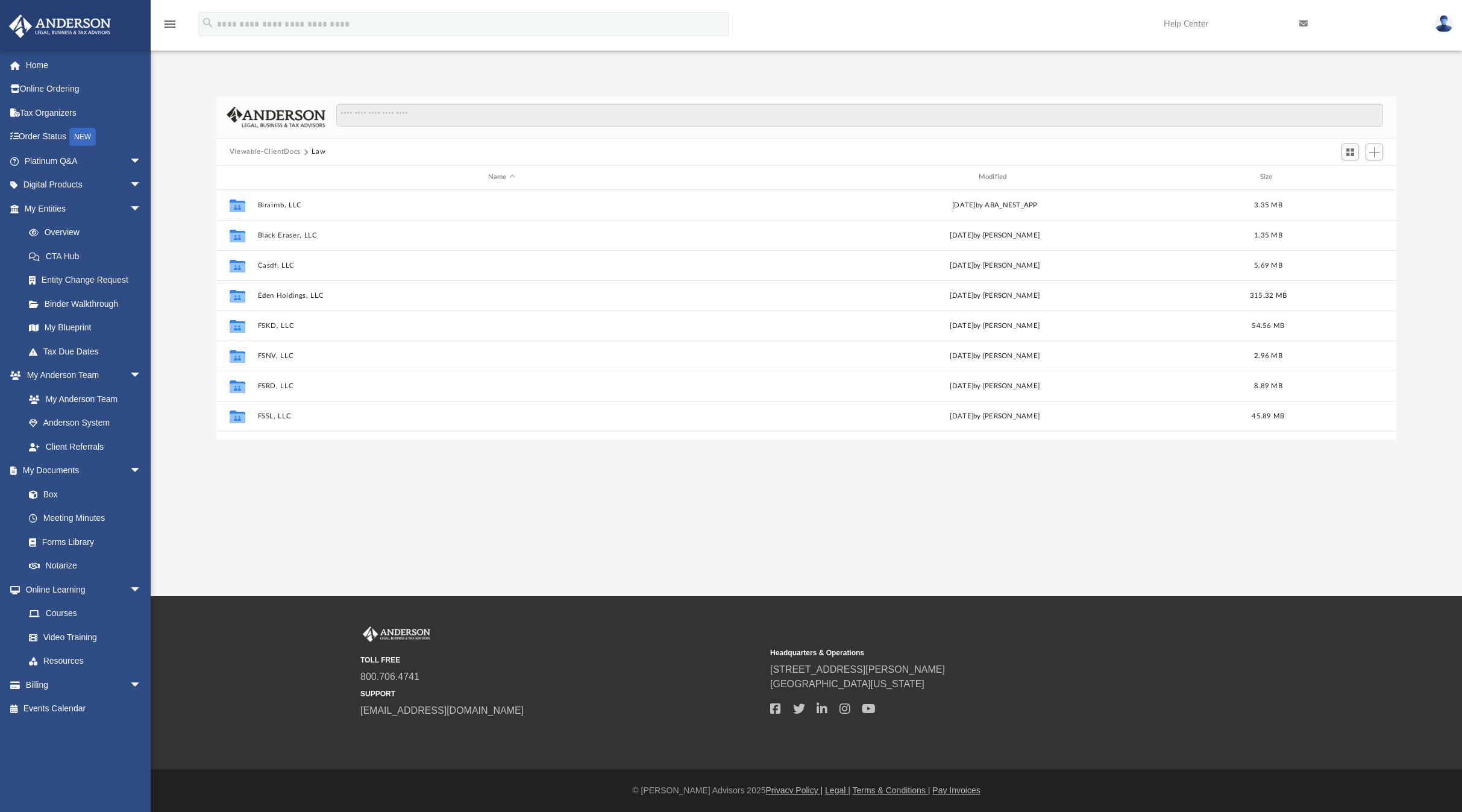
click at [273, 152] on button "Viewable-ClientDocs" at bounding box center [266, 152] width 71 height 11
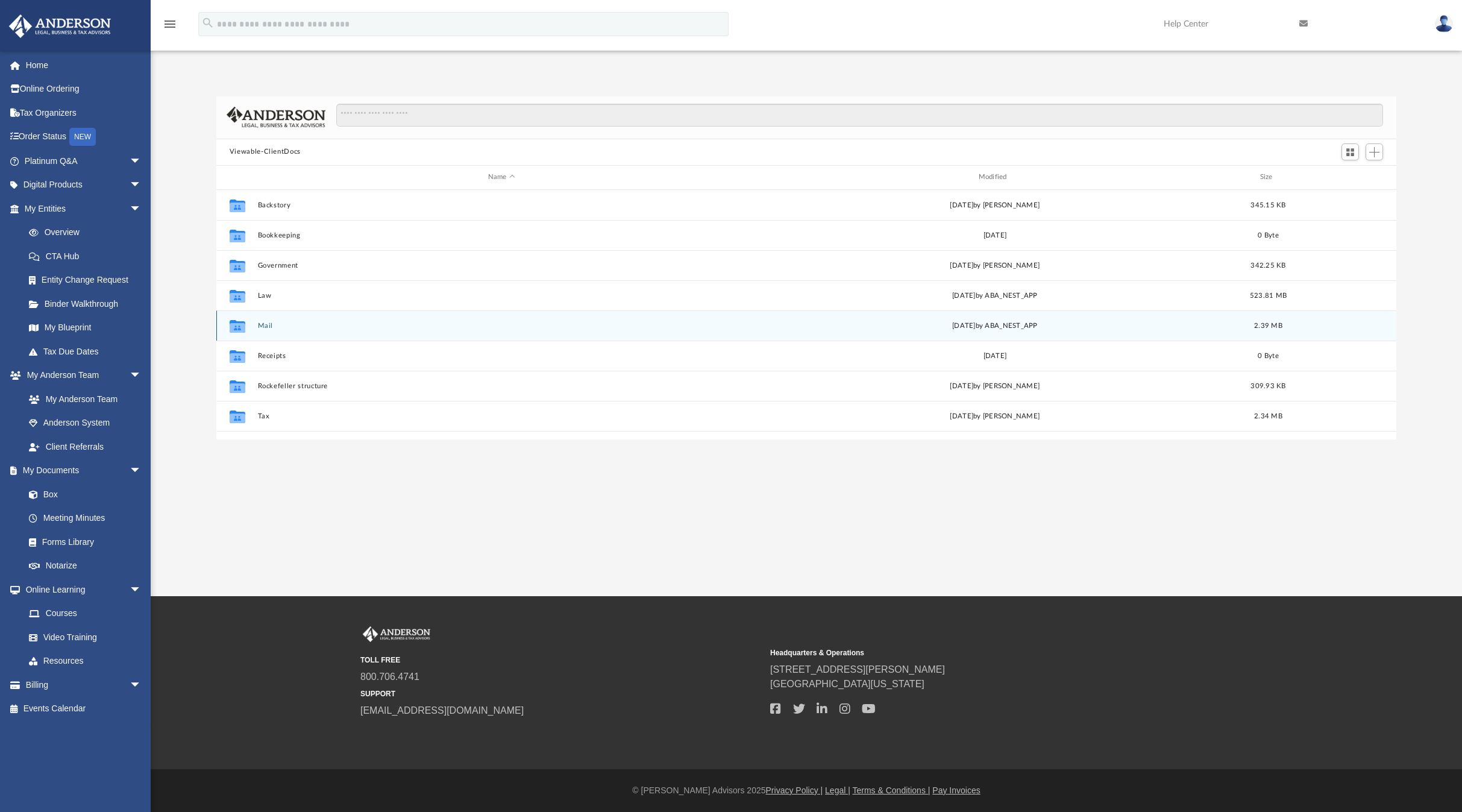
click at [267, 326] on button "Mail" at bounding box center [501, 325] width 488 height 8
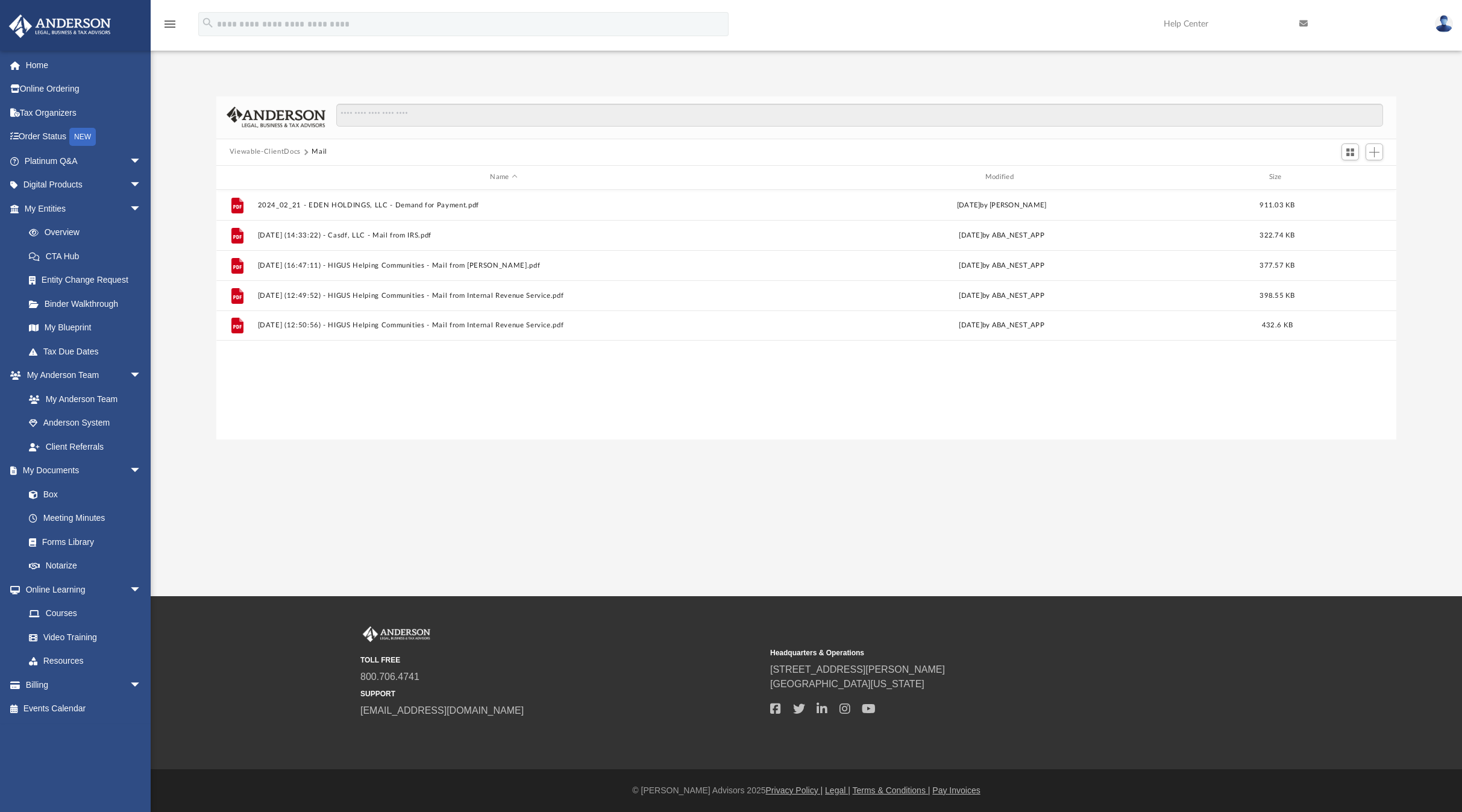
click at [314, 150] on button "Mail" at bounding box center [319, 152] width 15 height 11
click at [282, 152] on button "Viewable-ClientDocs" at bounding box center [266, 152] width 71 height 11
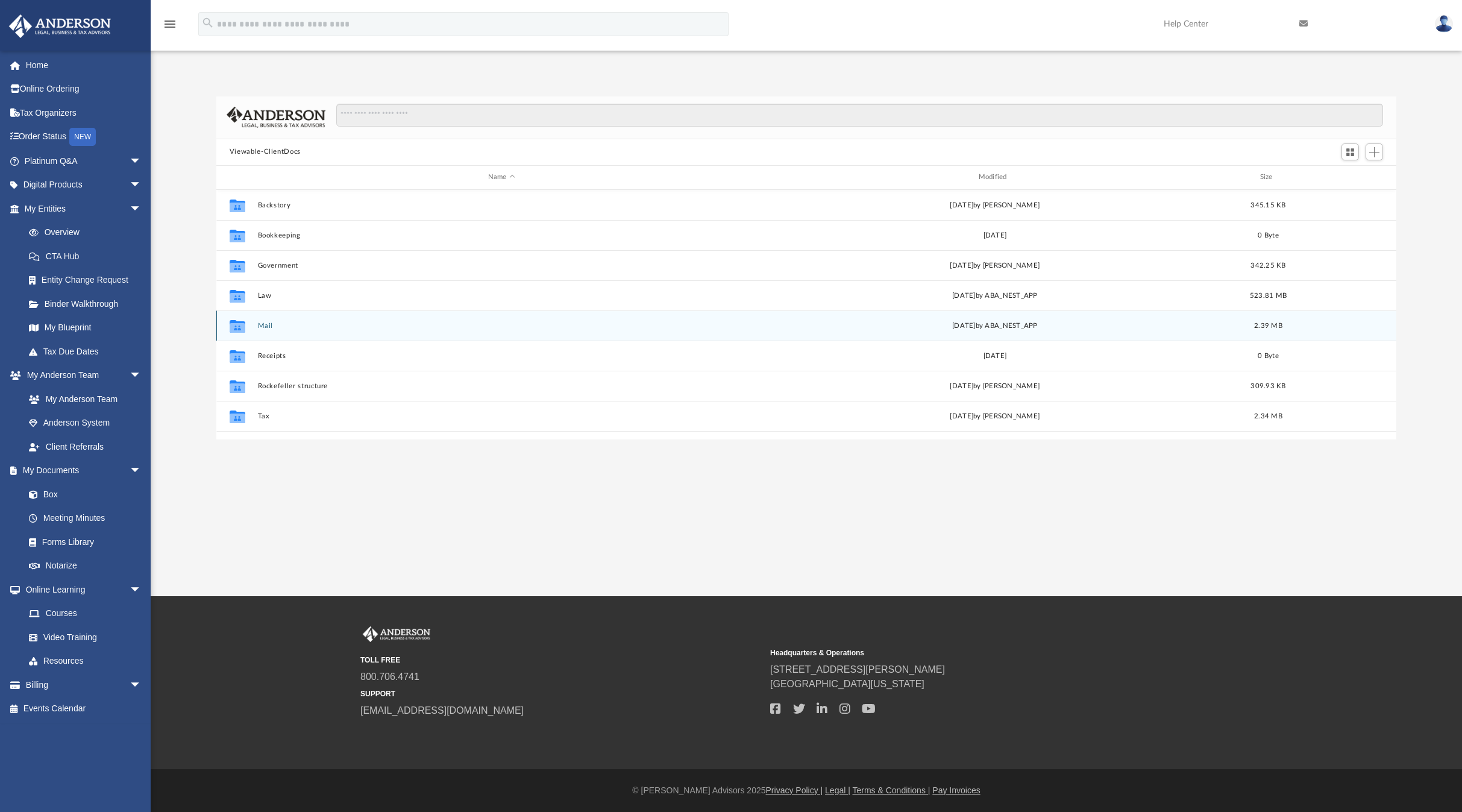
click at [273, 326] on button "Mail" at bounding box center [501, 325] width 488 height 8
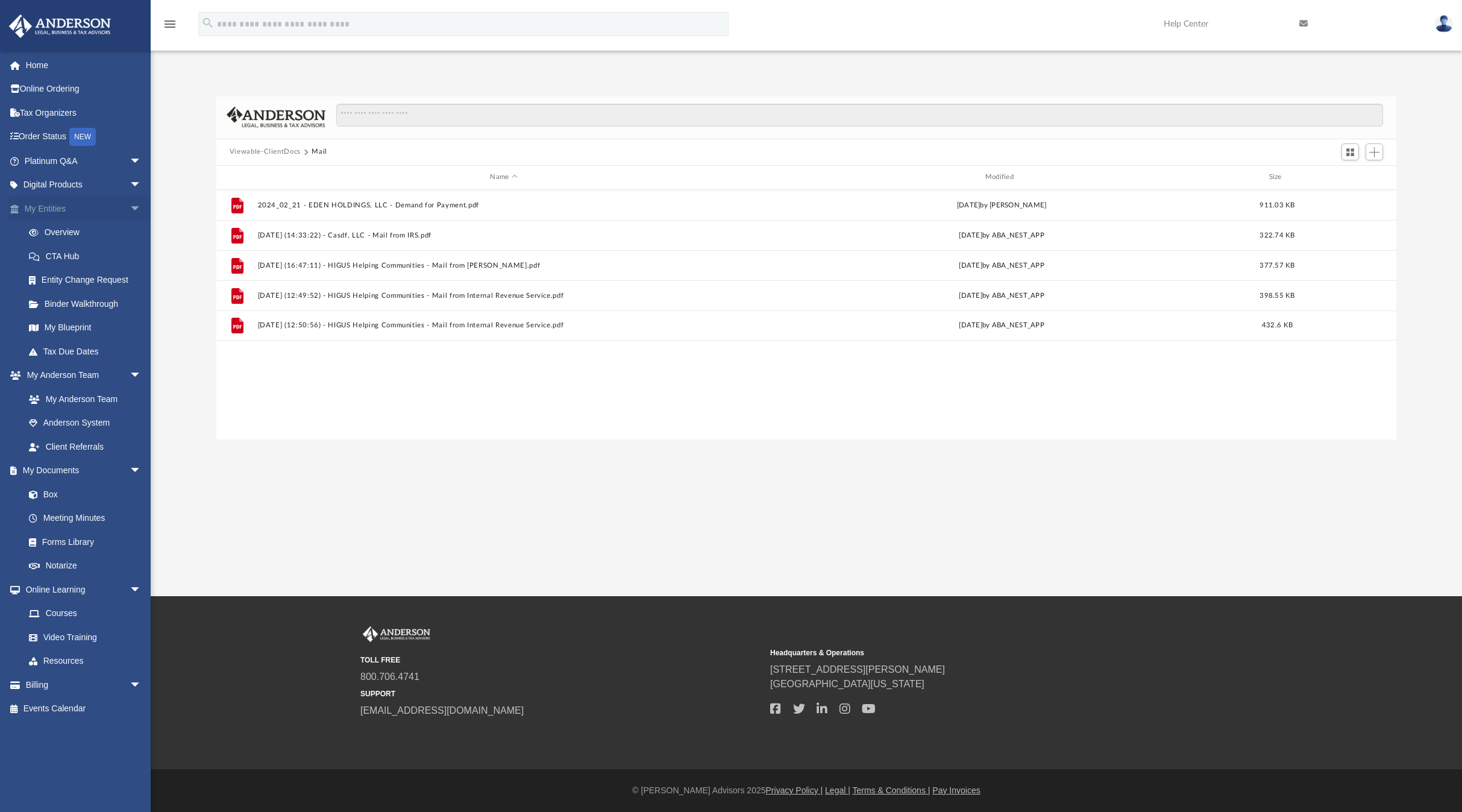
click at [55, 203] on link "My Entities arrow_drop_down" at bounding box center [84, 208] width 151 height 24
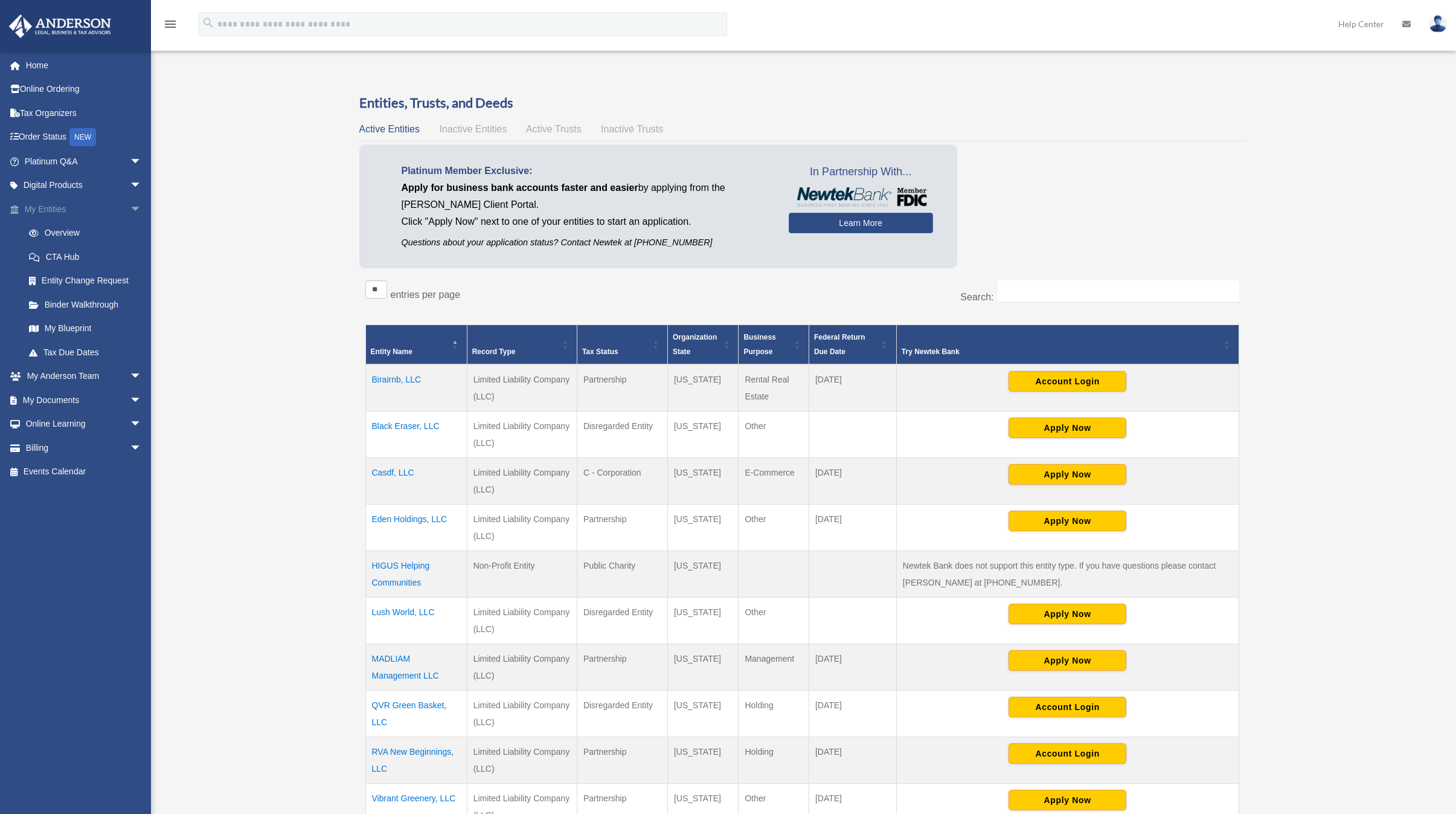
click at [130, 205] on span "arrow_drop_down" at bounding box center [141, 209] width 24 height 25
click at [130, 255] on span "arrow_drop_down" at bounding box center [141, 256] width 24 height 25
click at [130, 255] on span "arrow_drop_up" at bounding box center [141, 256] width 24 height 25
click at [130, 255] on span "arrow_drop_down" at bounding box center [141, 256] width 24 height 25
click at [52, 279] on link "Box" at bounding box center [88, 281] width 143 height 24
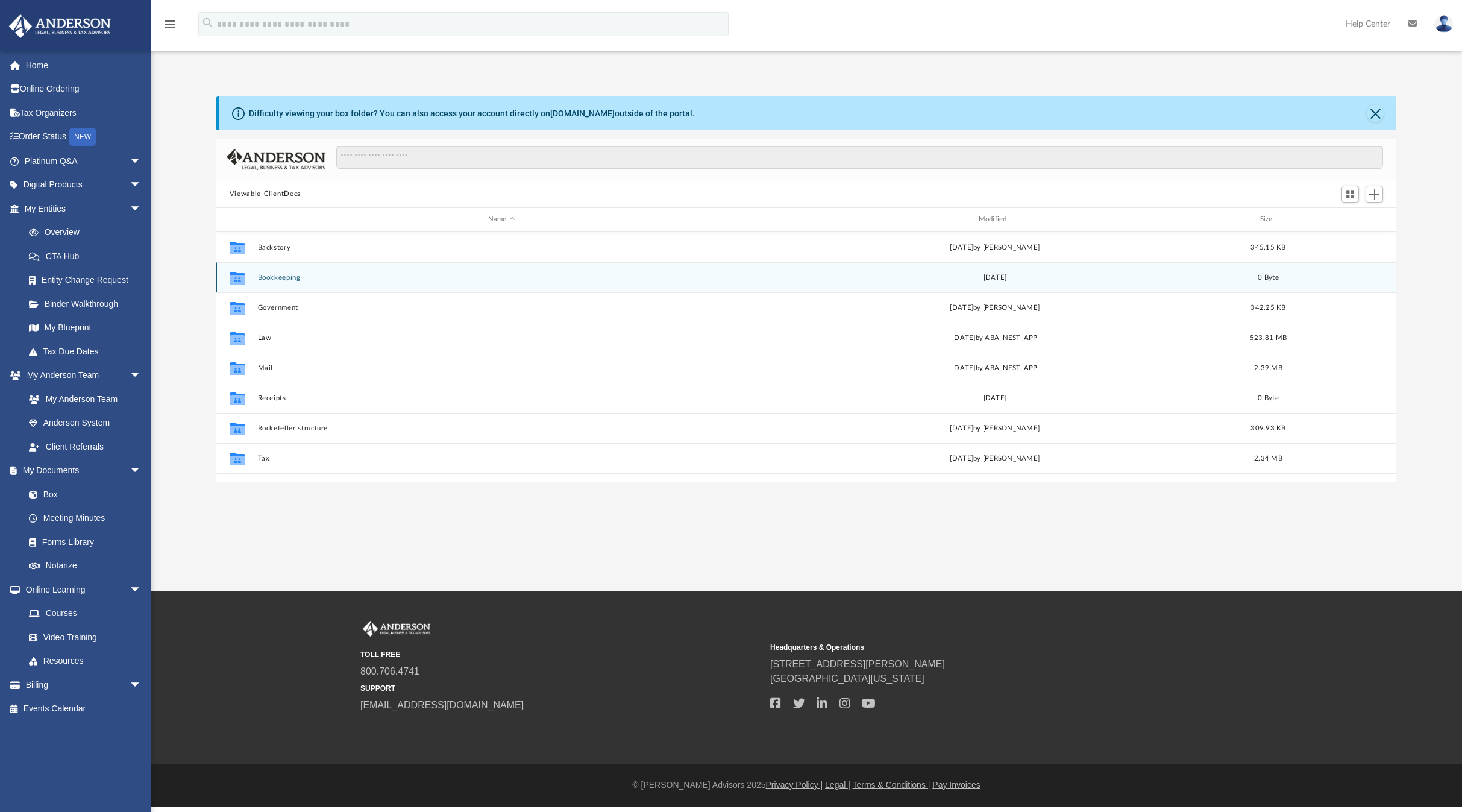
scroll to position [265, 1171]
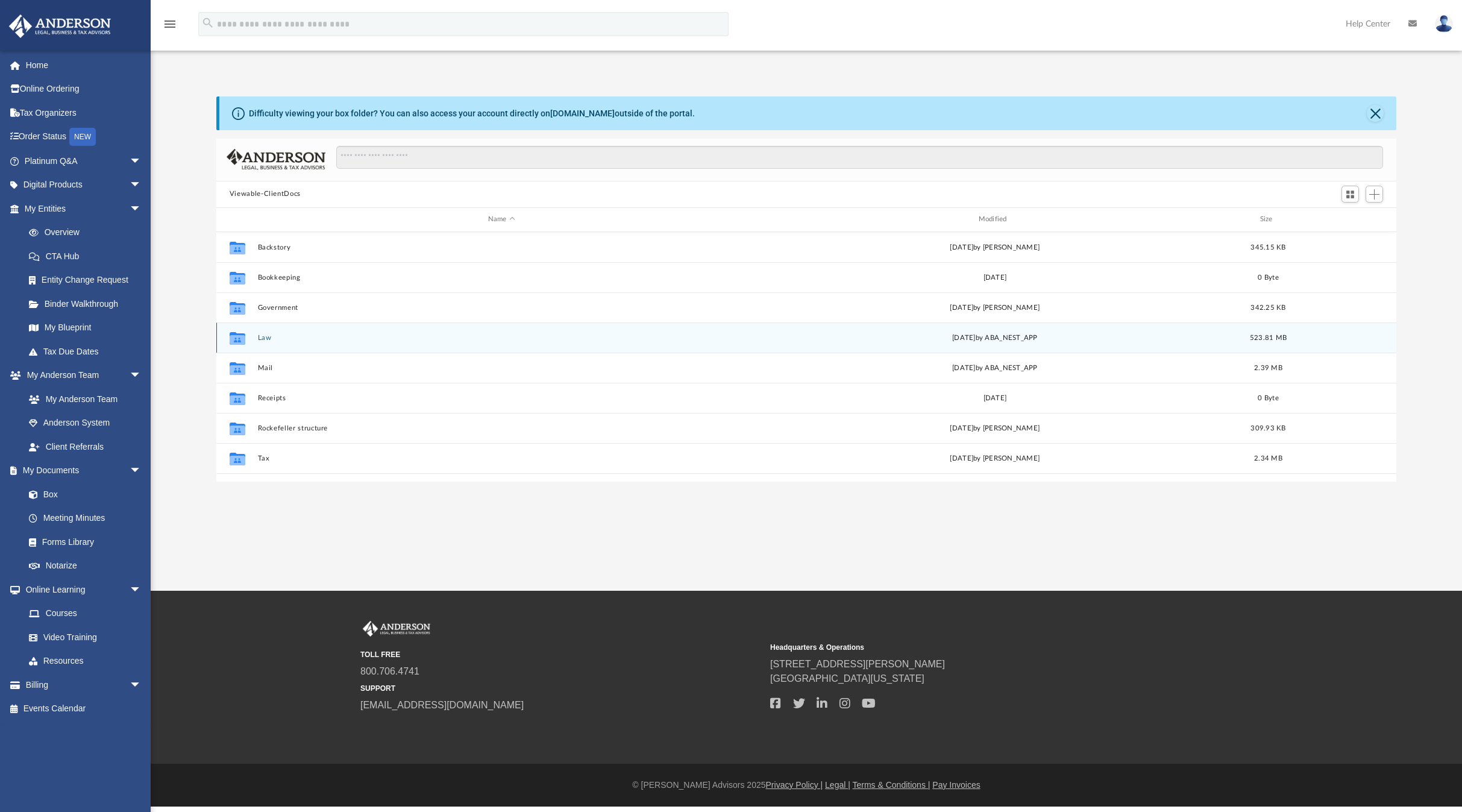
click at [269, 338] on button "Law" at bounding box center [501, 337] width 488 height 8
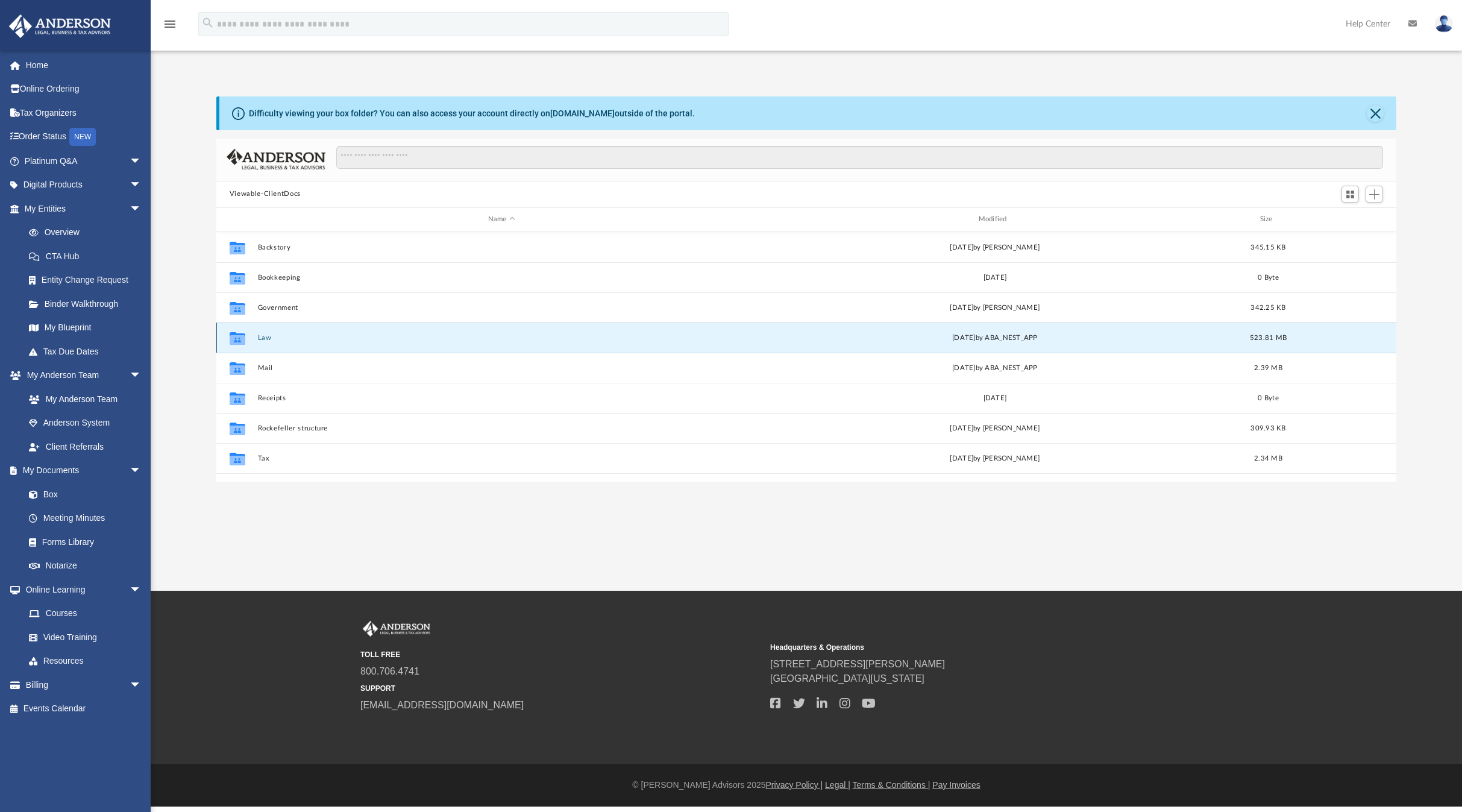
click at [269, 338] on button "Law" at bounding box center [501, 337] width 488 height 8
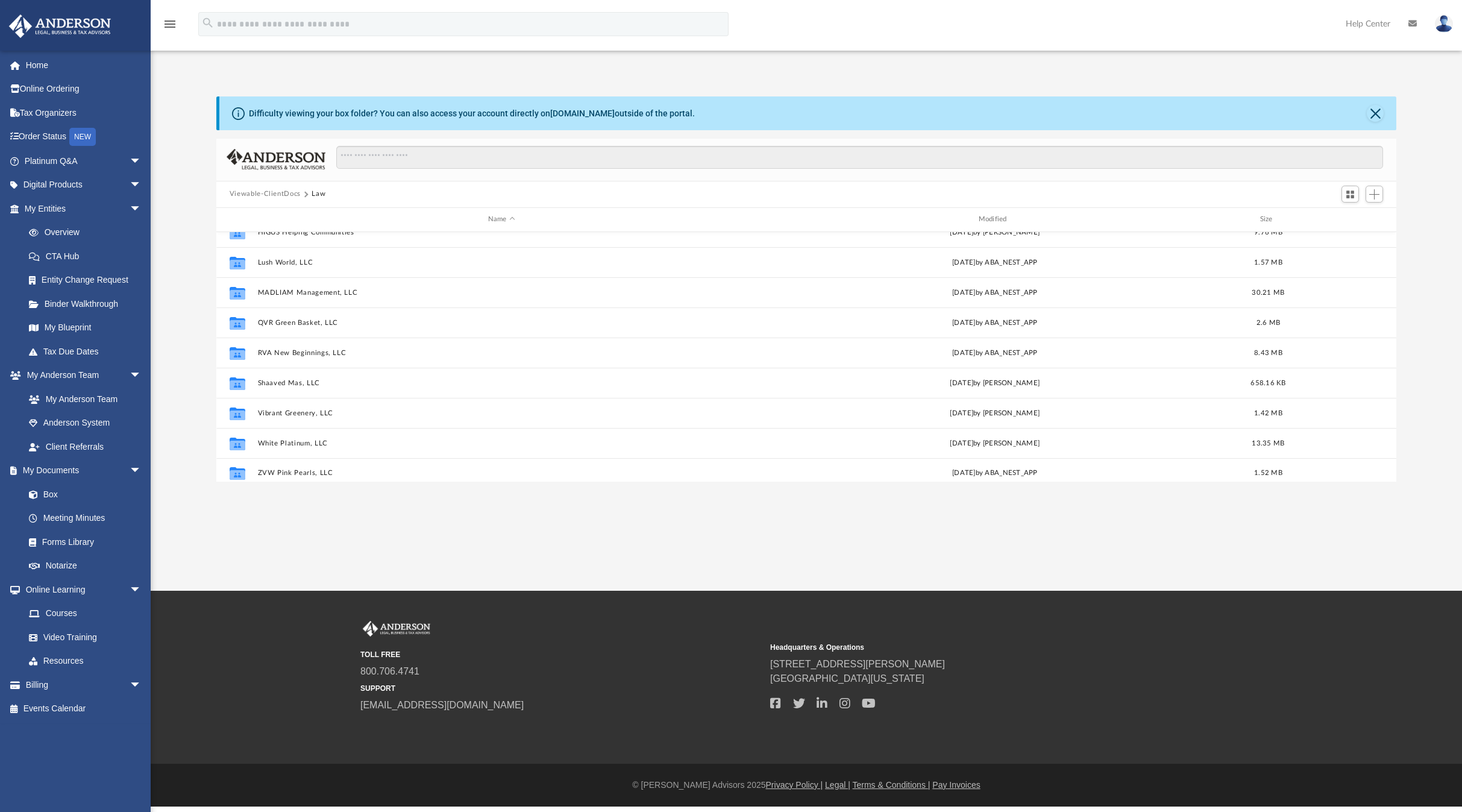
scroll to position [293, 0]
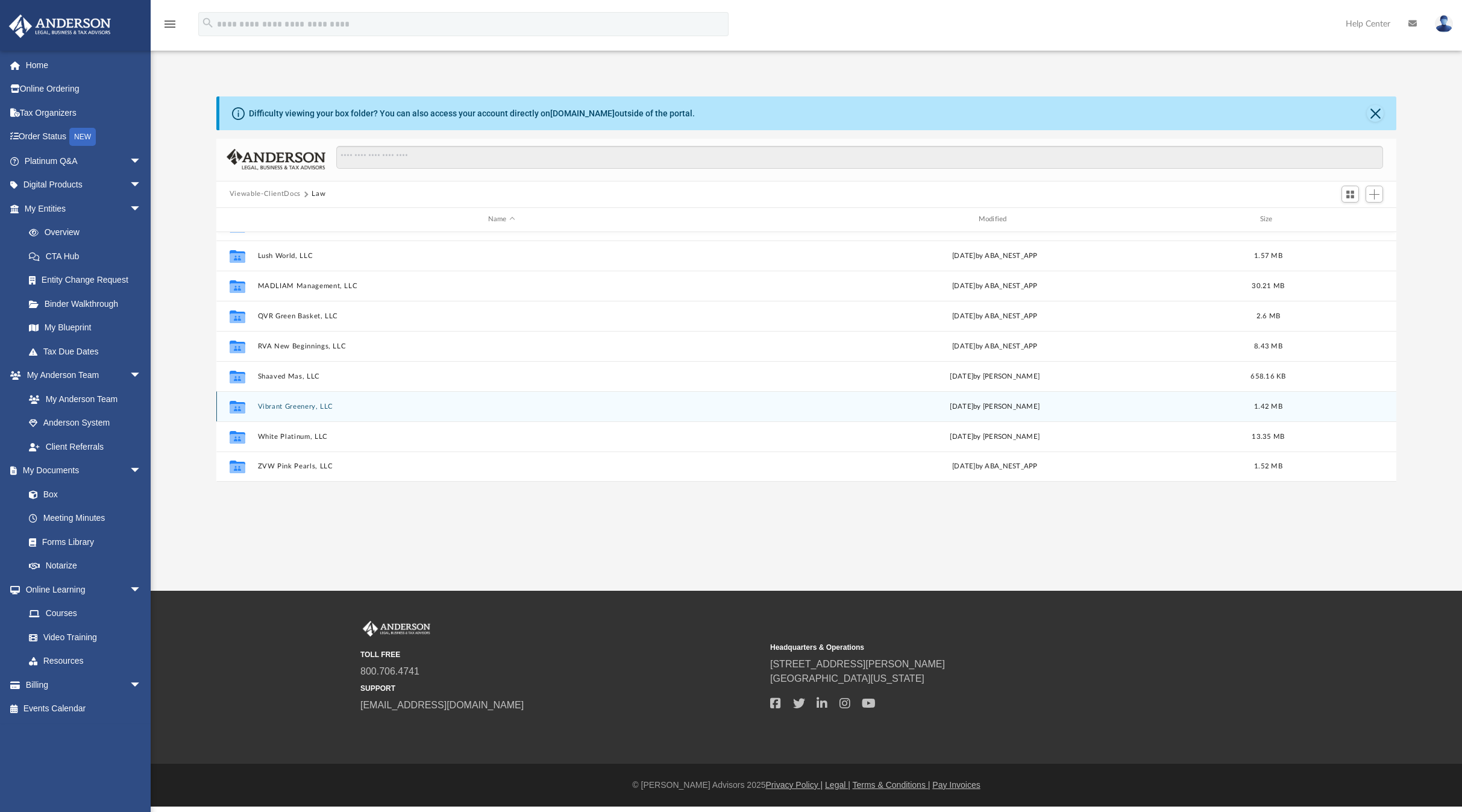
click at [295, 403] on button "Vibrant Greenery, LLC" at bounding box center [501, 405] width 488 height 8
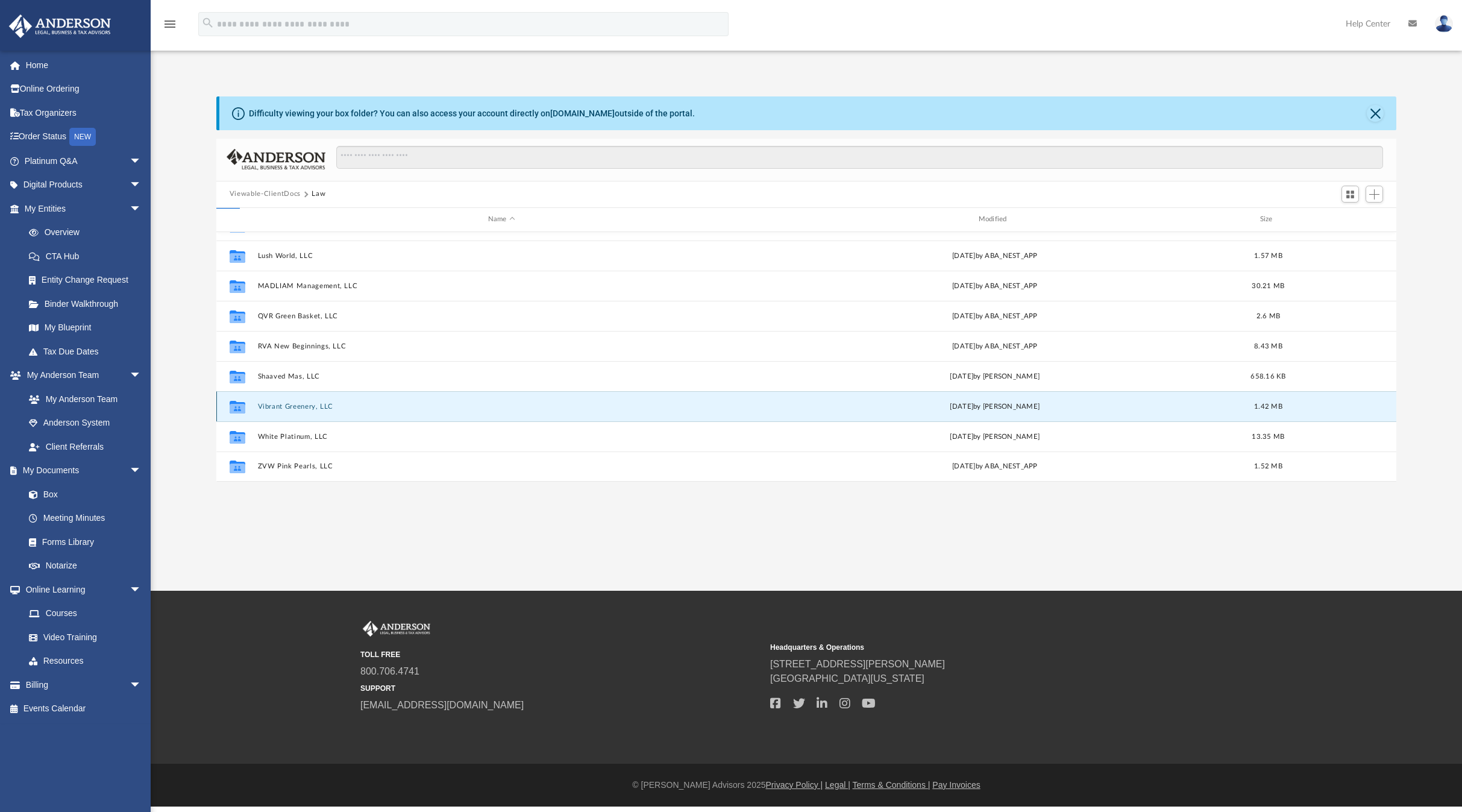
click at [295, 403] on button "Vibrant Greenery, LLC" at bounding box center [501, 405] width 488 height 8
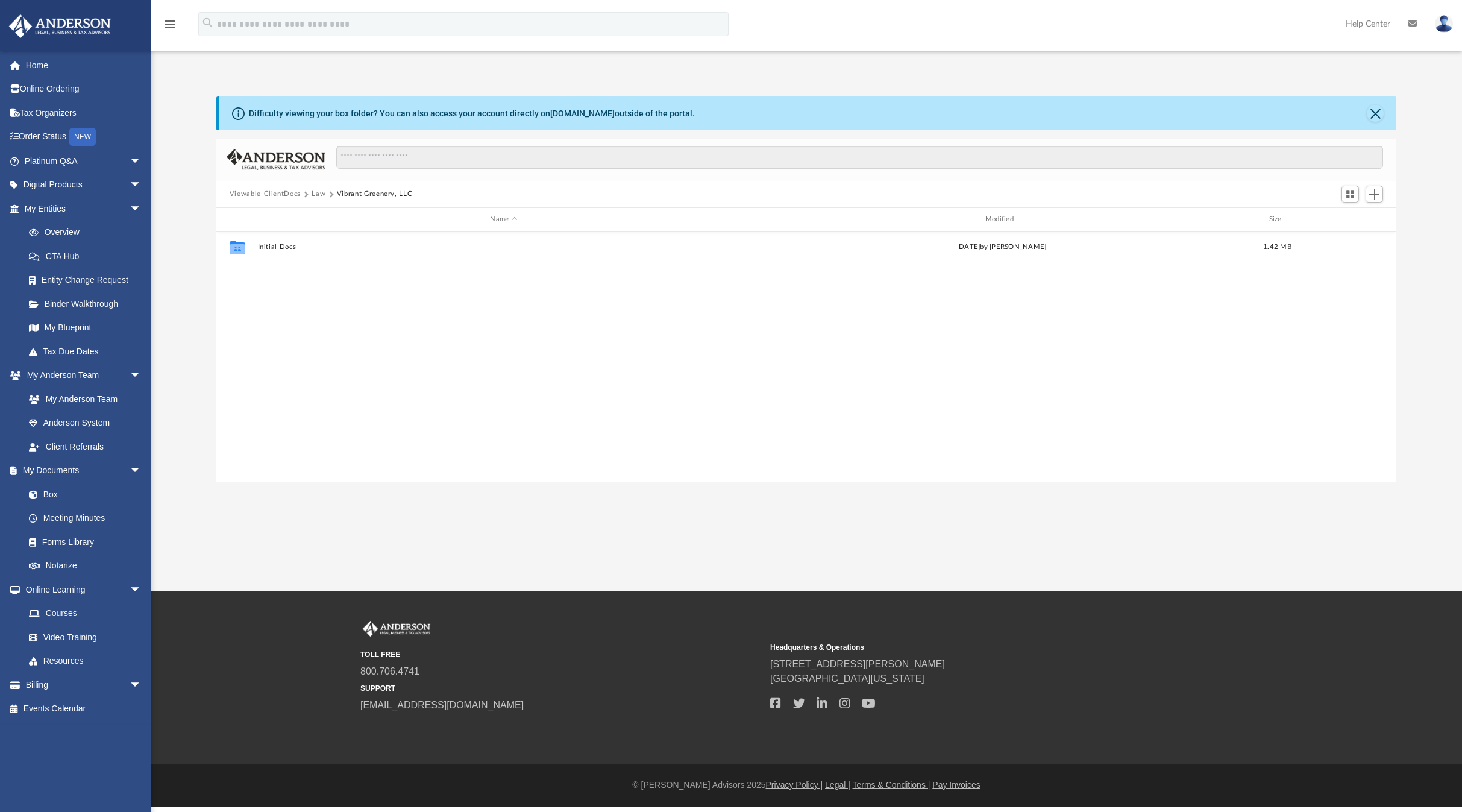
scroll to position [0, 0]
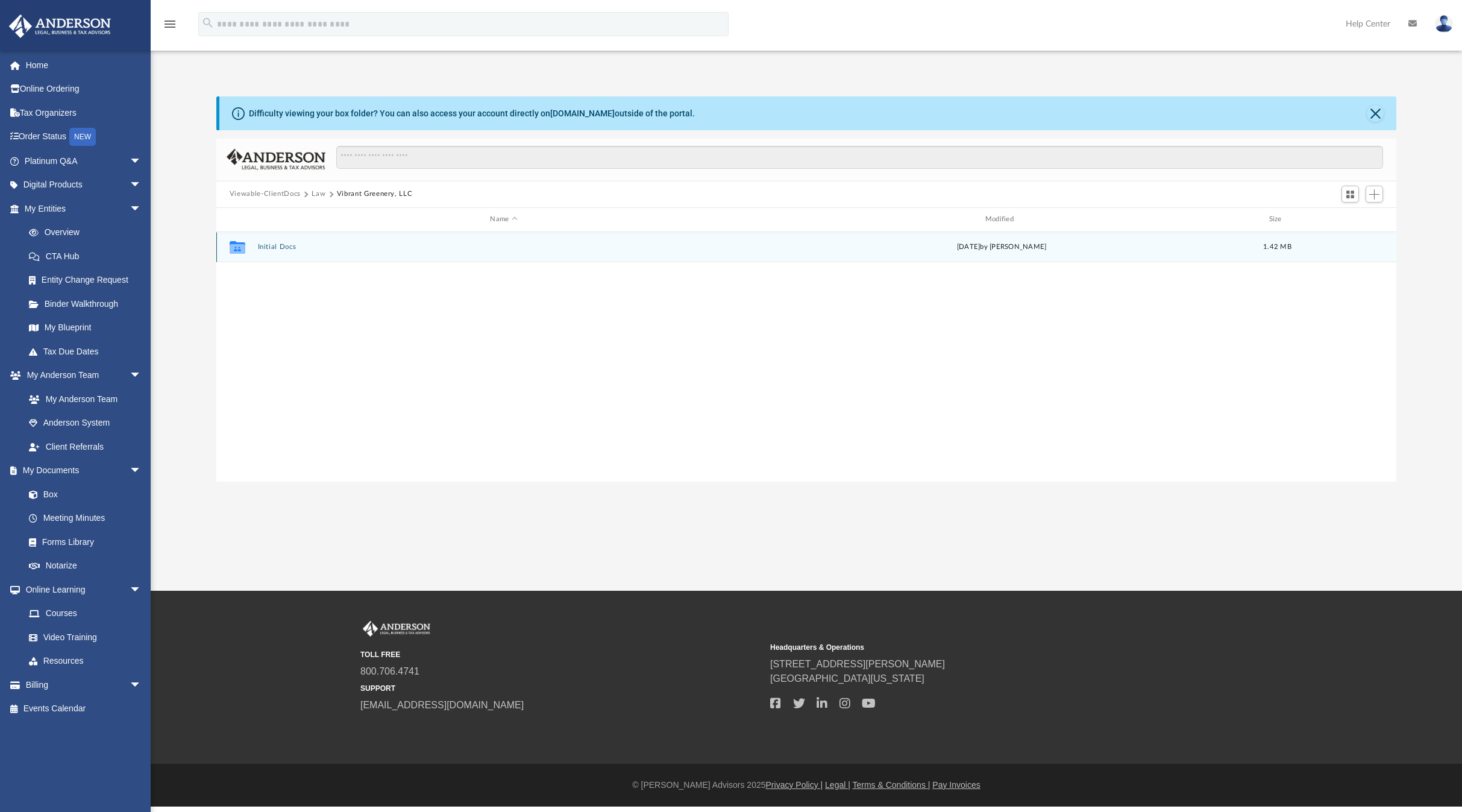
click at [295, 249] on button "Initial Docs" at bounding box center [503, 247] width 493 height 8
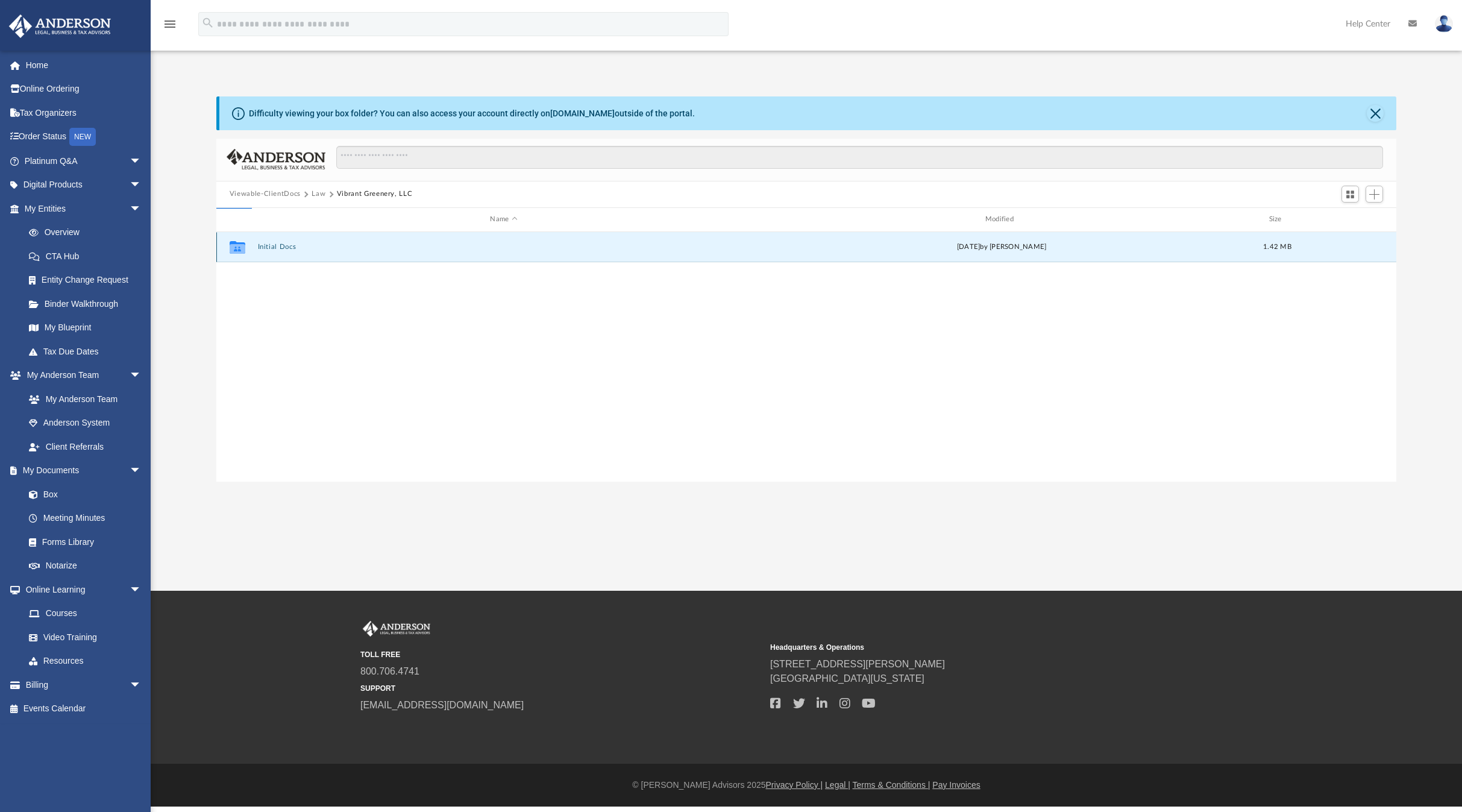
click at [295, 250] on button "Initial Docs" at bounding box center [503, 247] width 493 height 8
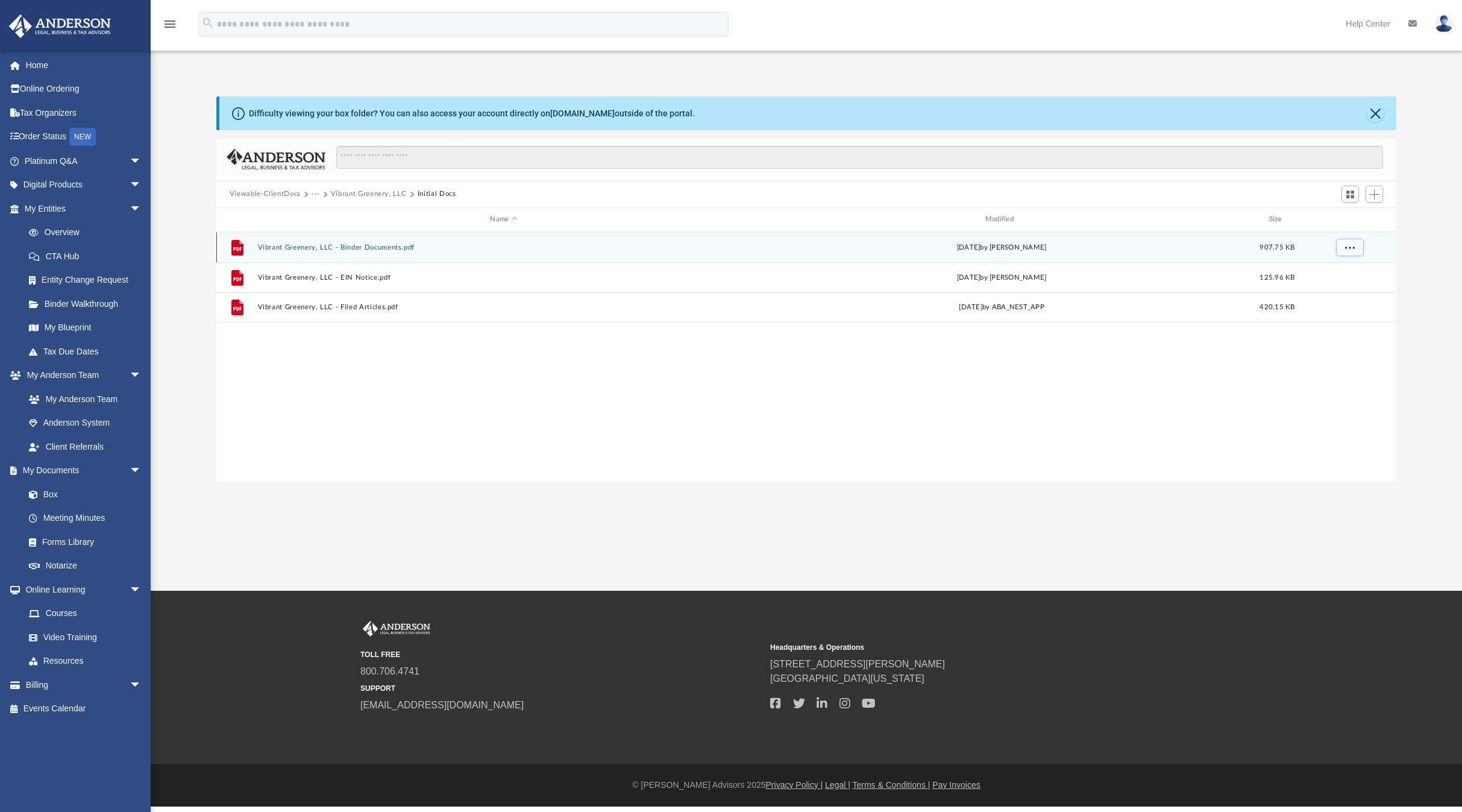
click at [340, 247] on button "Vibrant Greenery, LLC - Binder Documents.pdf" at bounding box center [503, 247] width 493 height 8
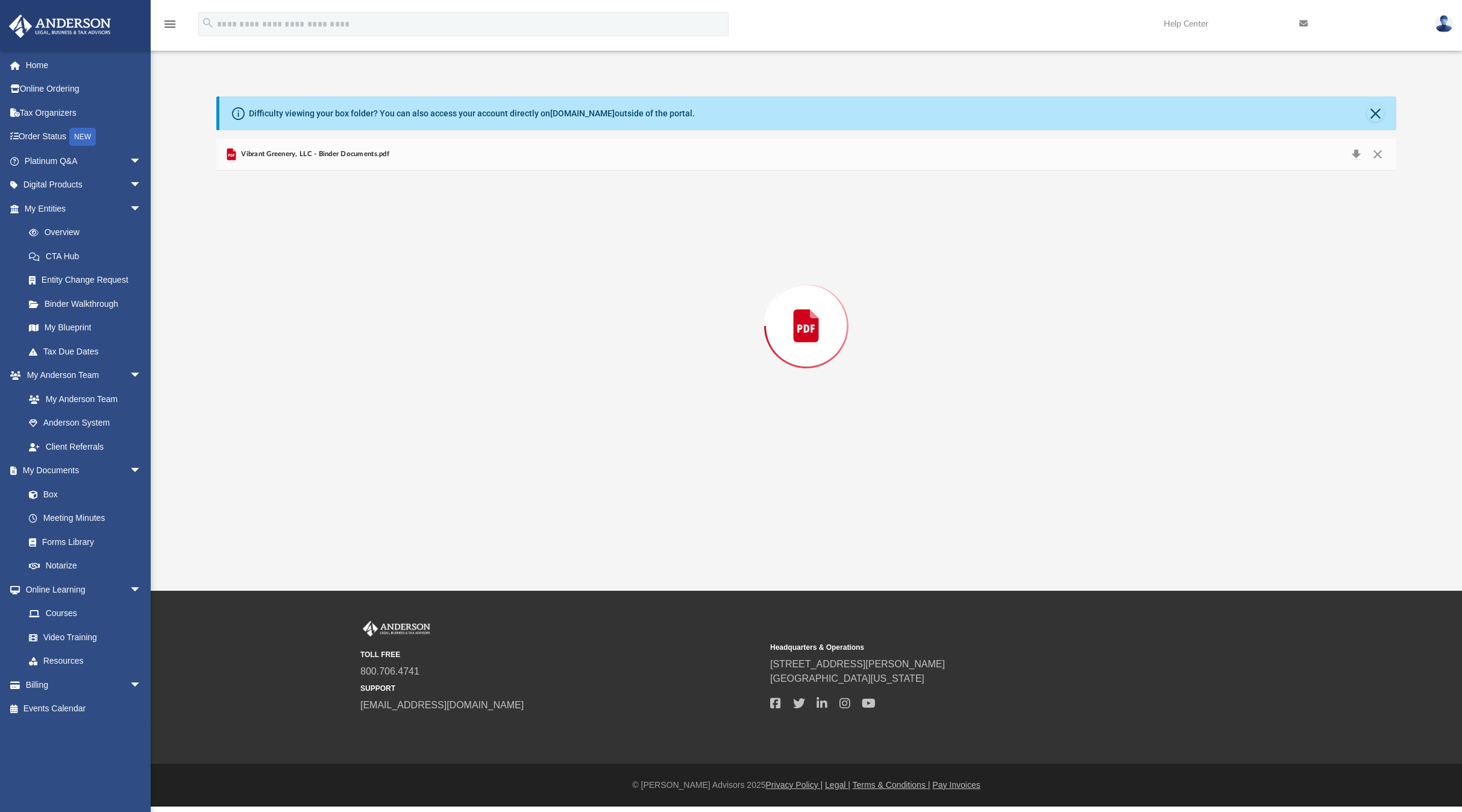
click at [340, 247] on div "Preview" at bounding box center [806, 326] width 1180 height 311
click at [807, 384] on button "Download" at bounding box center [806, 386] width 59 height 20
drag, startPoint x: 1377, startPoint y: 113, endPoint x: 1382, endPoint y: 124, distance: 12.1
click at [1377, 114] on button "Close" at bounding box center [1375, 113] width 17 height 17
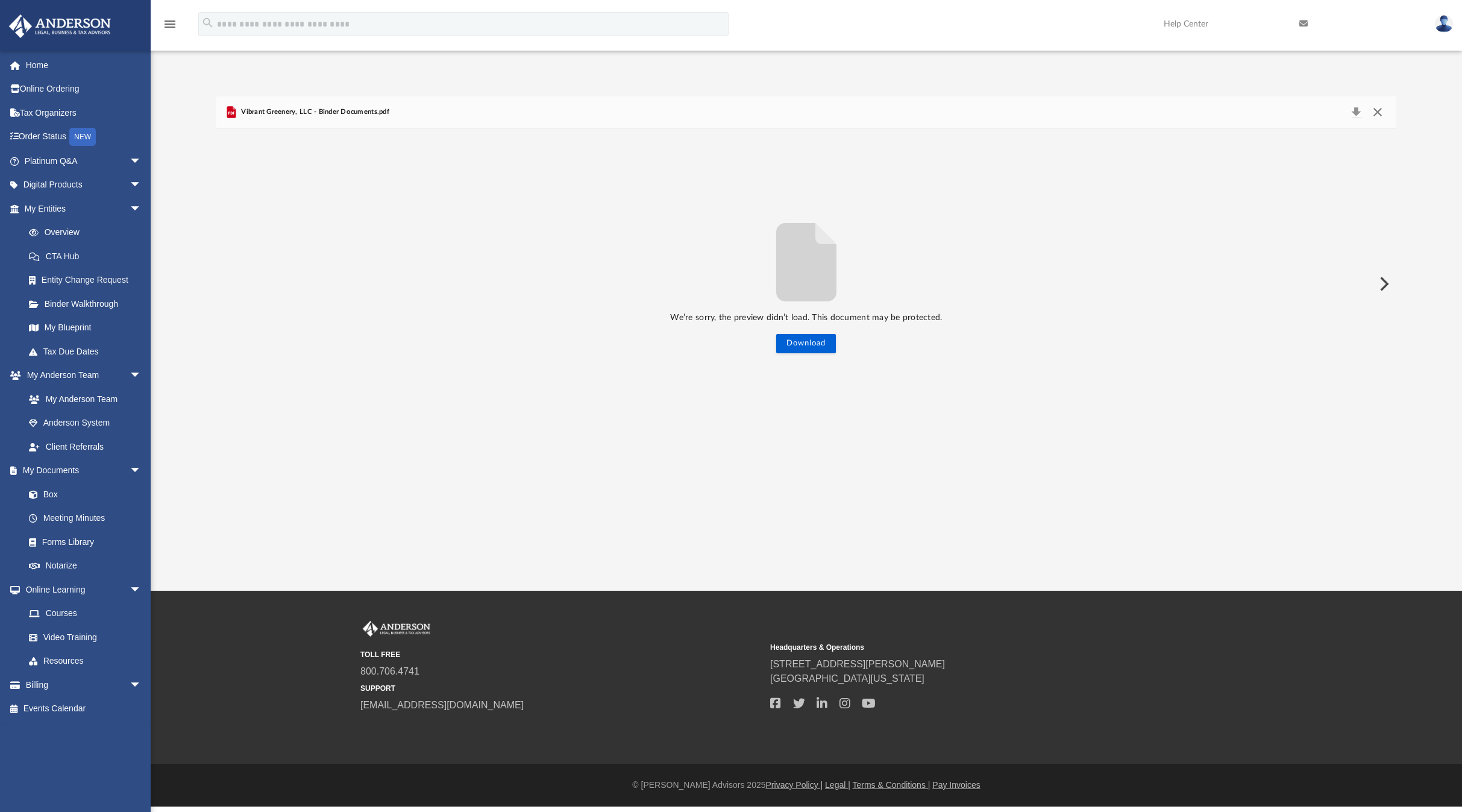
click at [1380, 117] on button "Close" at bounding box center [1377, 112] width 22 height 17
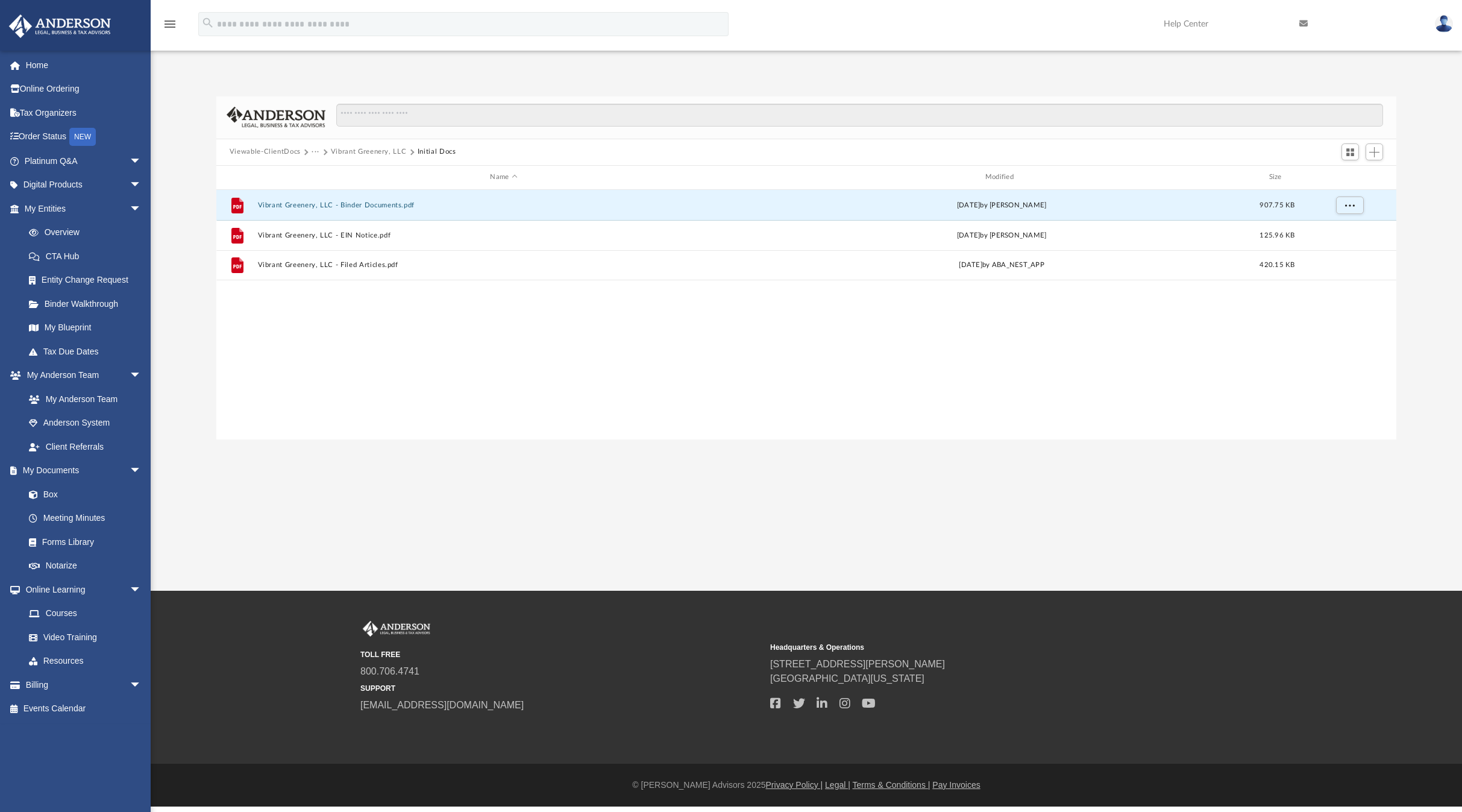
click at [310, 152] on span "Viewable-ClientDocs" at bounding box center [271, 152] width 82 height 11
click at [313, 152] on button "···" at bounding box center [315, 152] width 8 height 11
click at [280, 152] on button "Viewable-ClientDocs" at bounding box center [266, 152] width 71 height 11
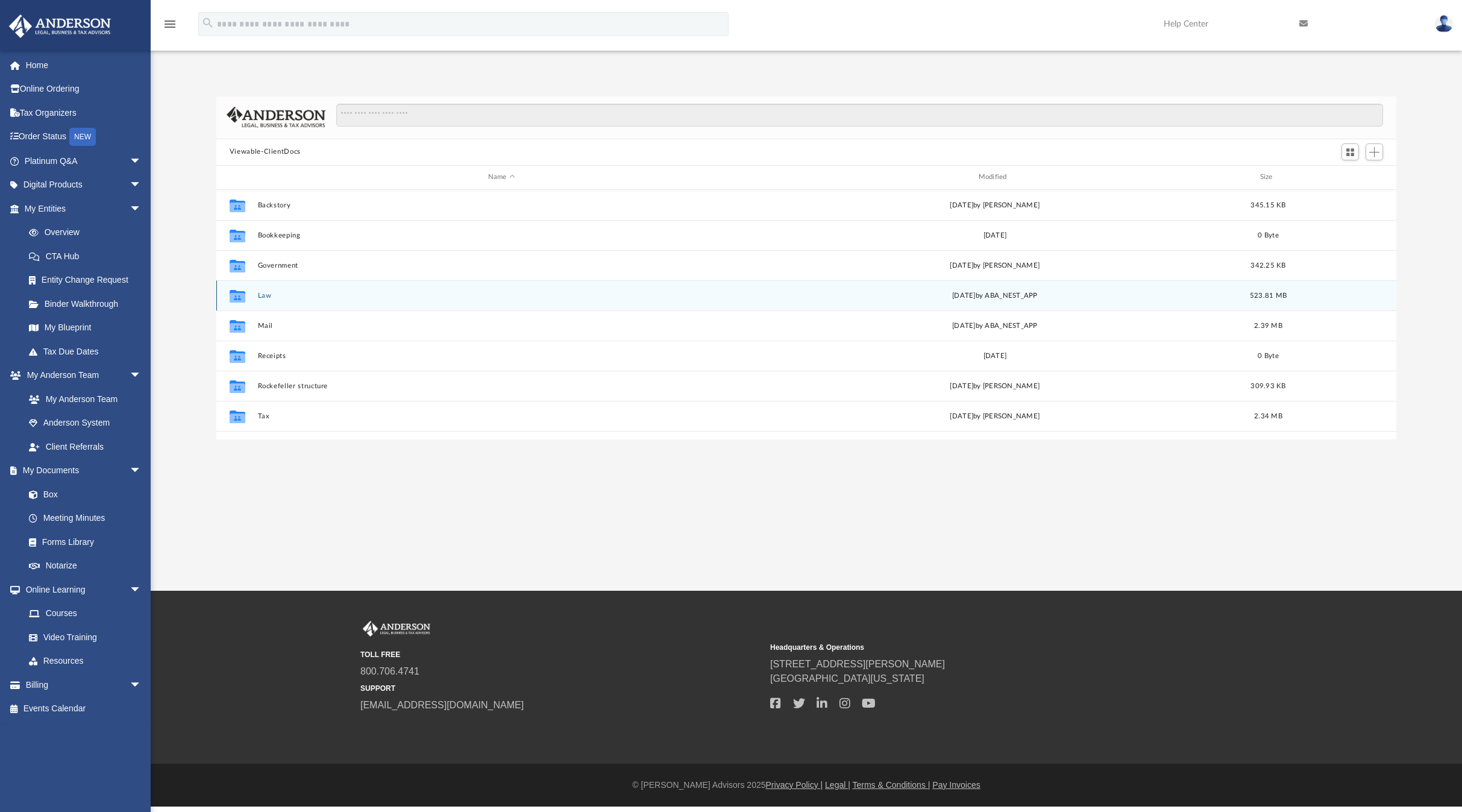
click at [257, 292] on button "Law" at bounding box center [501, 294] width 488 height 8
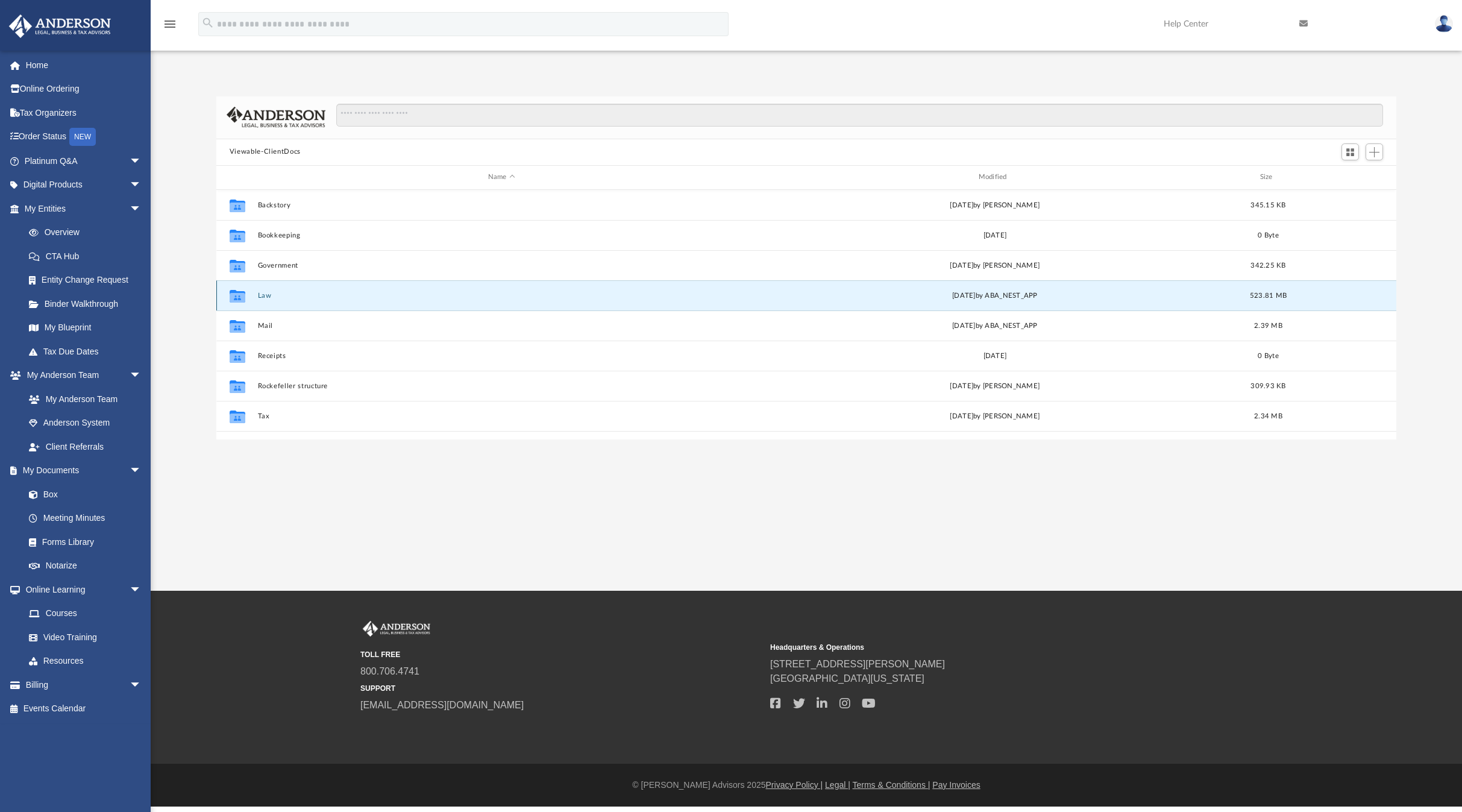
click at [257, 291] on button "Law" at bounding box center [501, 294] width 488 height 8
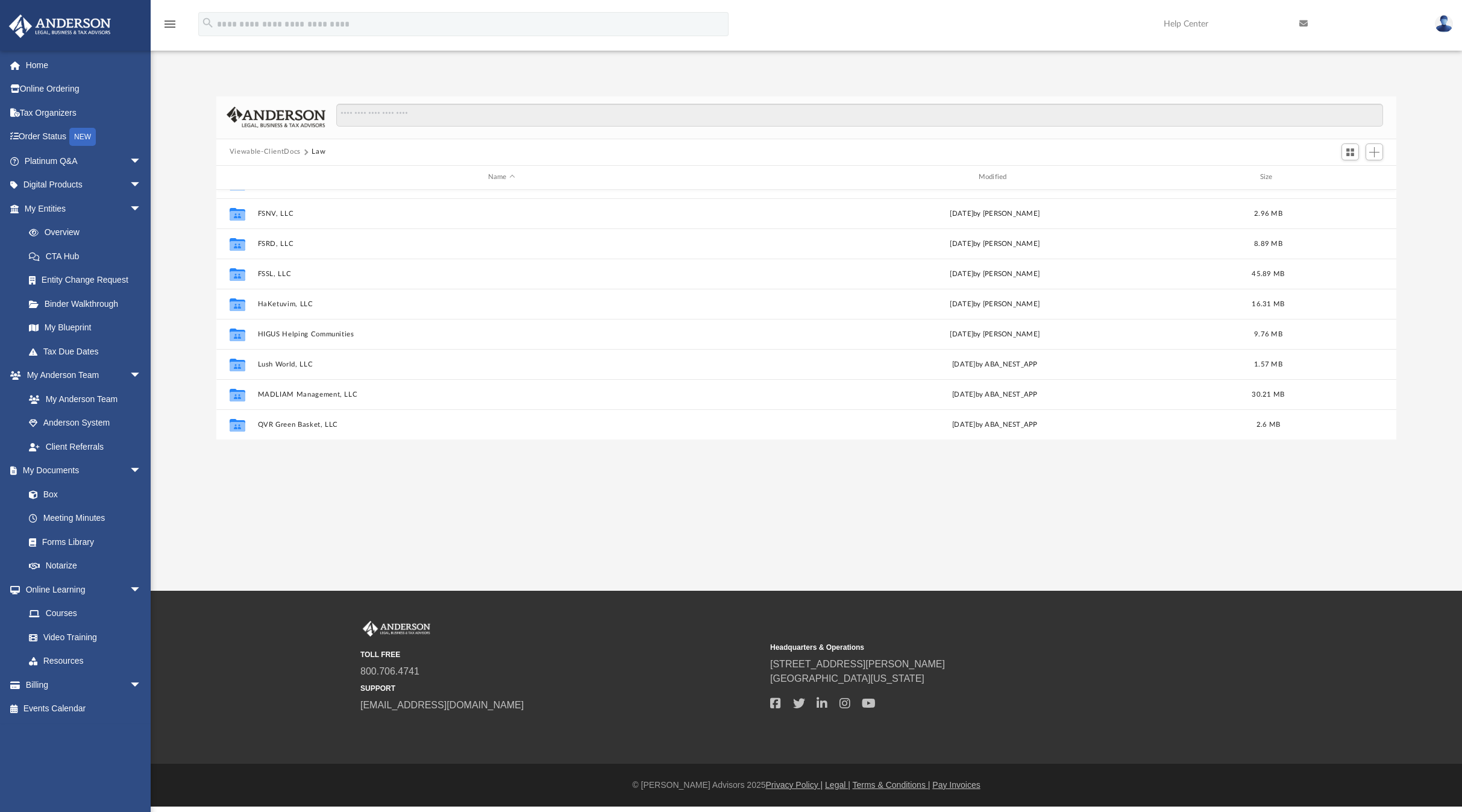
scroll to position [293, 0]
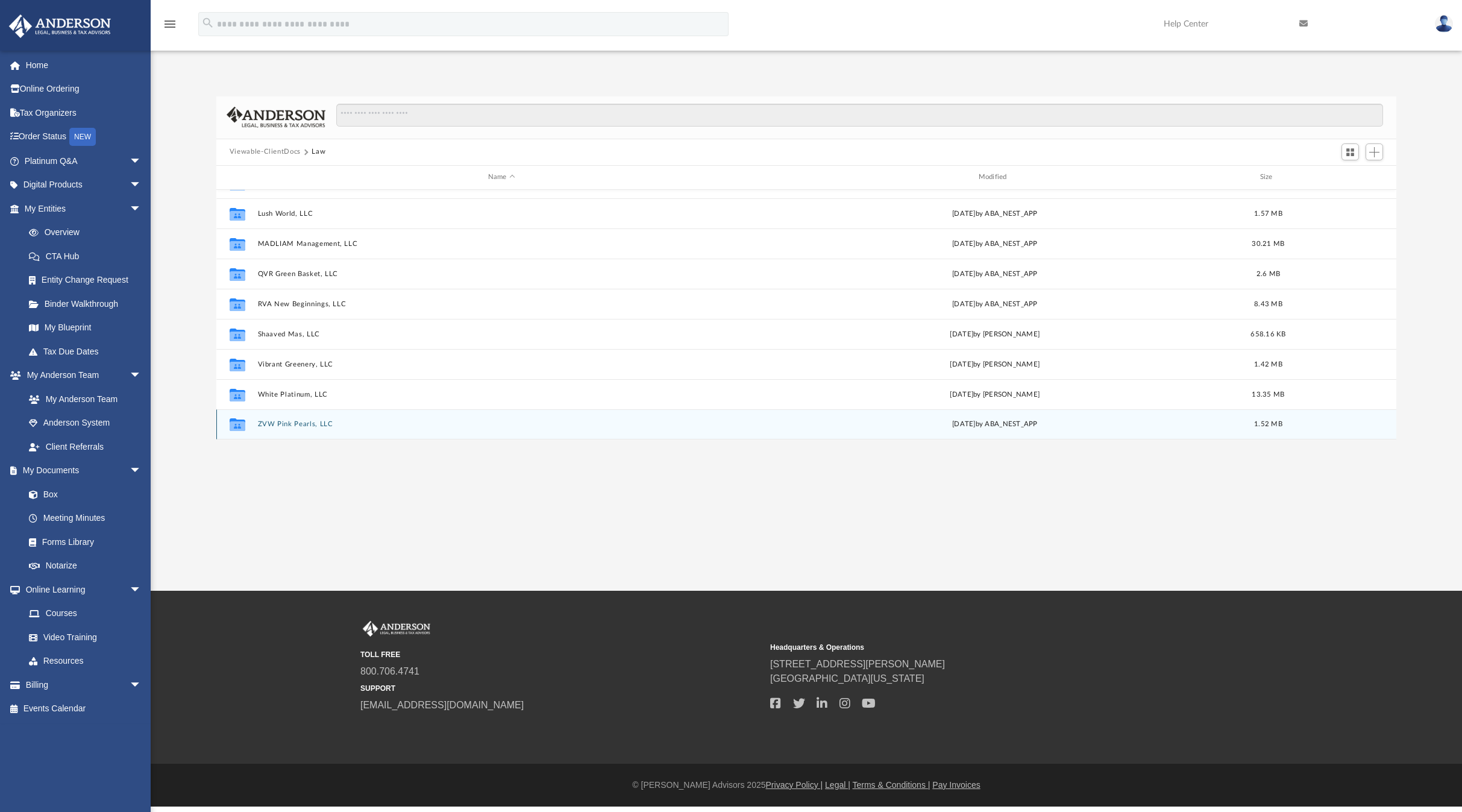
click at [301, 423] on button "ZVW Pink Pearls, LLC" at bounding box center [501, 423] width 488 height 8
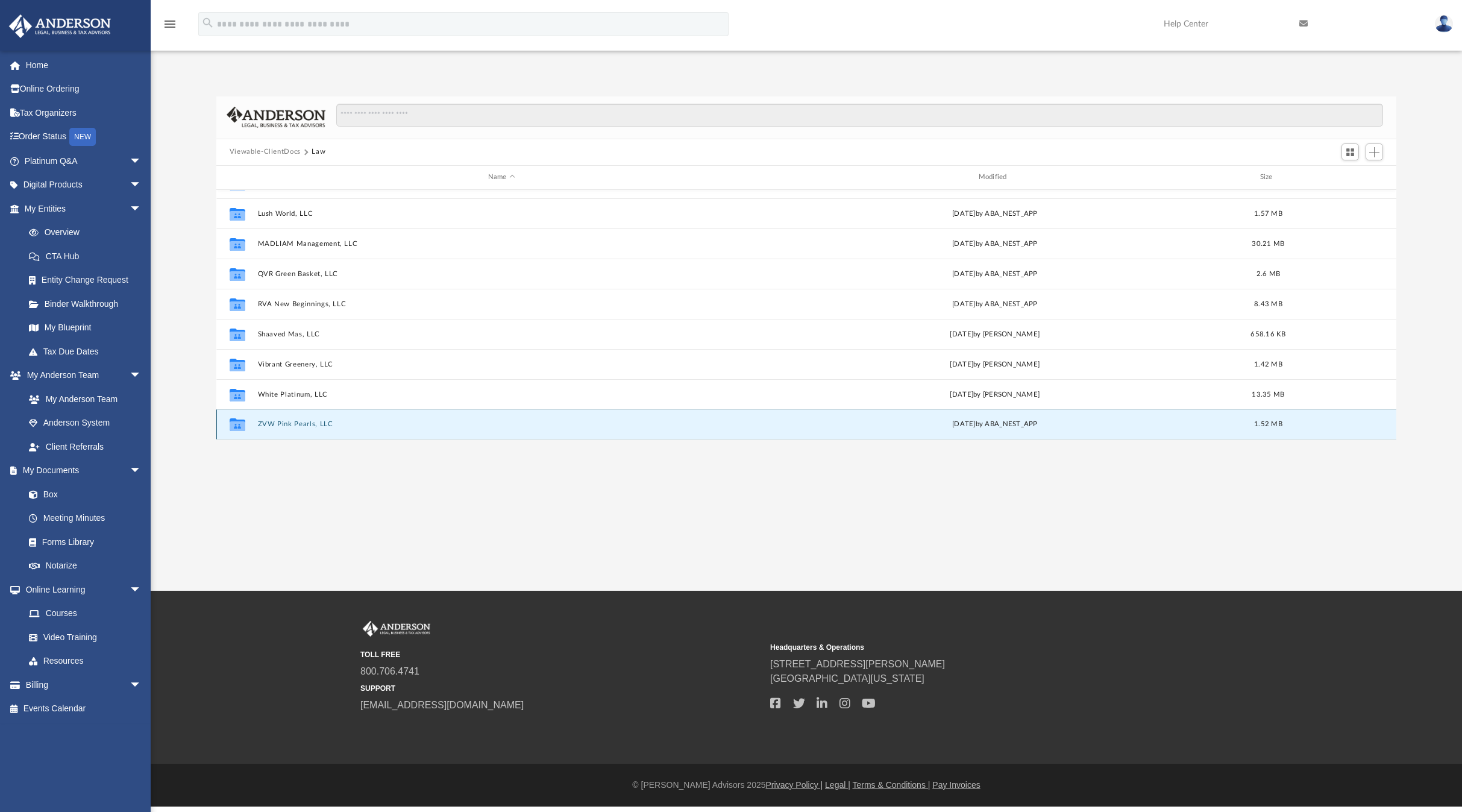
click at [301, 423] on button "ZVW Pink Pearls, LLC" at bounding box center [501, 423] width 488 height 8
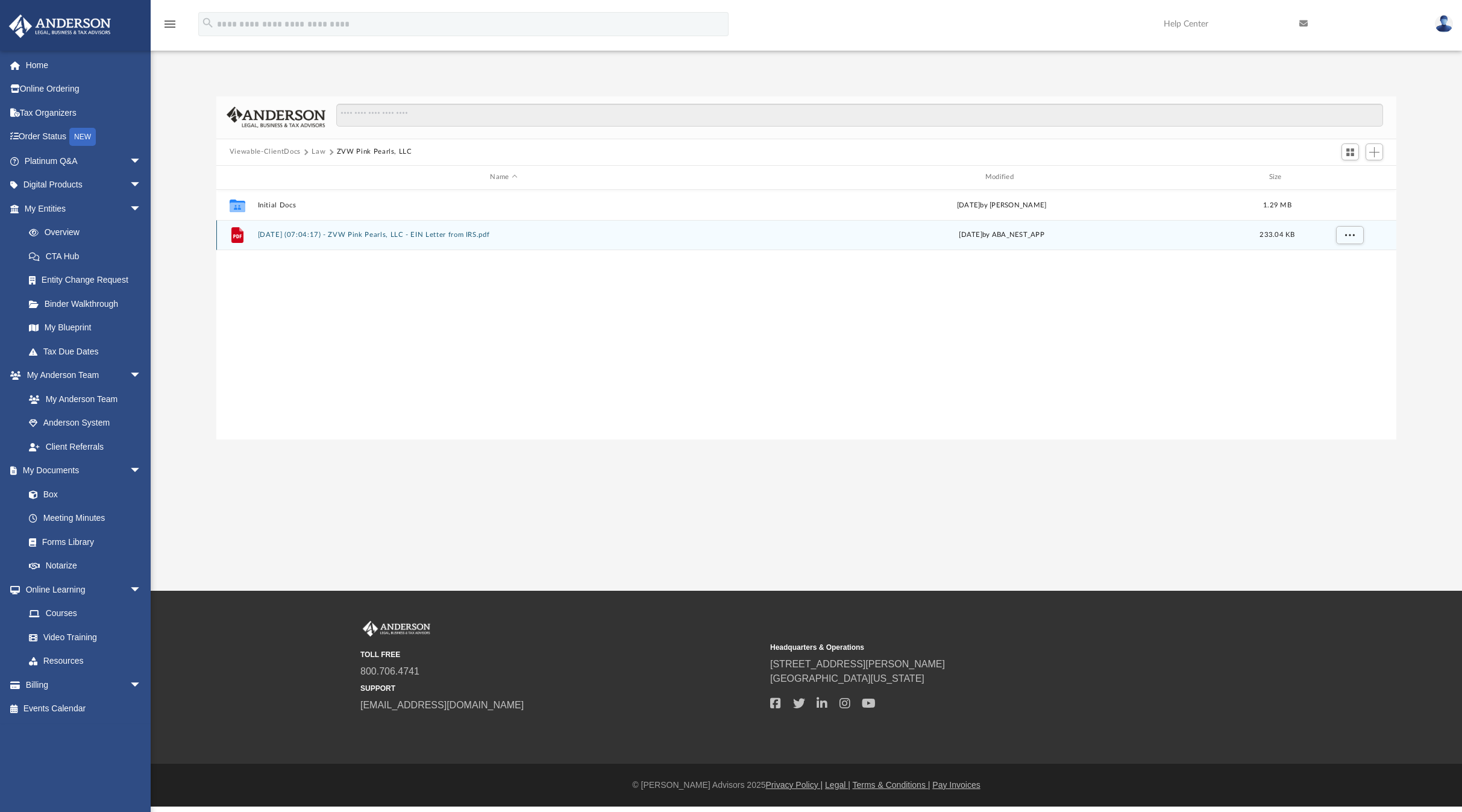
click at [392, 231] on button "[DATE] (07:04:17) - ZVW Pink Pearls, LLC - EIN Letter from IRS.pdf" at bounding box center [503, 234] width 493 height 8
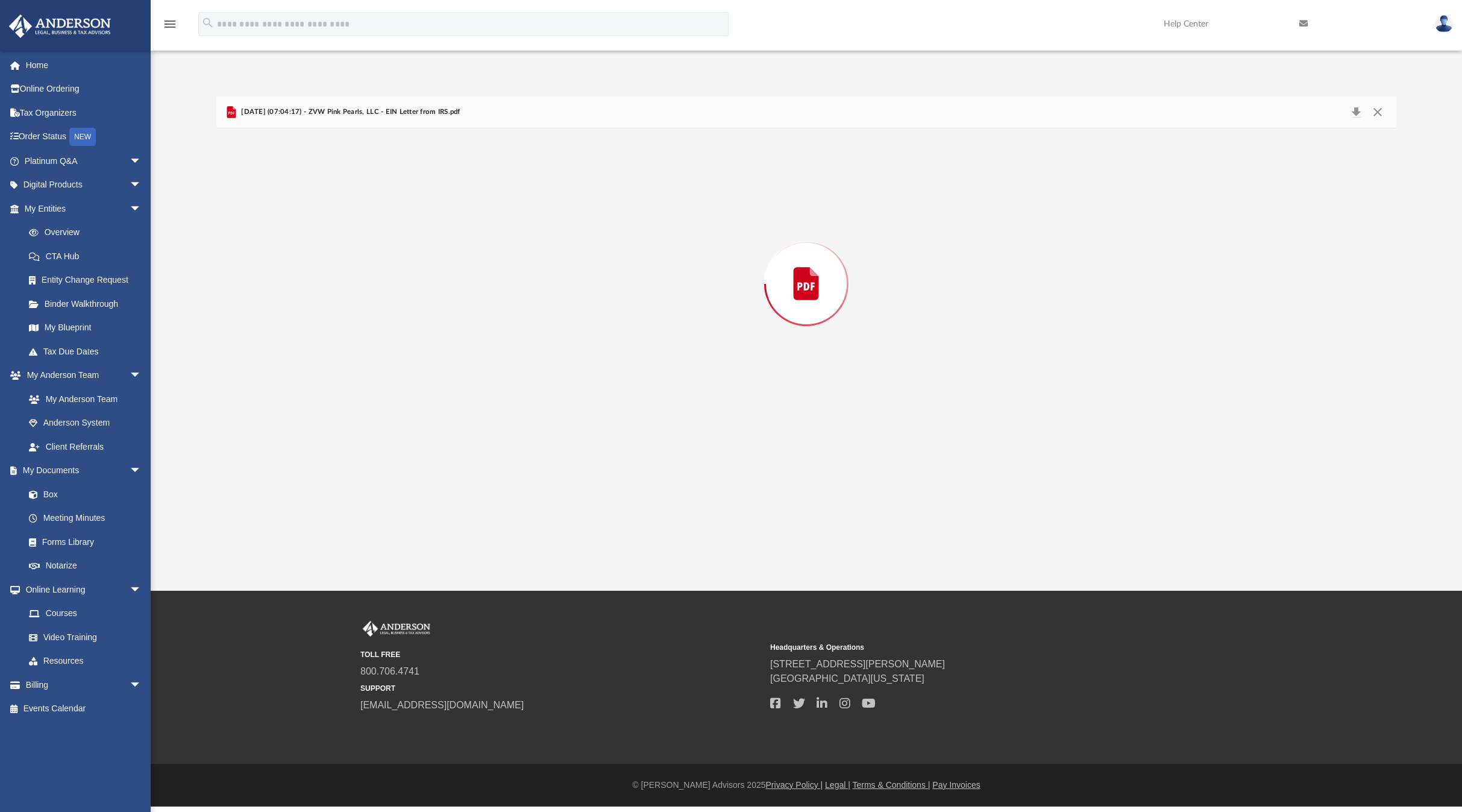
click at [392, 231] on div "Preview" at bounding box center [806, 284] width 1180 height 311
click at [1379, 113] on button "Close" at bounding box center [1377, 112] width 22 height 19
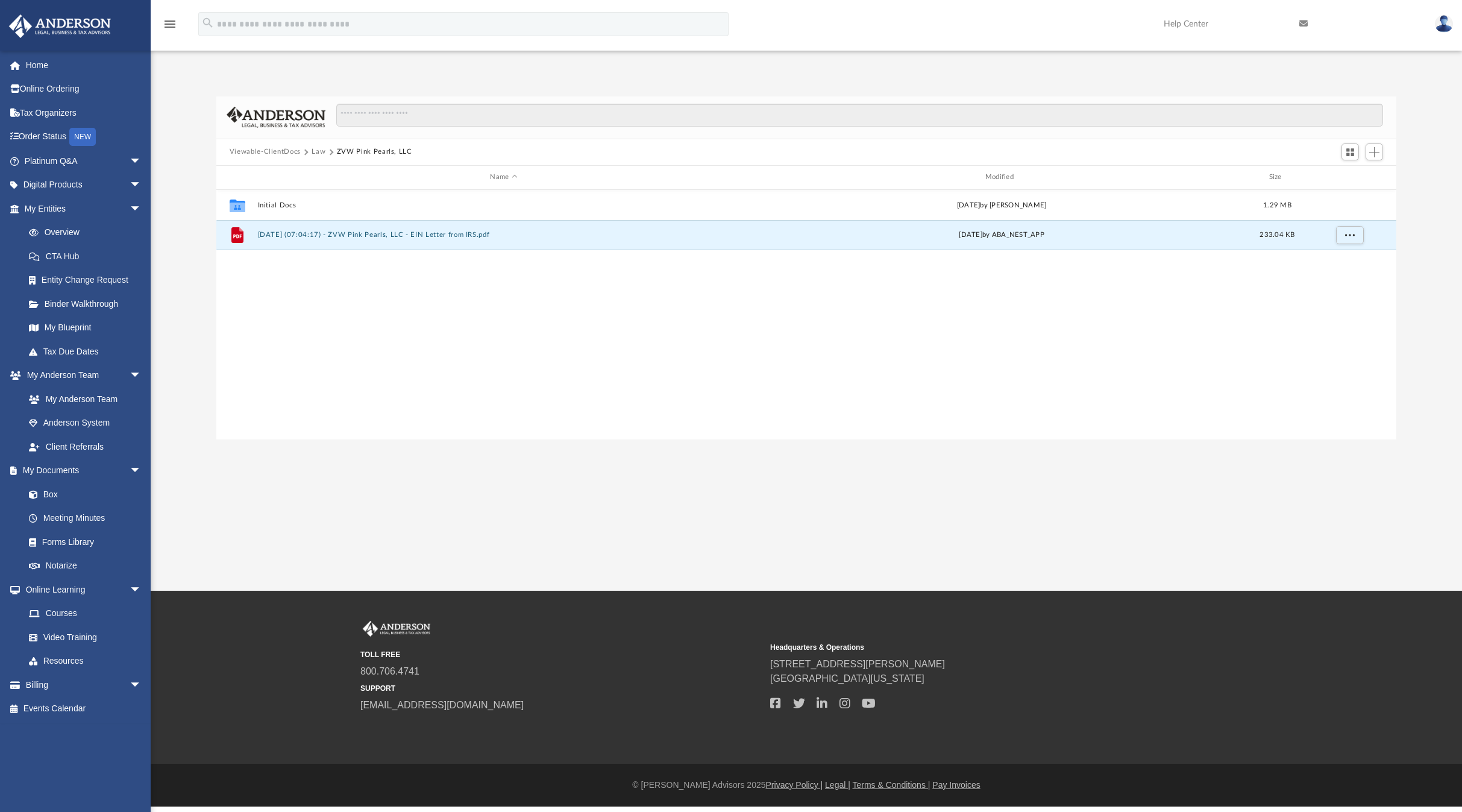
click at [321, 155] on button "Law" at bounding box center [319, 152] width 14 height 11
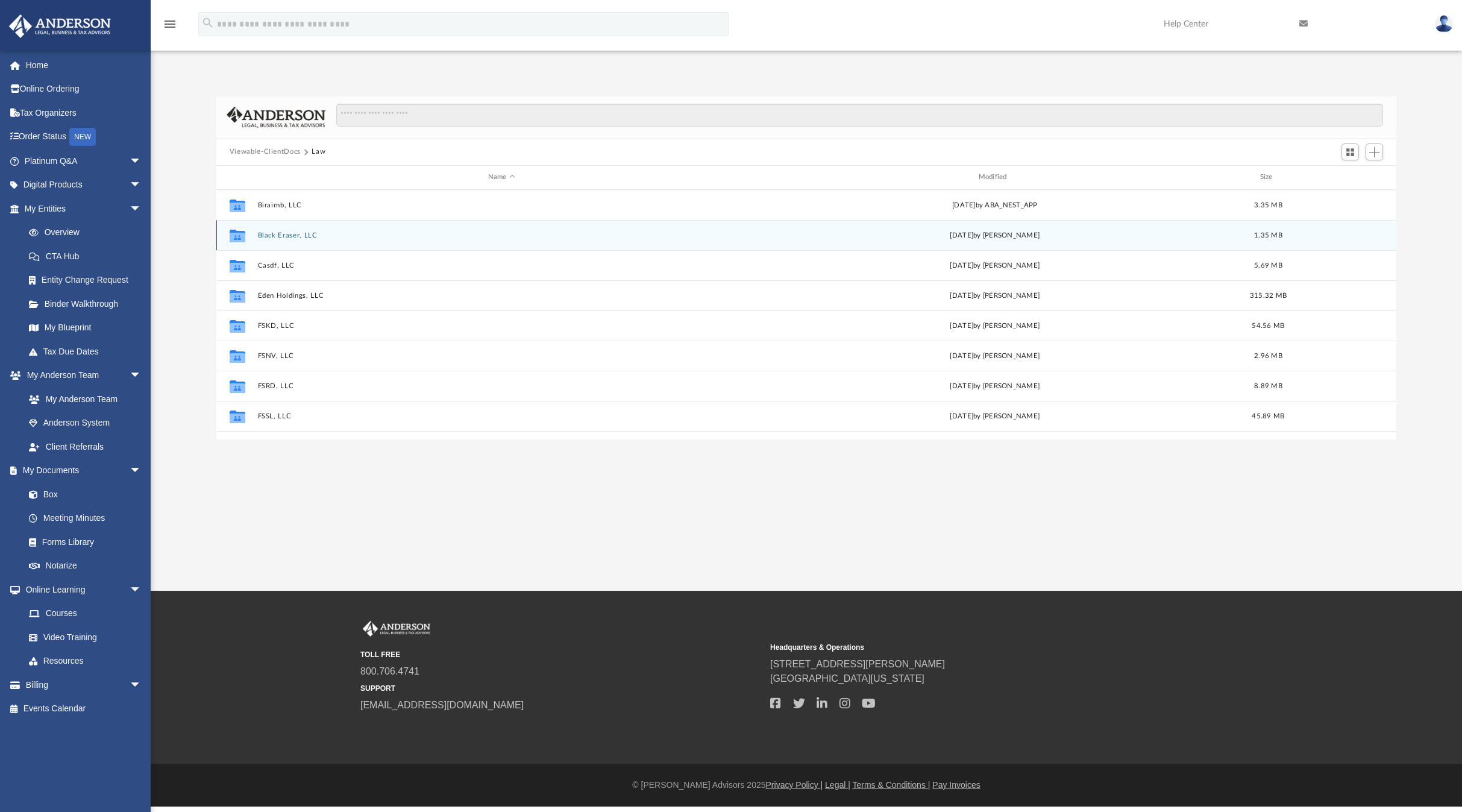
click at [273, 234] on button "Black Eraser, LLC" at bounding box center [501, 234] width 488 height 8
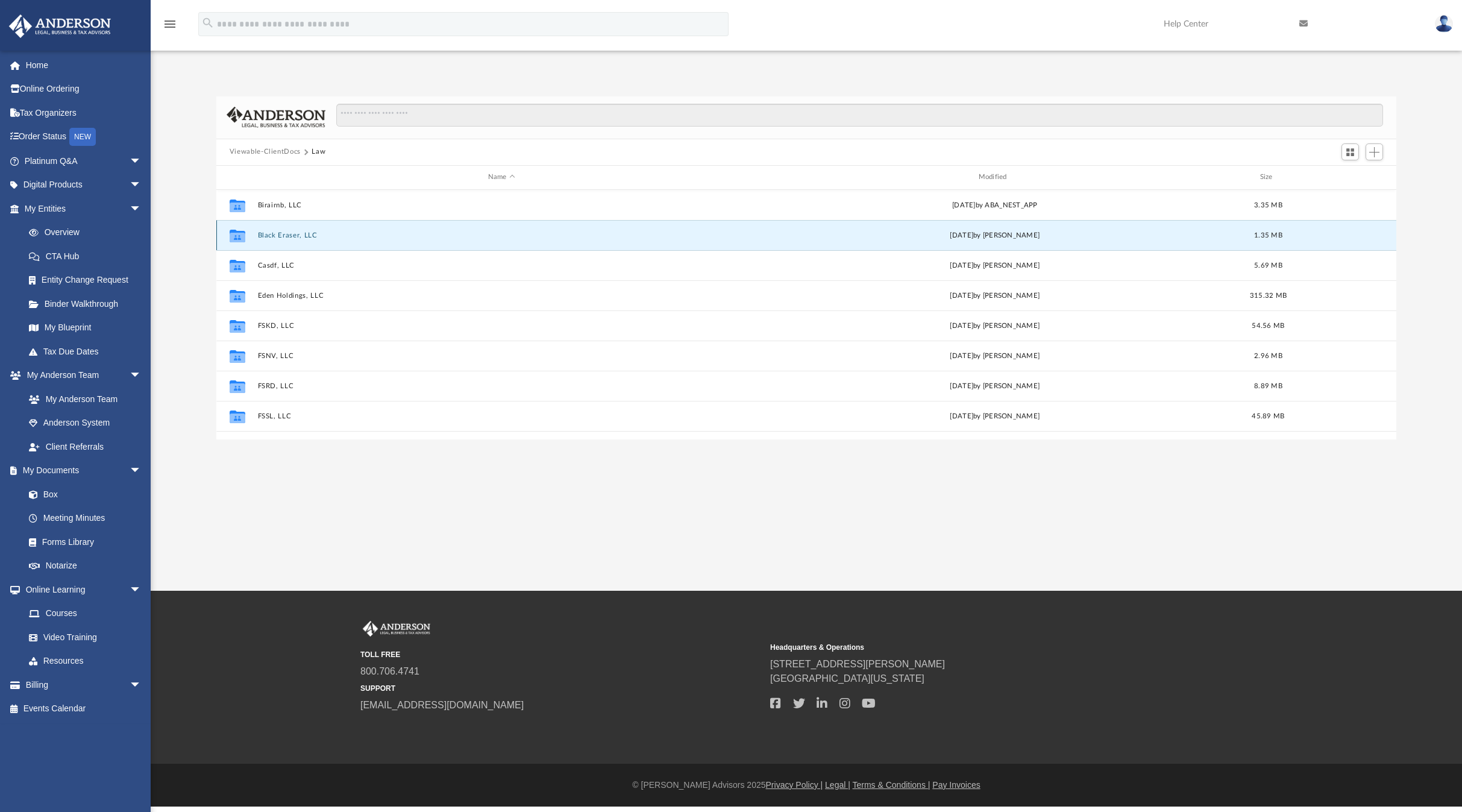
click at [273, 234] on button "Black Eraser, LLC" at bounding box center [501, 234] width 488 height 8
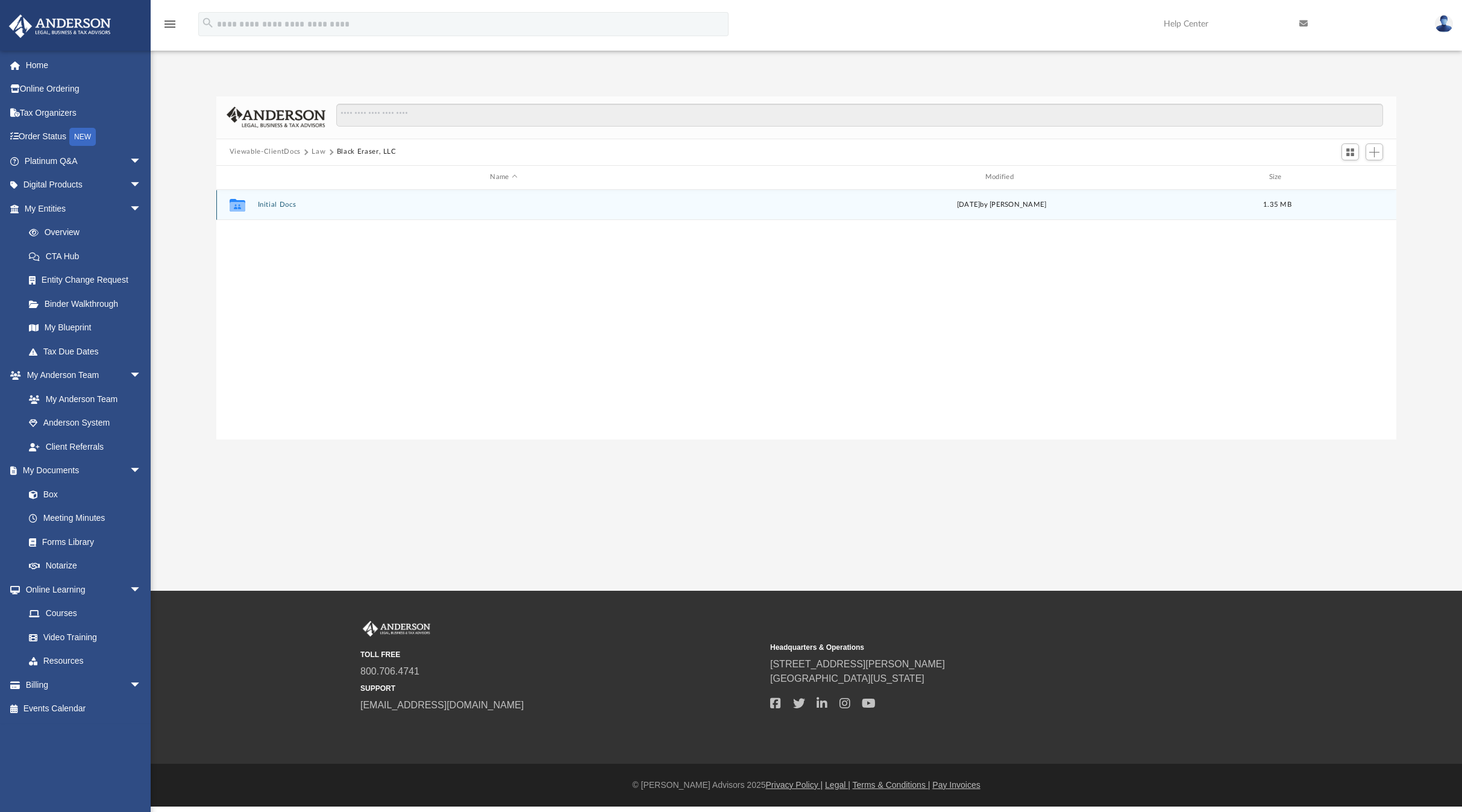
click at [275, 207] on button "Initial Docs" at bounding box center [503, 204] width 493 height 8
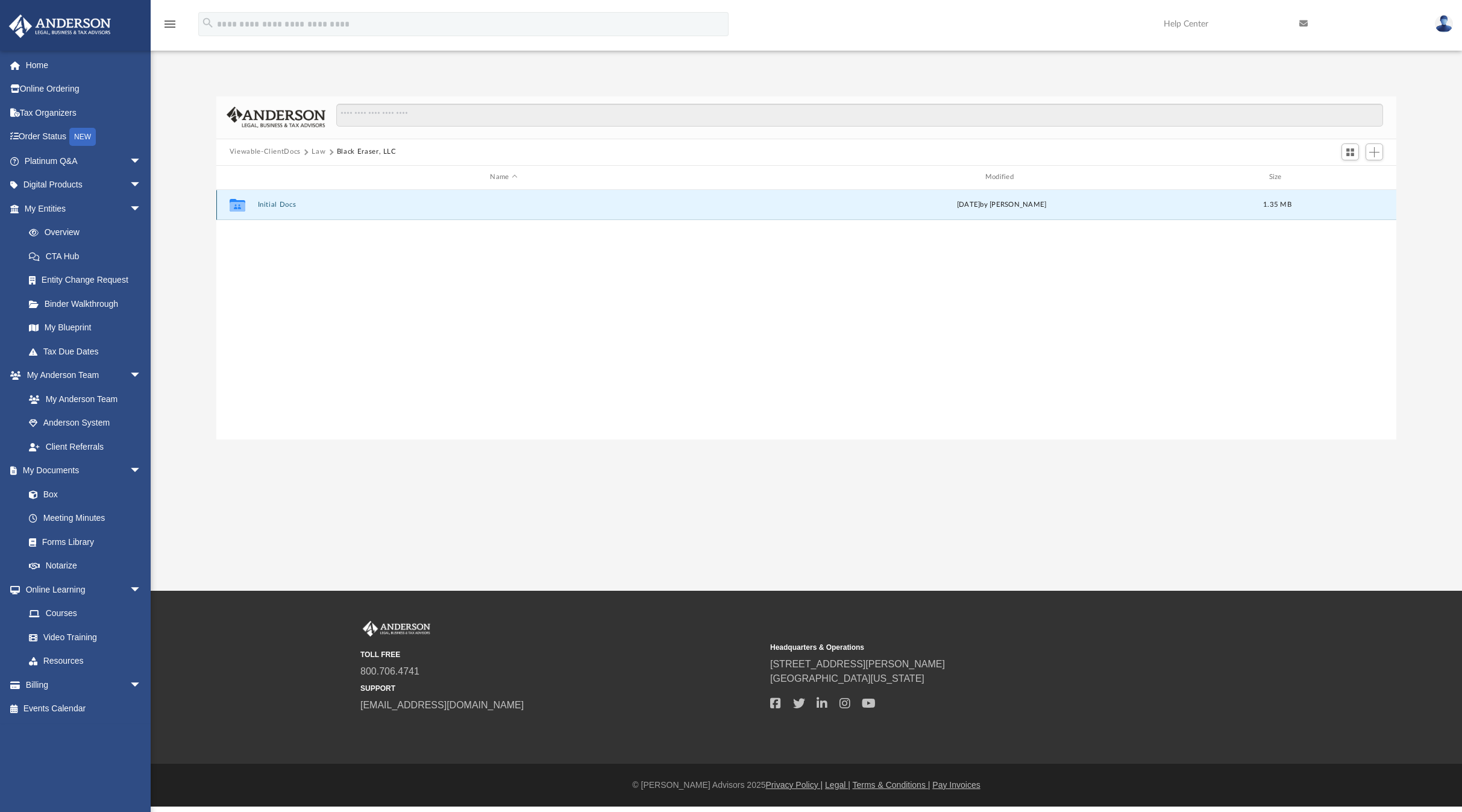
click at [275, 207] on button "Initial Docs" at bounding box center [503, 204] width 493 height 8
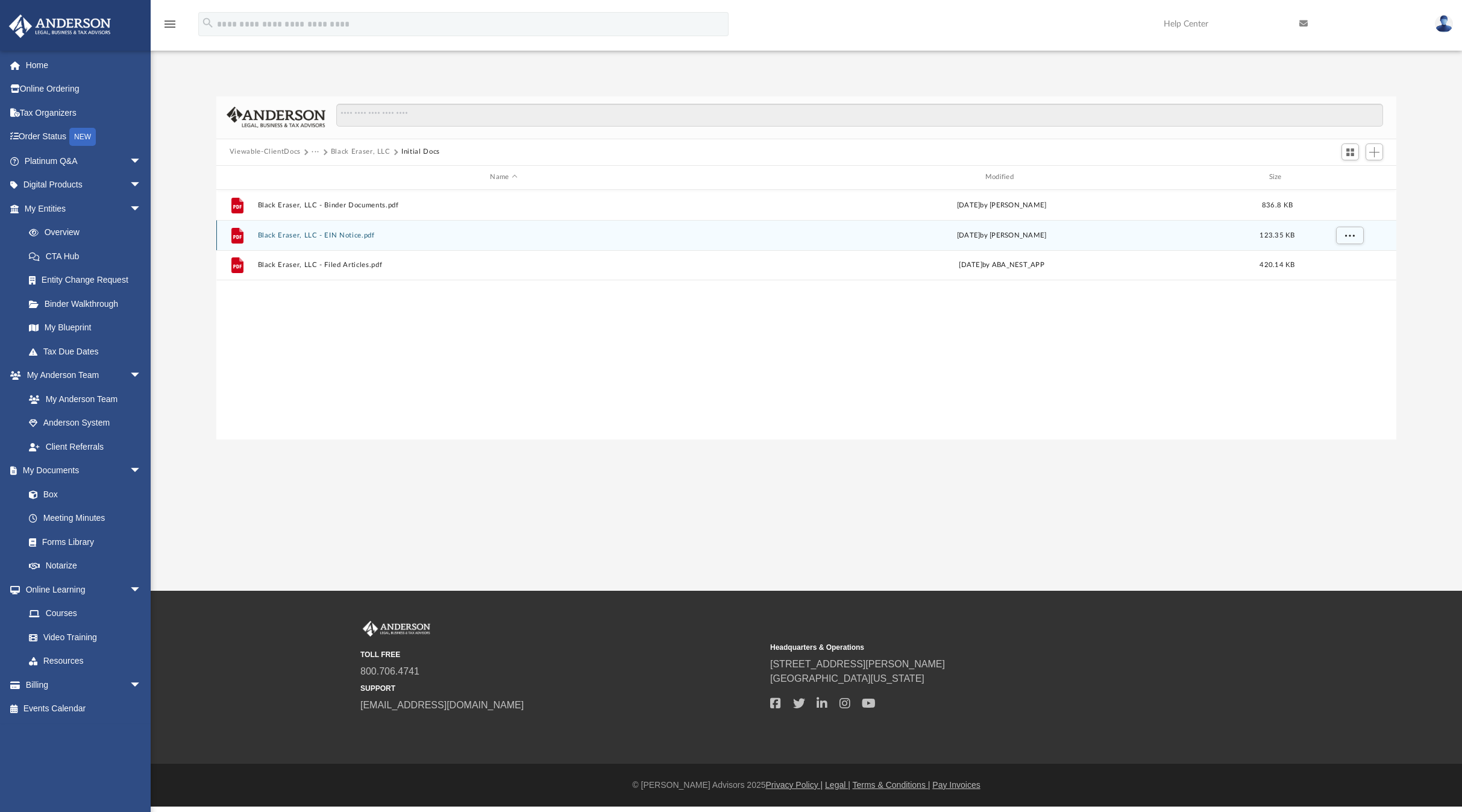
click at [310, 237] on button "Black Eraser, LLC - EIN Notice.pdf" at bounding box center [503, 234] width 493 height 8
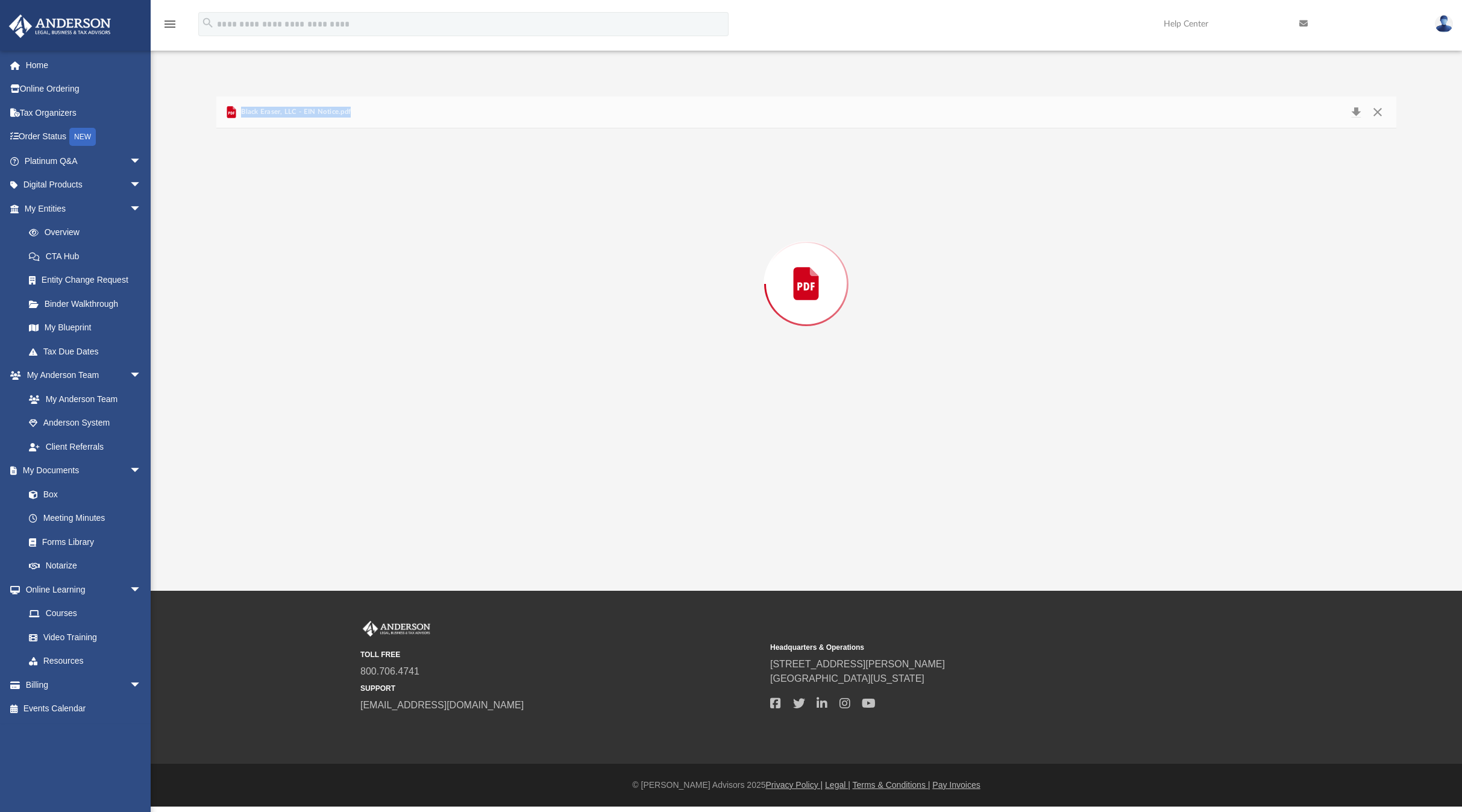
click at [310, 237] on div "Preview" at bounding box center [806, 284] width 1180 height 311
click at [1380, 109] on button "Close" at bounding box center [1377, 112] width 22 height 19
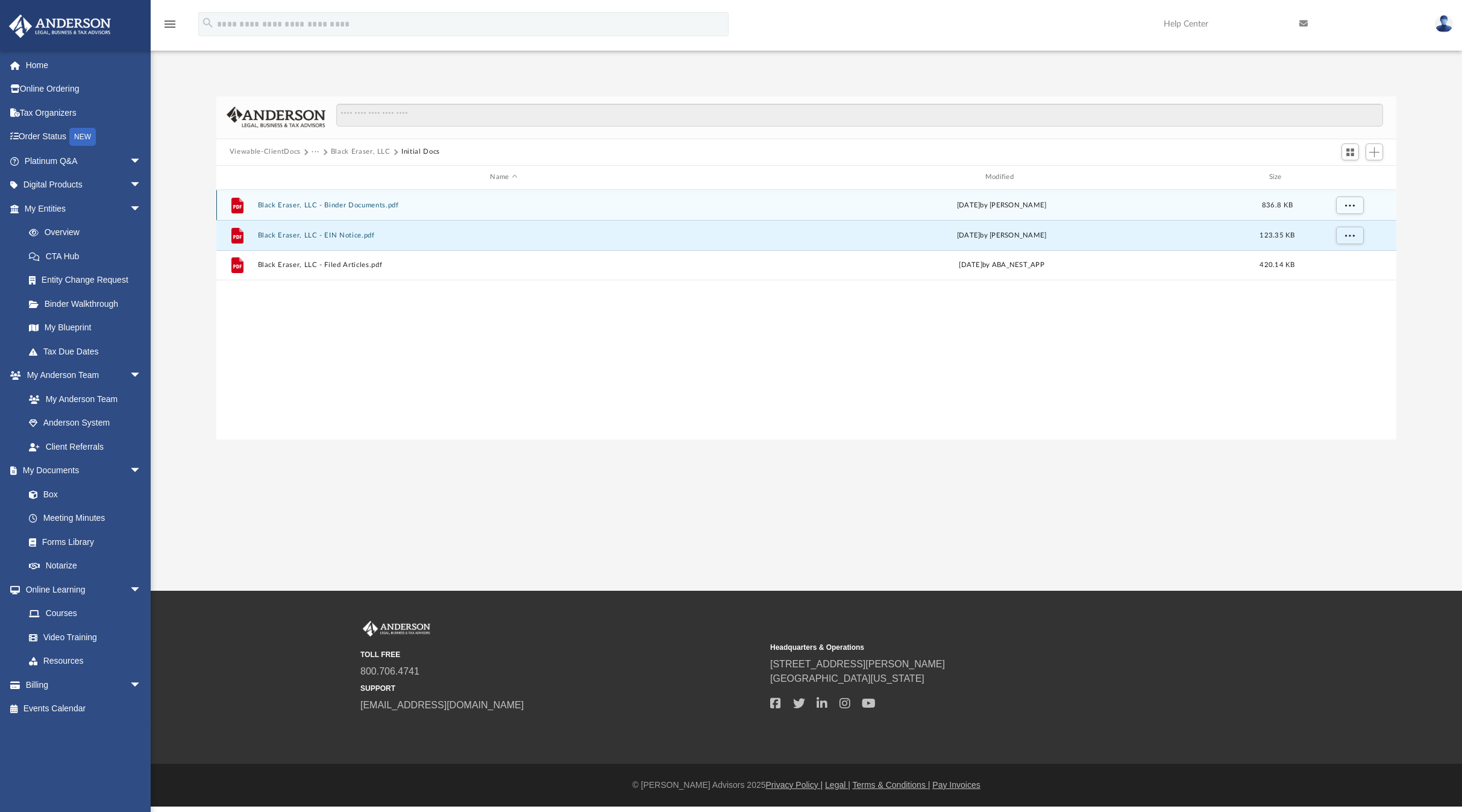
click at [351, 202] on button "Black Eraser, LLC - Binder Documents.pdf" at bounding box center [503, 204] width 493 height 8
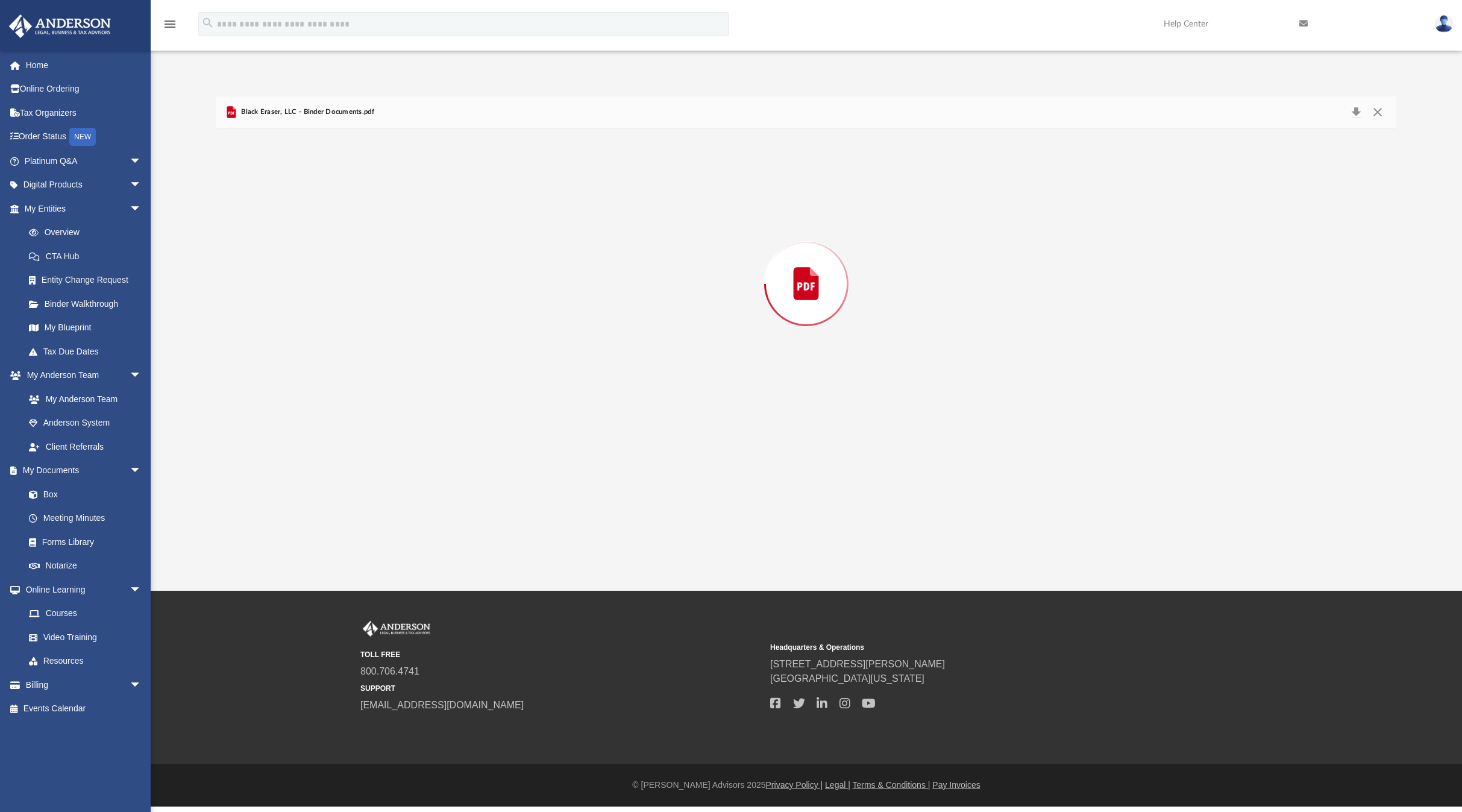
click at [351, 202] on div "Preview" at bounding box center [806, 284] width 1180 height 311
click at [551, 280] on div "[PERSON_NAME] [STREET_ADDRESS][US_STATE] Re: Black Eraser, LLC Dear [PERSON_NAM…" at bounding box center [806, 535] width 615 height 795
click at [1375, 112] on button "Close" at bounding box center [1377, 112] width 22 height 19
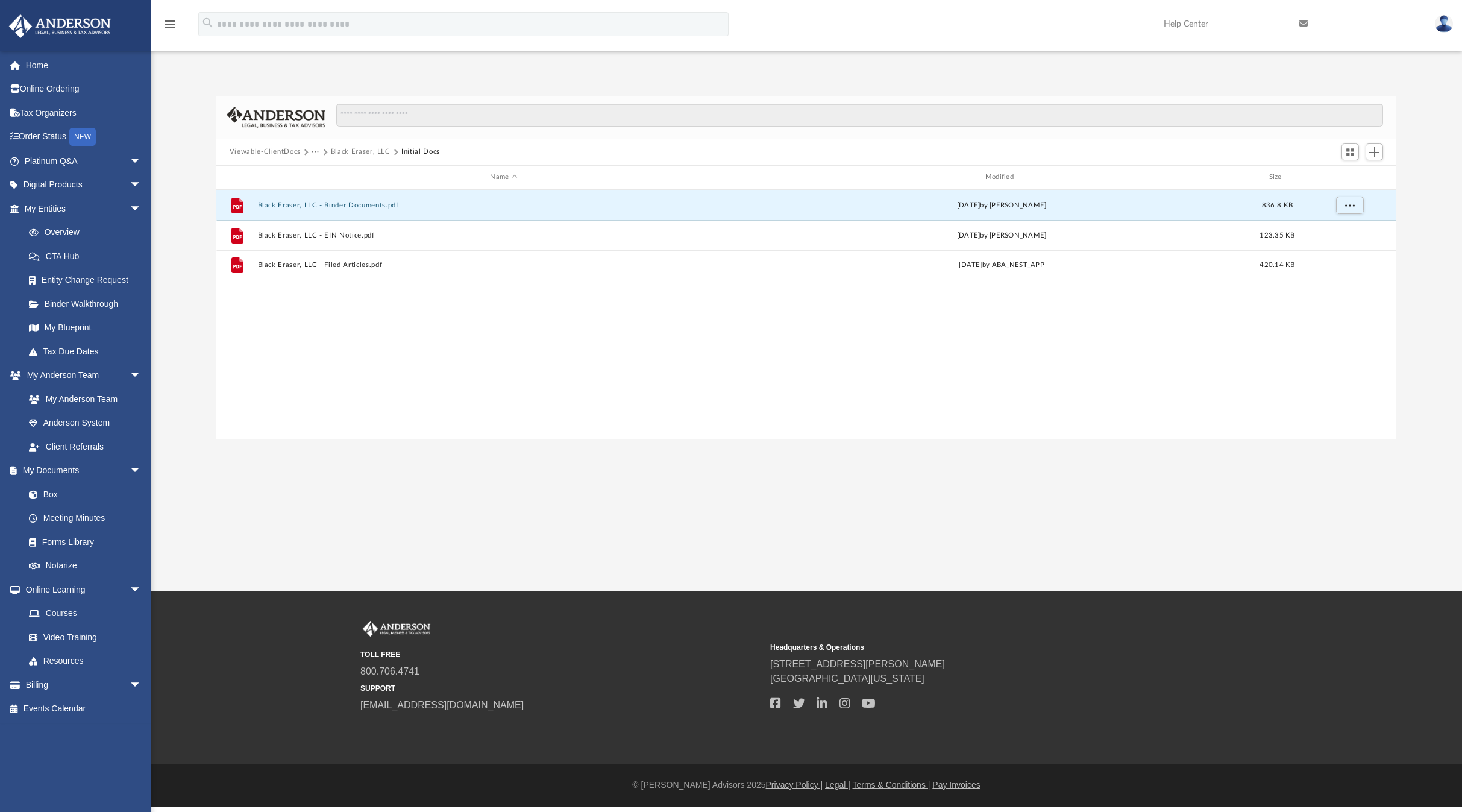
click at [279, 153] on button "Viewable-ClientDocs" at bounding box center [266, 152] width 71 height 11
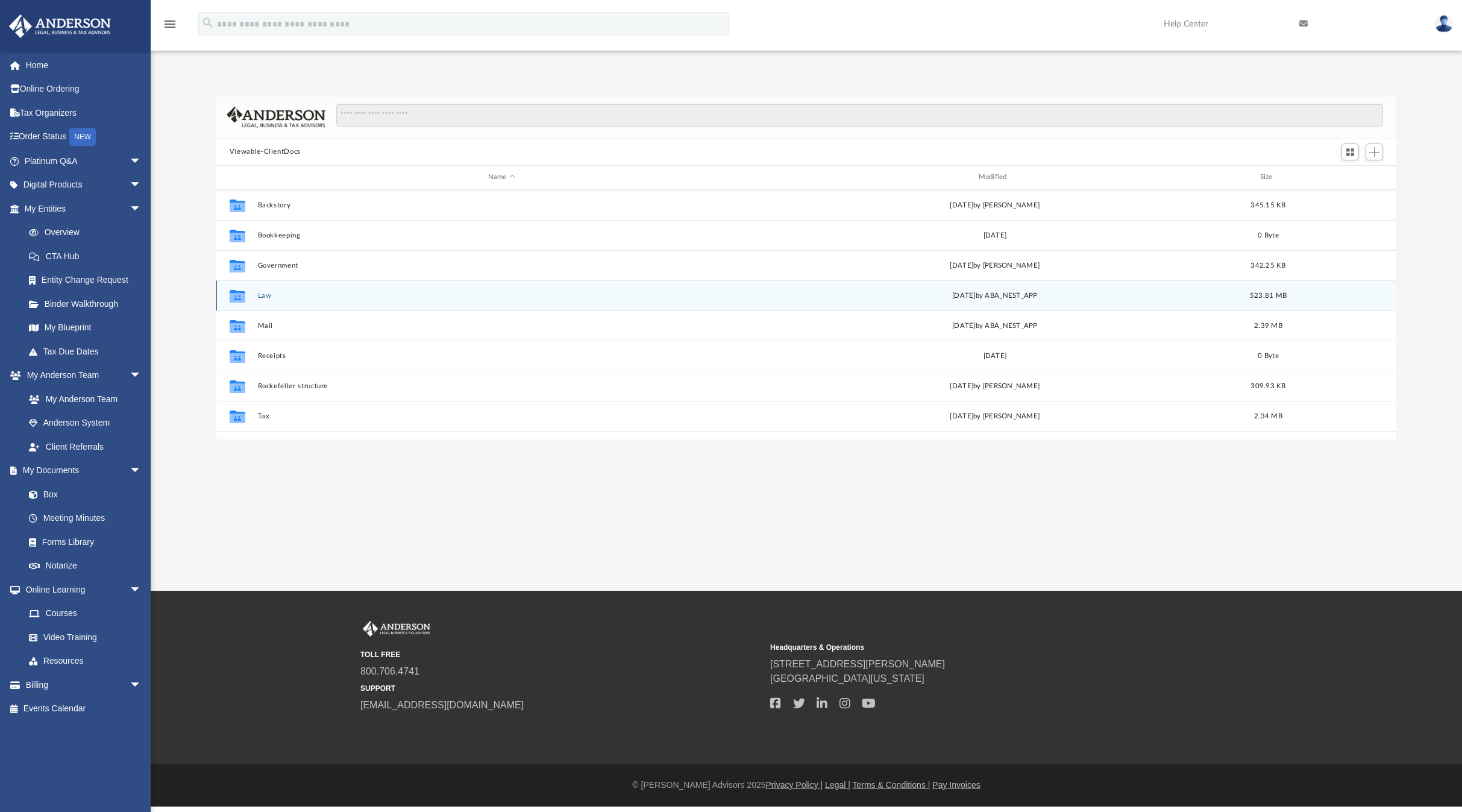
click at [261, 295] on button "Law" at bounding box center [501, 294] width 488 height 8
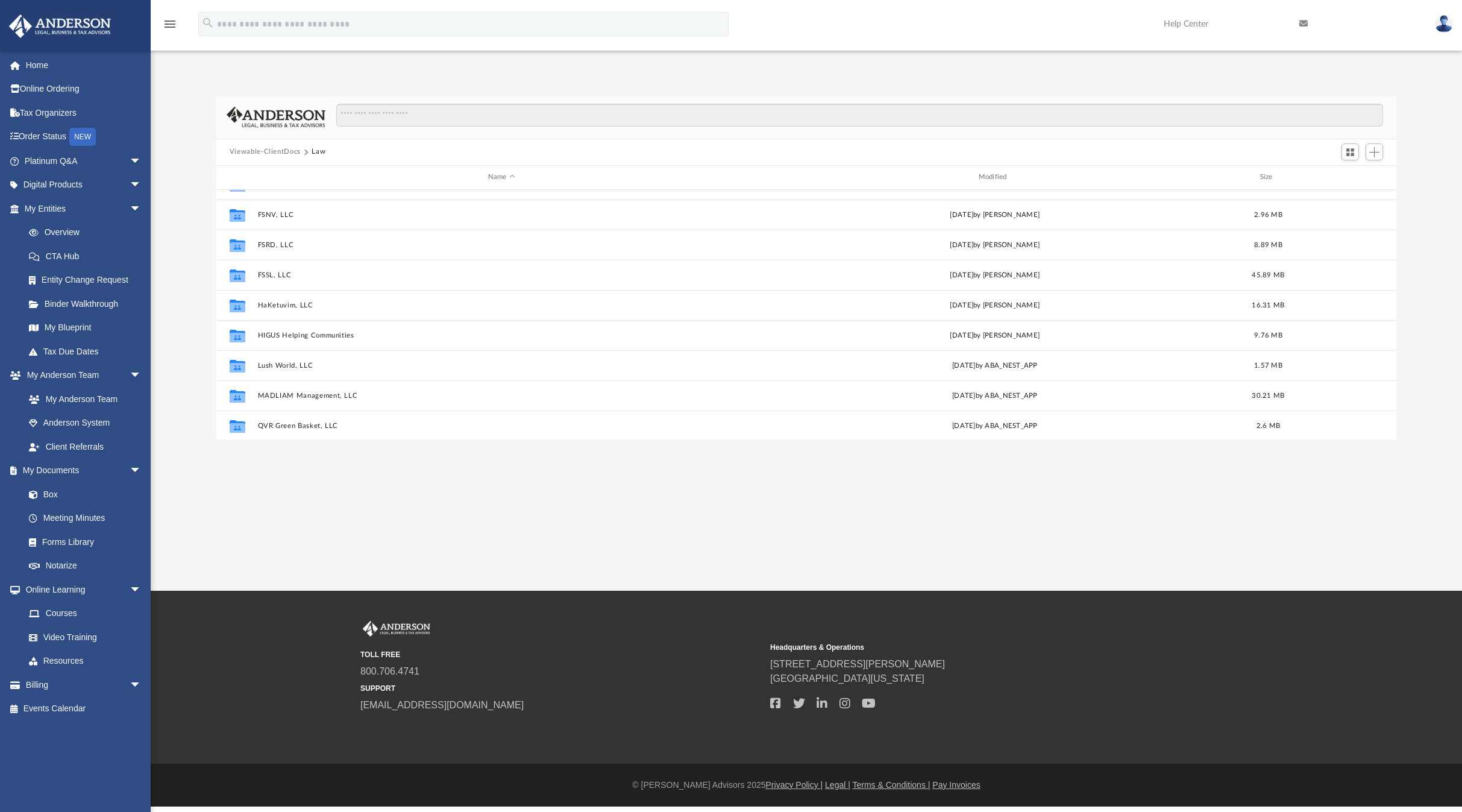
scroll to position [143, 0]
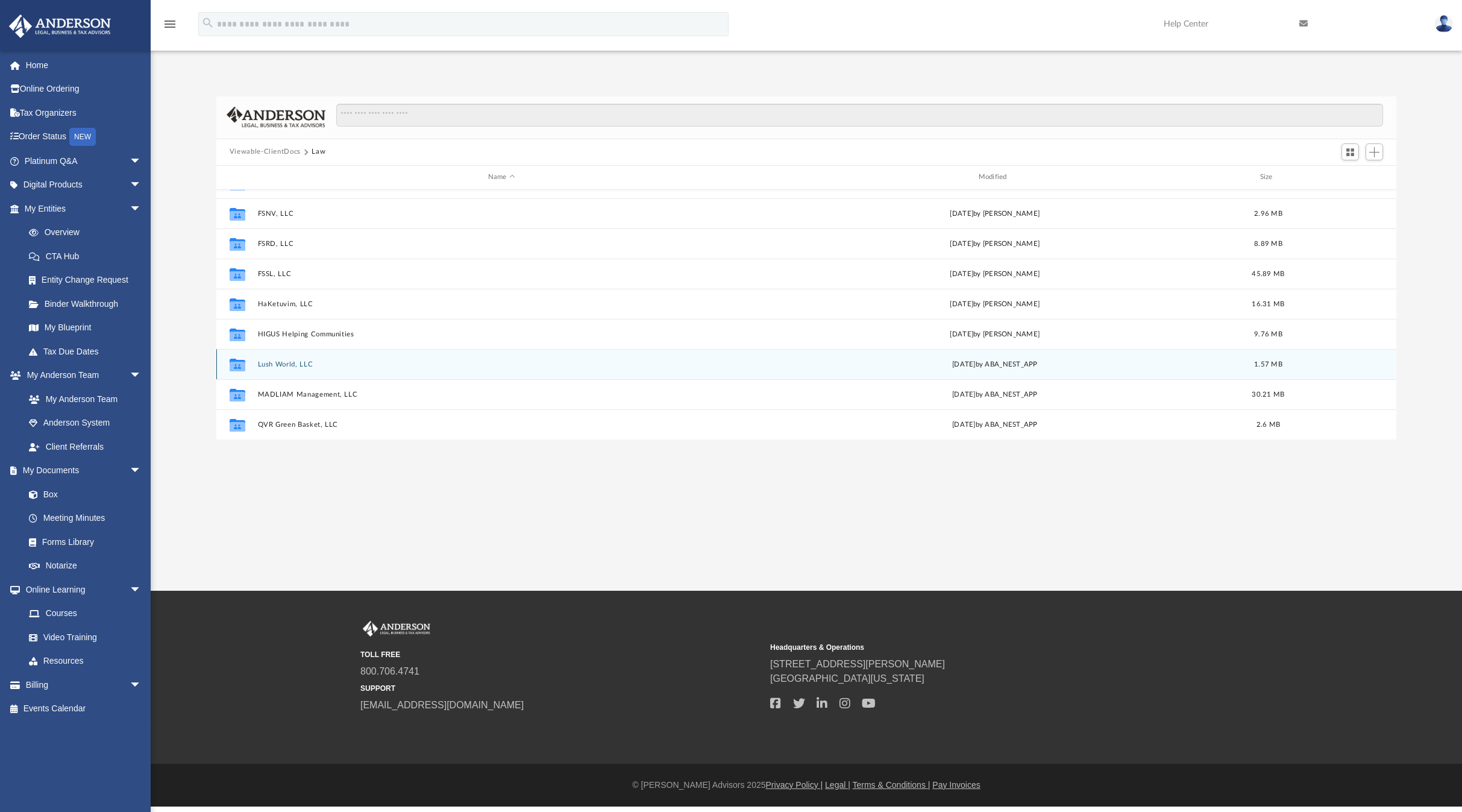
click at [282, 363] on button "Lush World, LLC" at bounding box center [501, 363] width 488 height 8
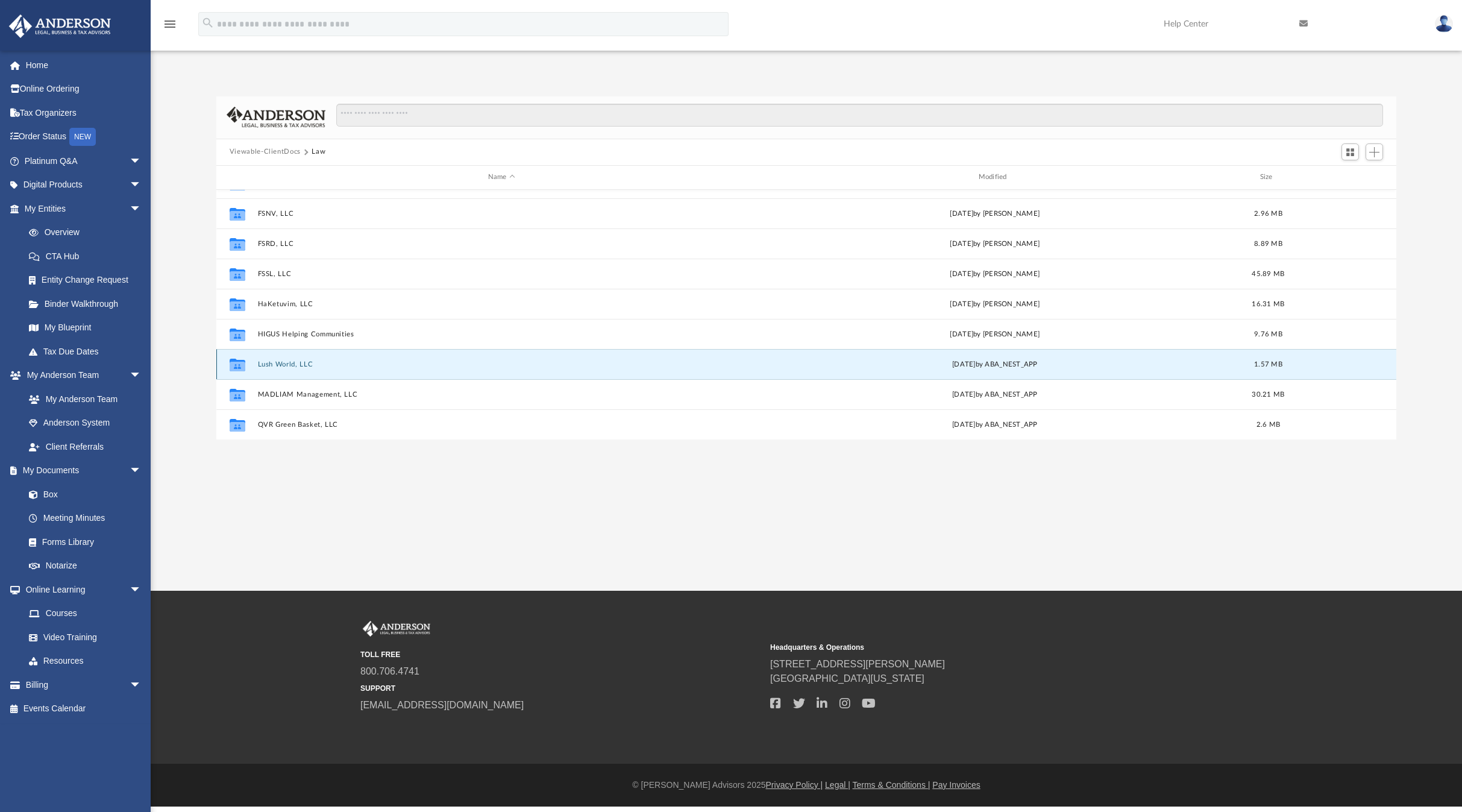
click at [282, 363] on button "Lush World, LLC" at bounding box center [501, 363] width 488 height 8
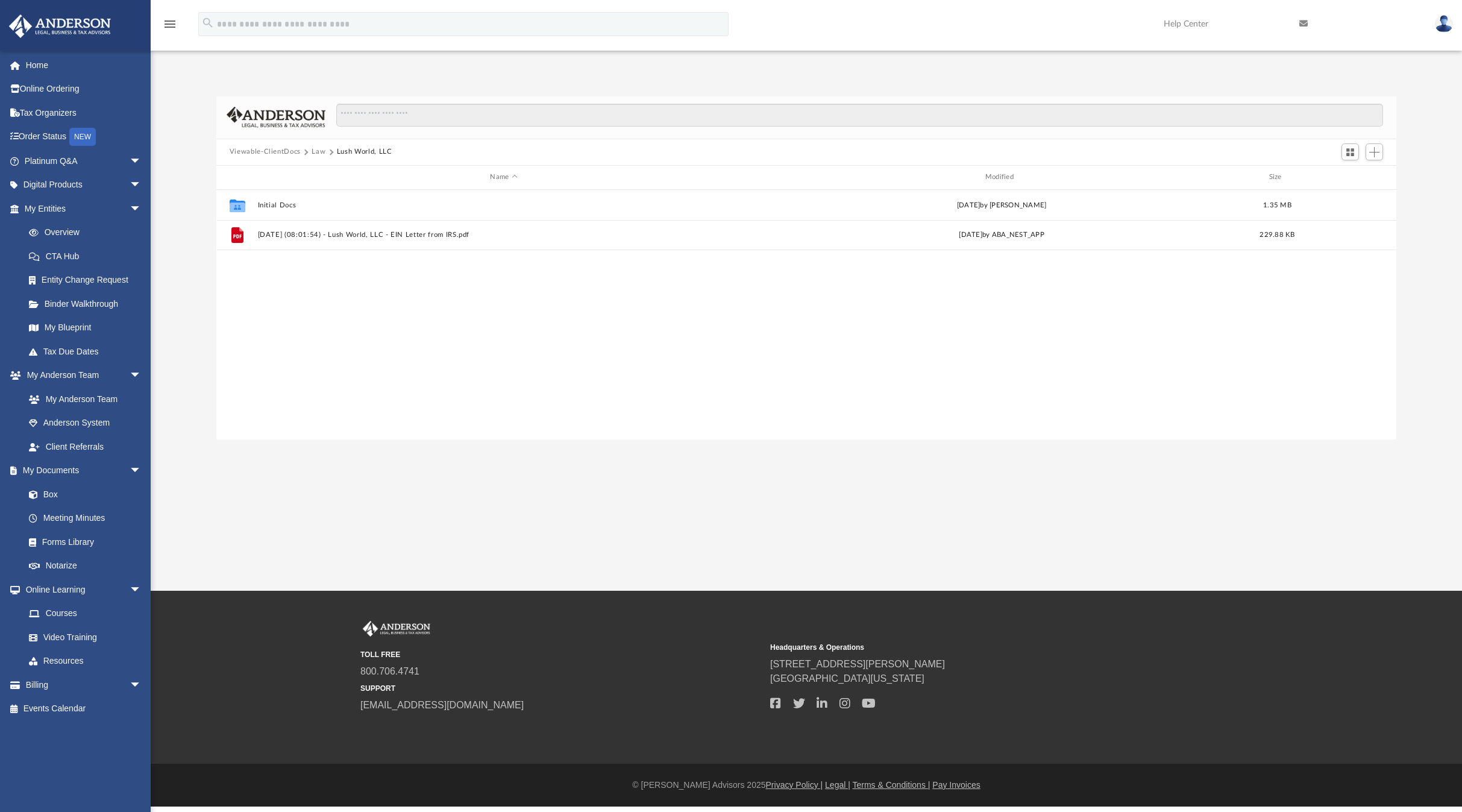
scroll to position [0, 0]
click at [279, 206] on button "Initial Docs" at bounding box center [503, 204] width 493 height 8
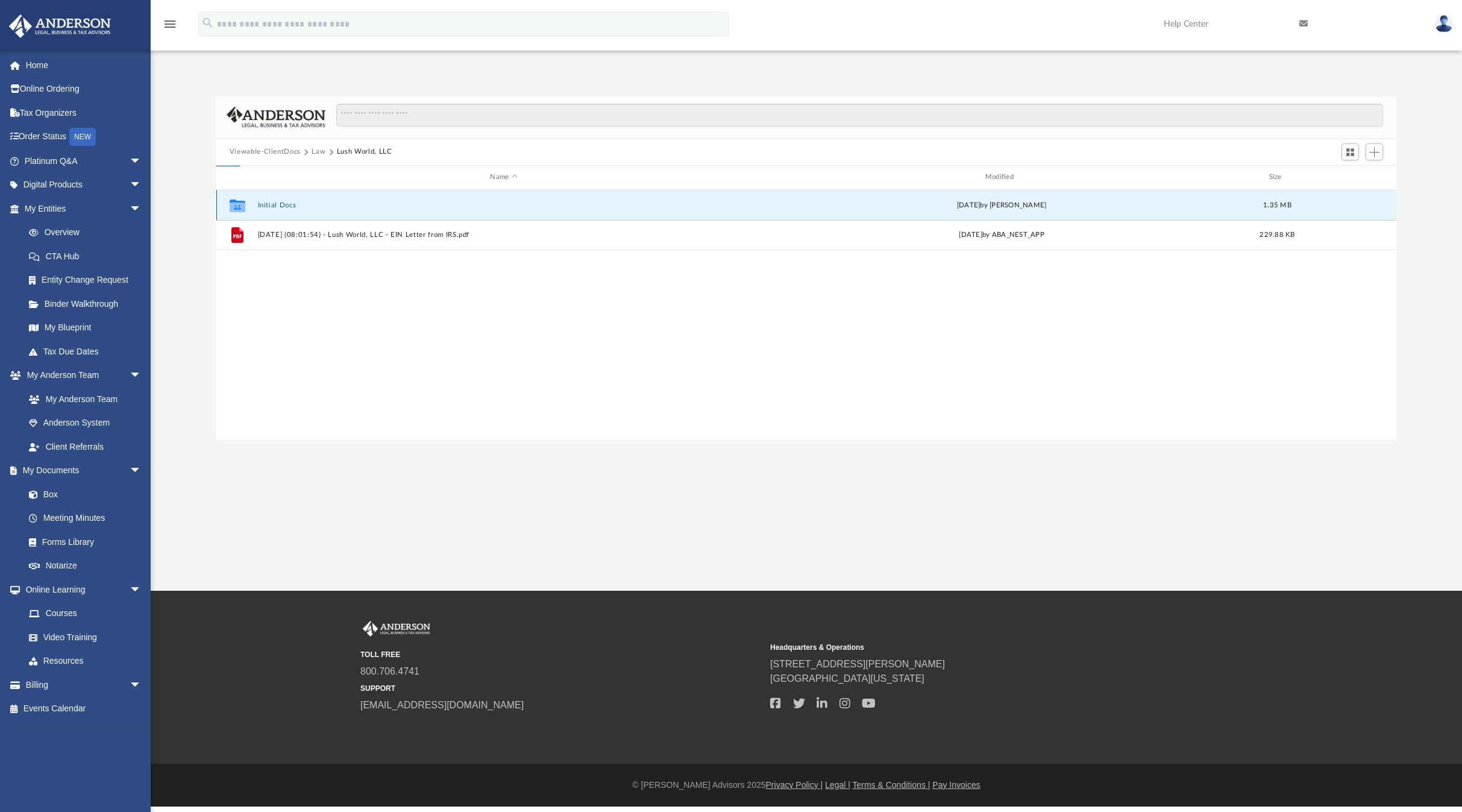
click at [280, 206] on button "Initial Docs" at bounding box center [503, 204] width 493 height 8
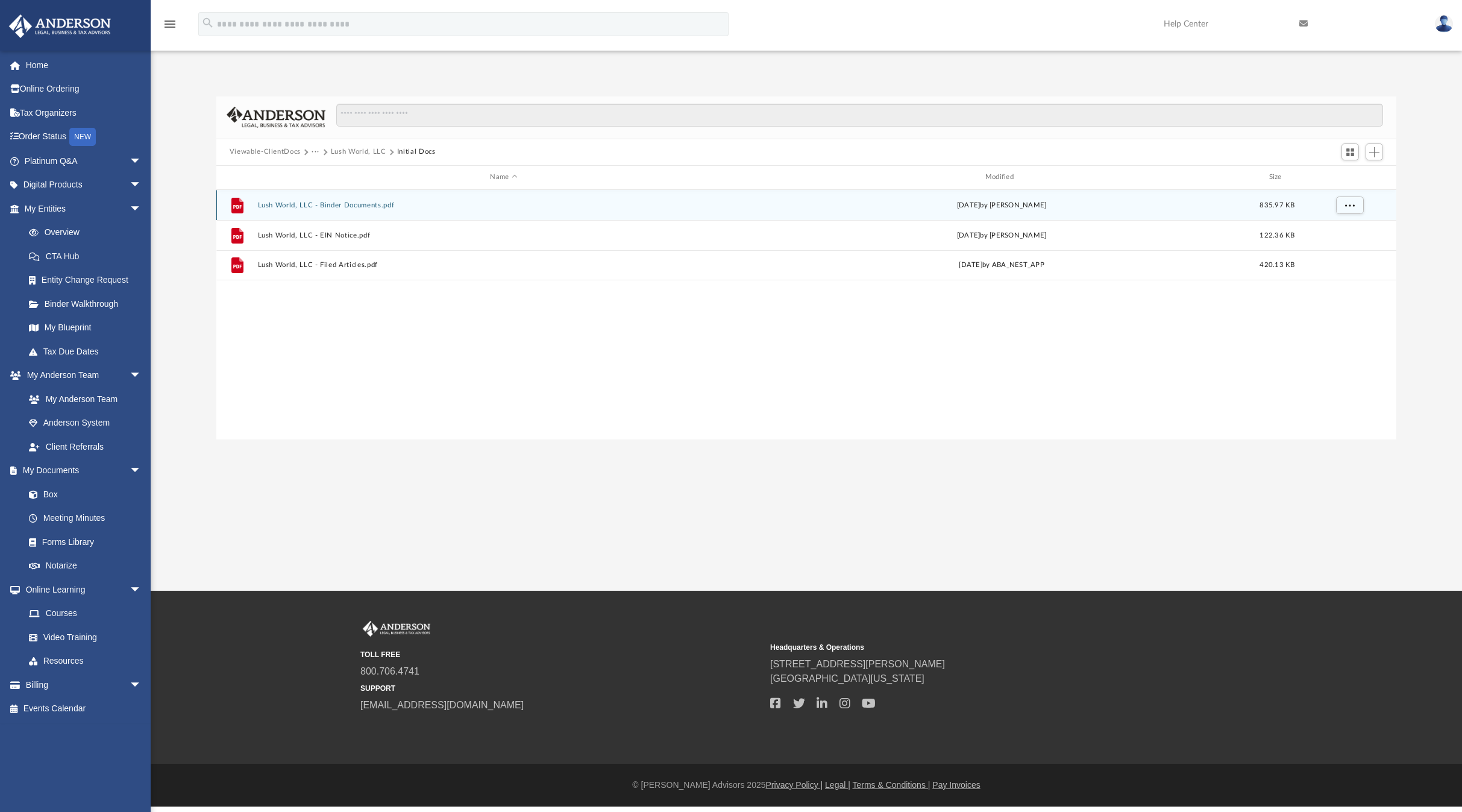
click at [328, 203] on button "Lush World, LLC - Binder Documents.pdf" at bounding box center [503, 204] width 493 height 8
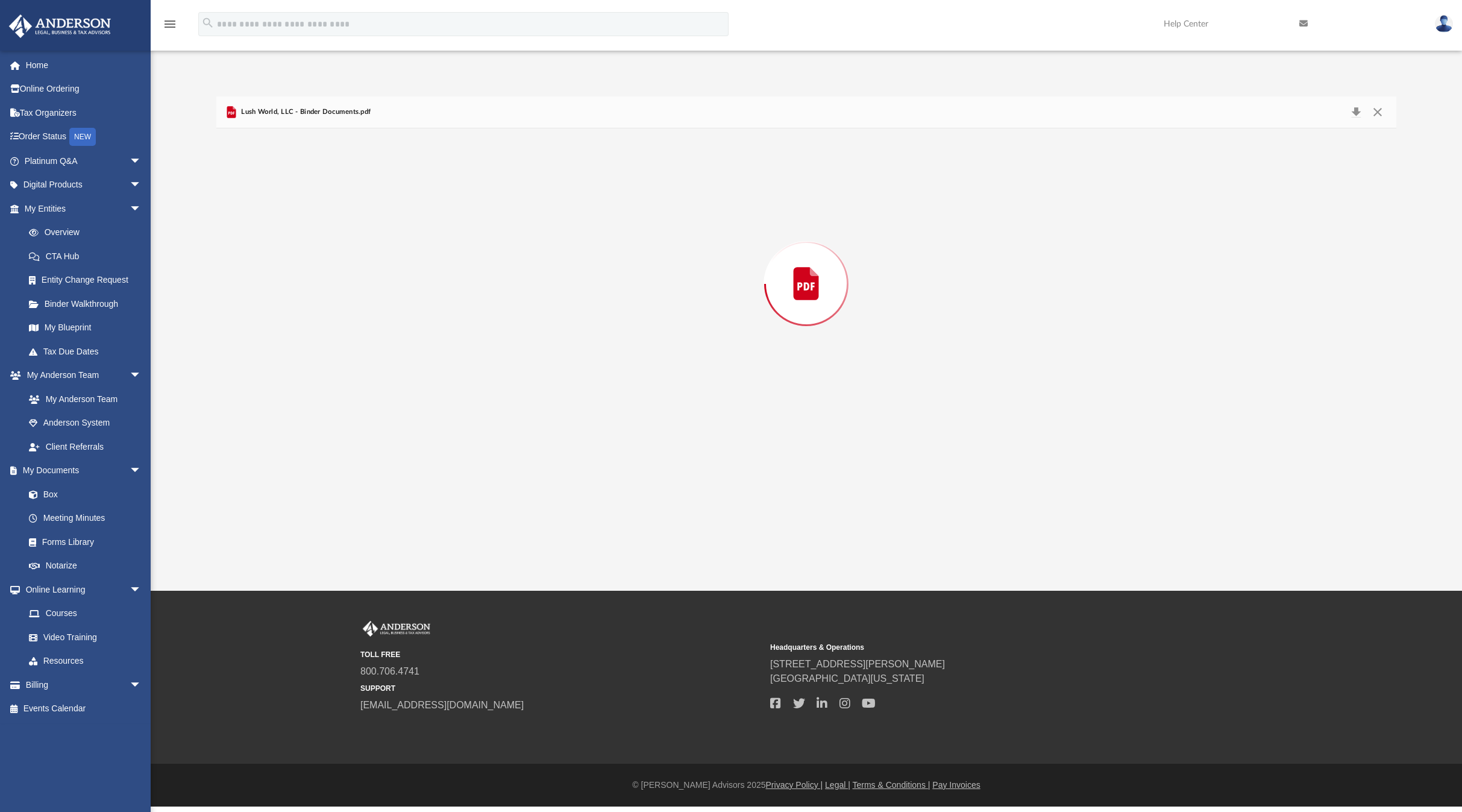
click at [328, 203] on div "Preview" at bounding box center [806, 284] width 1180 height 311
click at [1378, 110] on button "Close" at bounding box center [1377, 112] width 22 height 19
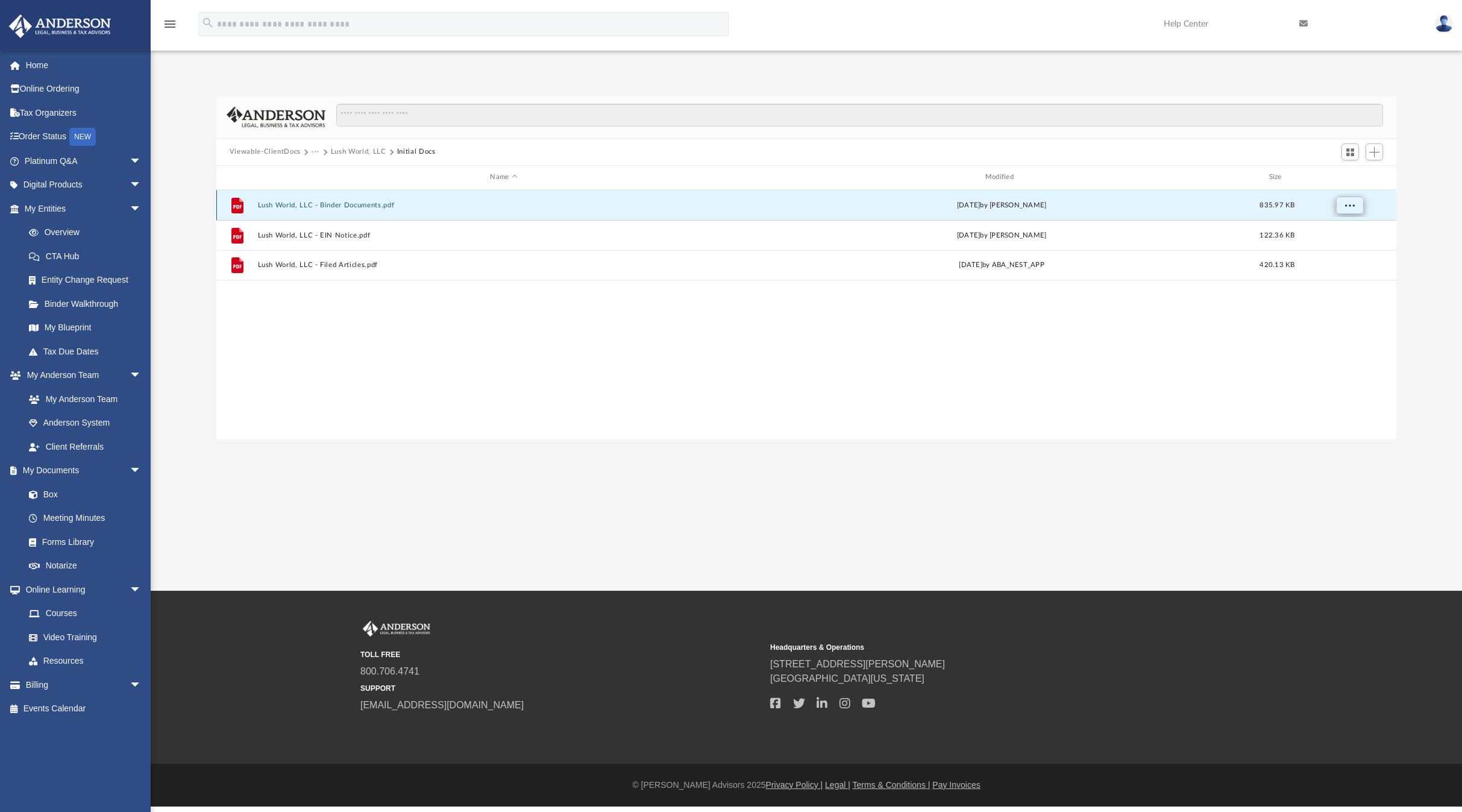
click at [1341, 205] on button "More options" at bounding box center [1349, 205] width 28 height 18
click at [1330, 249] on li "Download" at bounding box center [1340, 249] width 35 height 13
click at [313, 150] on button "···" at bounding box center [315, 152] width 8 height 11
click at [286, 153] on button "Viewable-ClientDocs" at bounding box center [266, 152] width 71 height 11
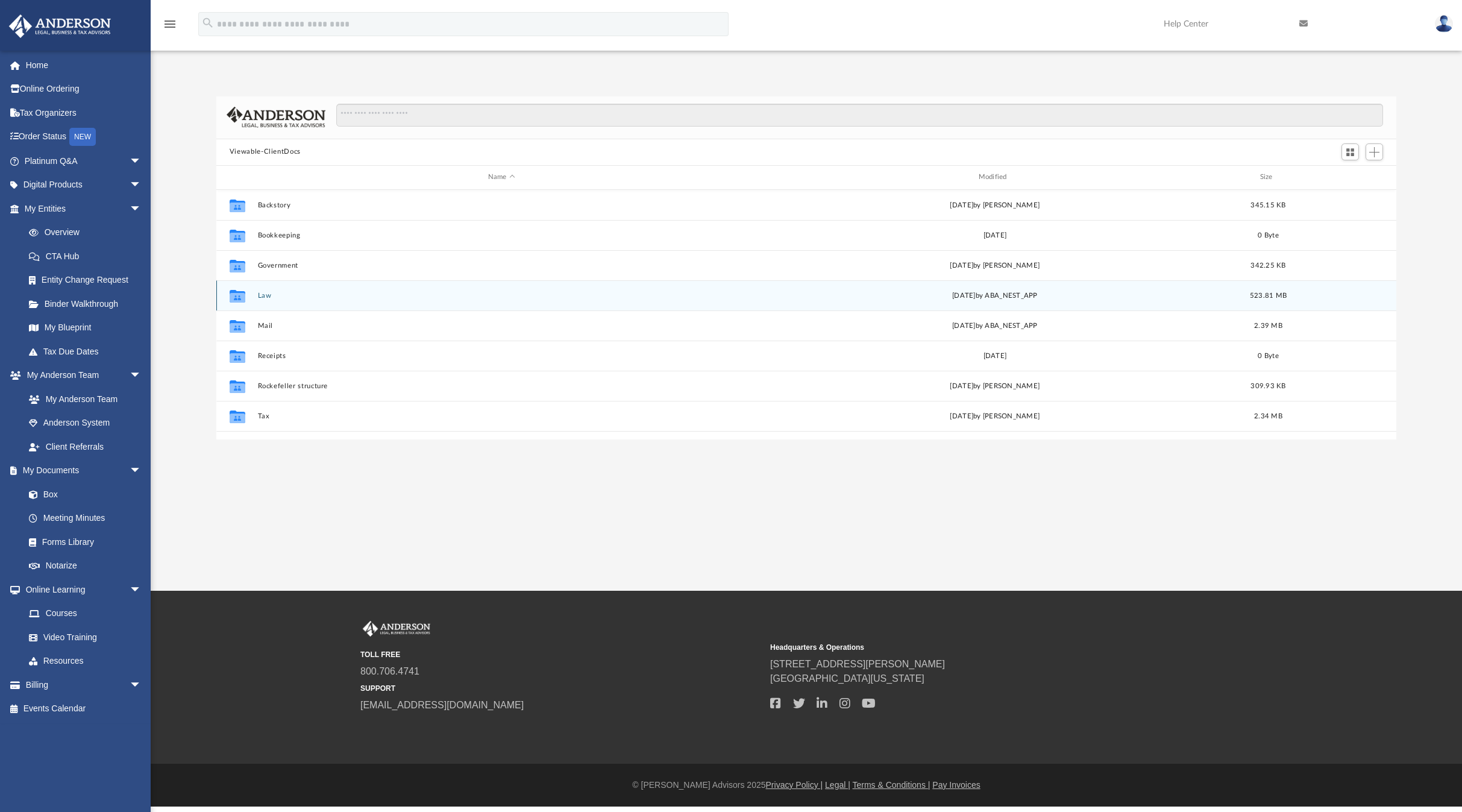
click at [261, 291] on div "Collaborated Folder Law [DATE] by ABA_NEST_APP 523.81 MB" at bounding box center [806, 295] width 1180 height 30
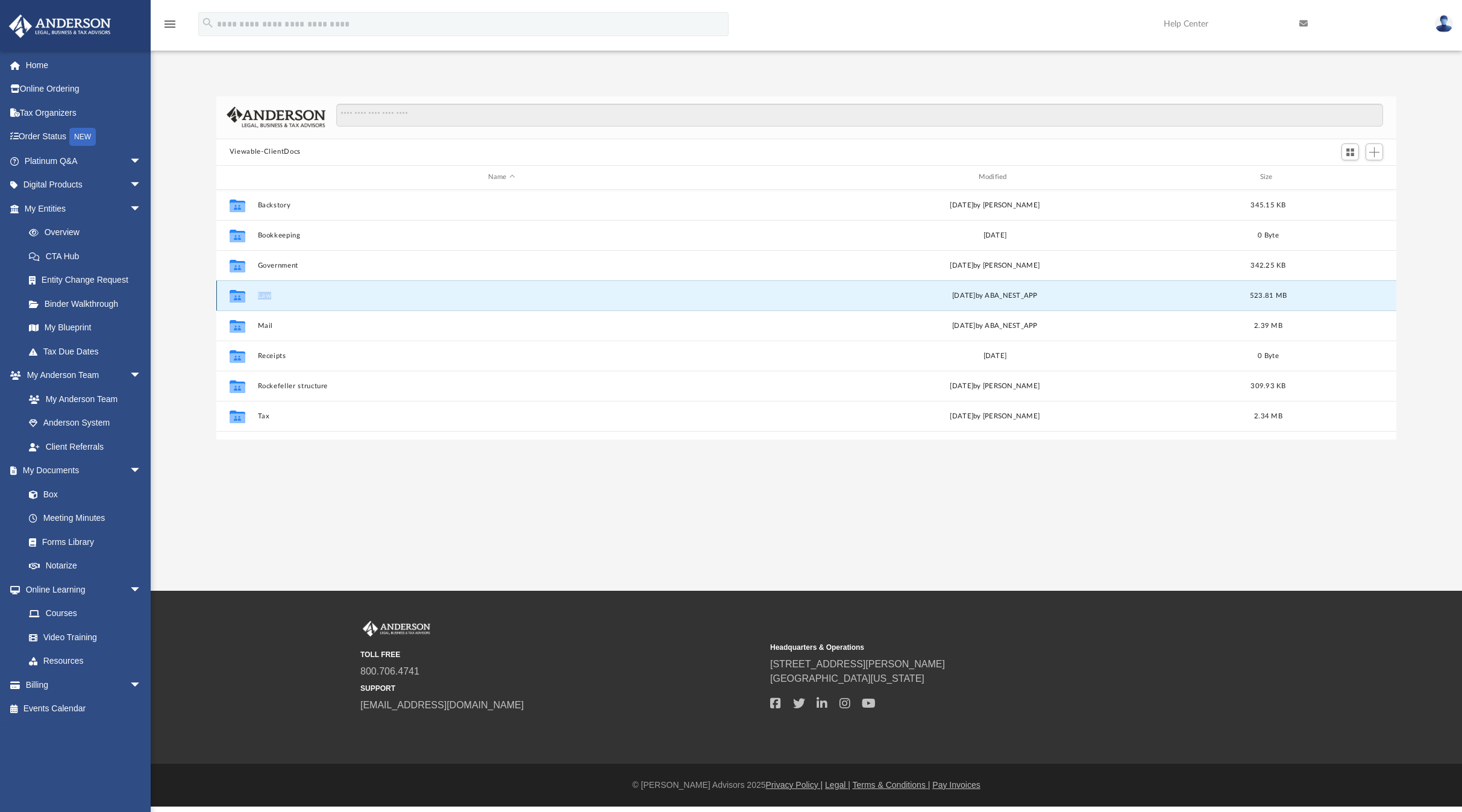
click at [261, 291] on div "Collaborated Folder Law [DATE] by ABA_NEST_APP 523.81 MB" at bounding box center [806, 295] width 1180 height 30
click at [249, 296] on div "Collaborated Folder" at bounding box center [237, 296] width 30 height 20
click at [249, 297] on div "Collaborated Folder" at bounding box center [237, 296] width 30 height 20
click at [265, 296] on button "Law" at bounding box center [501, 294] width 488 height 8
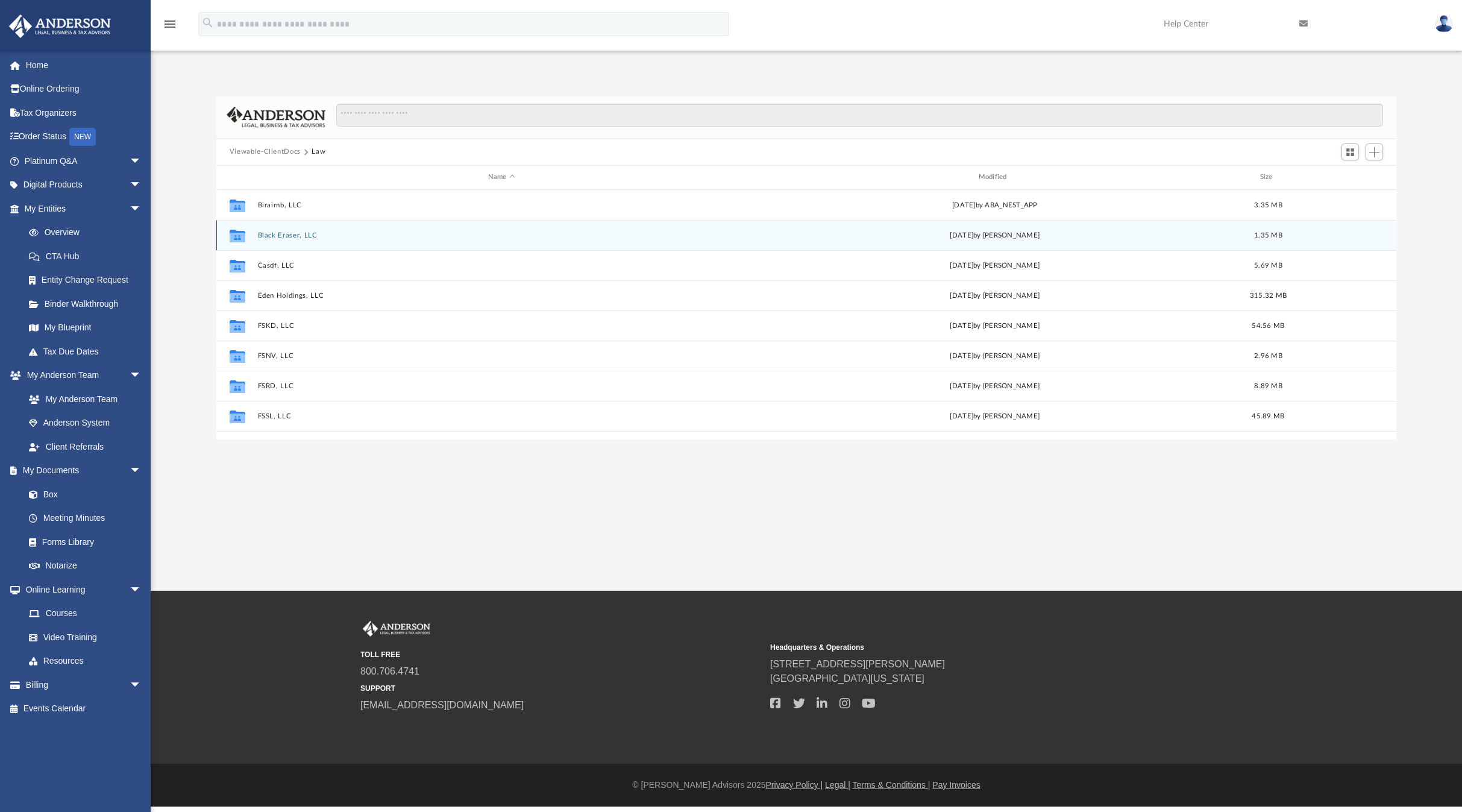
click at [277, 233] on button "Black Eraser, LLC" at bounding box center [501, 234] width 488 height 8
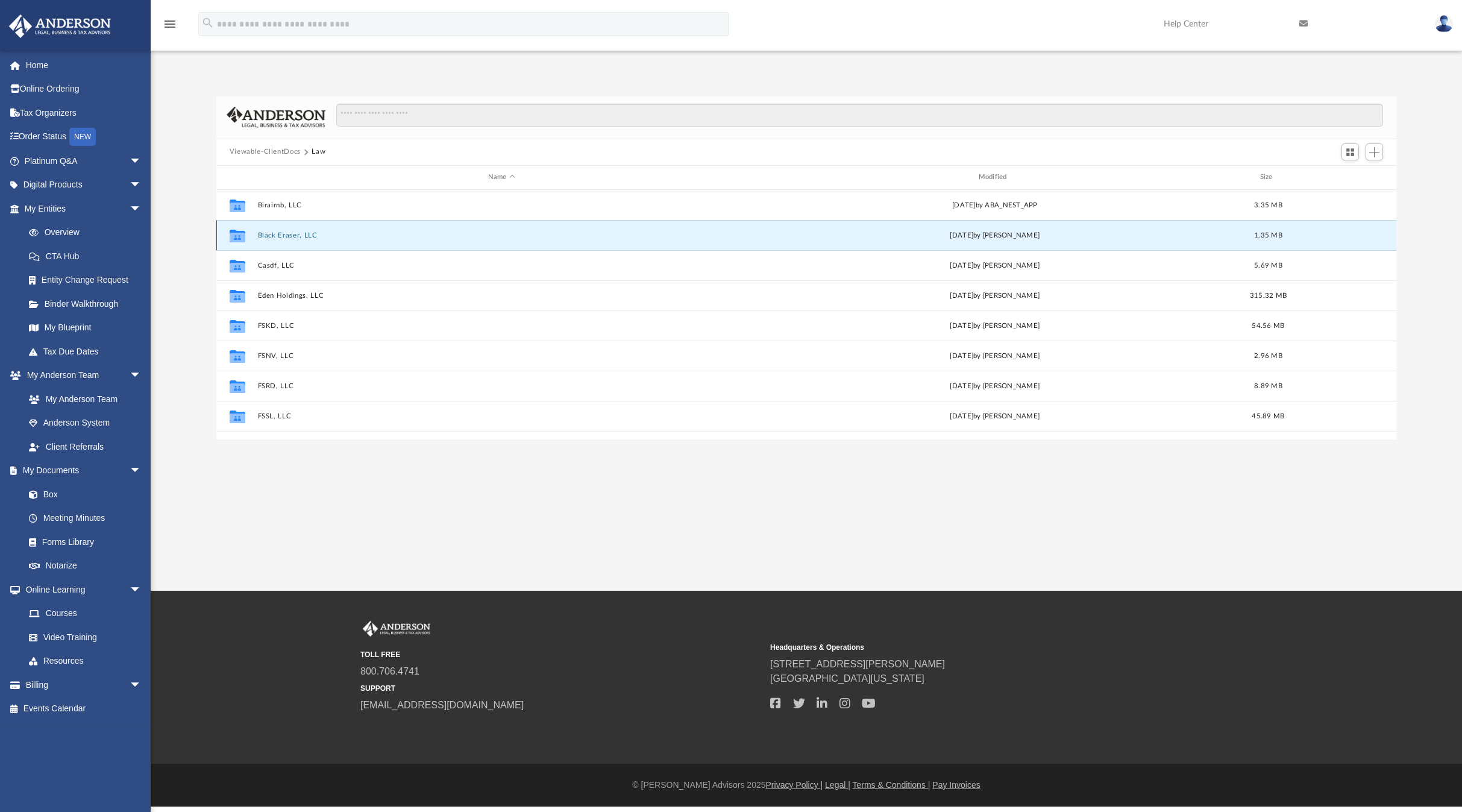
click at [277, 233] on button "Black Eraser, LLC" at bounding box center [501, 234] width 488 height 8
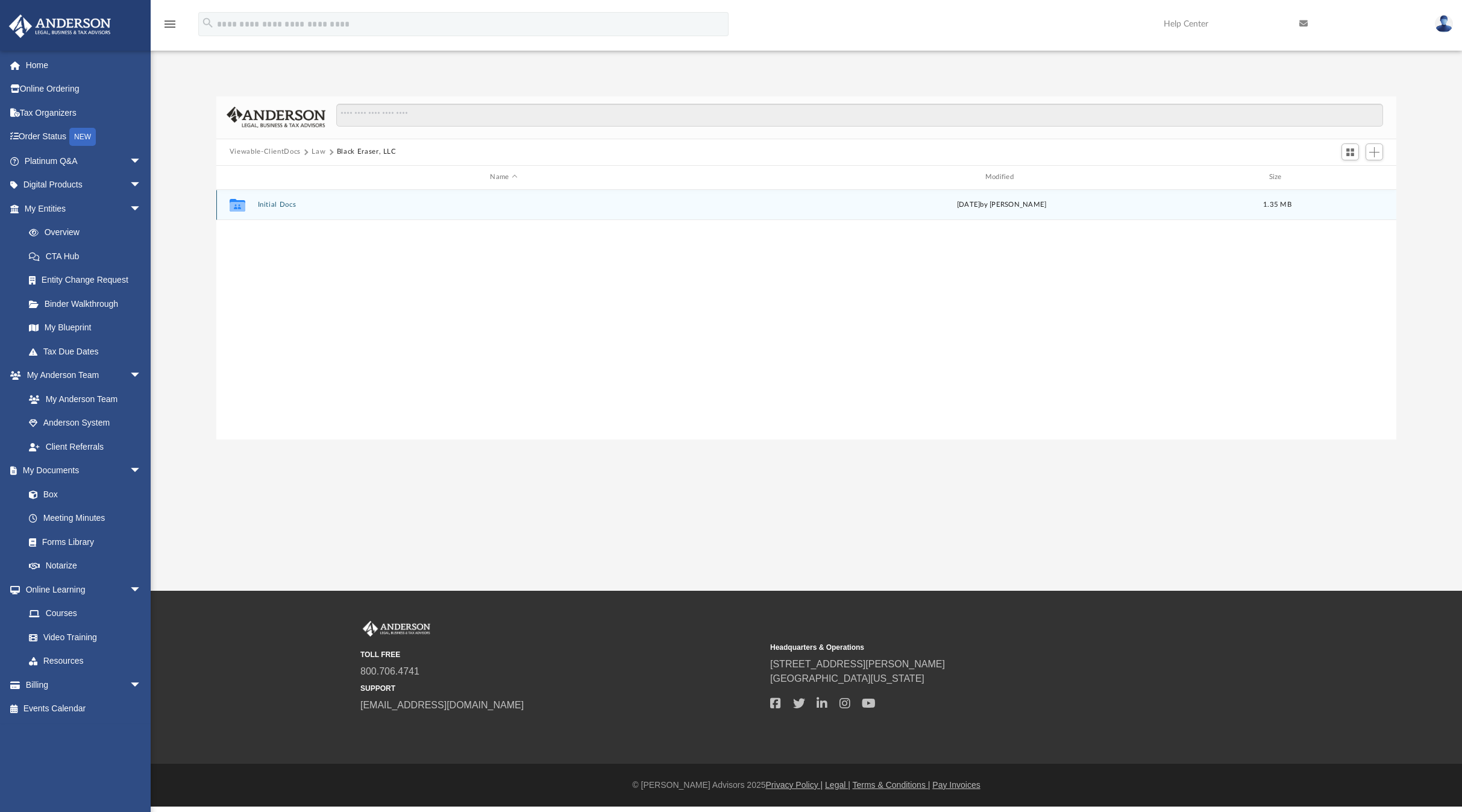
click at [270, 202] on button "Initial Docs" at bounding box center [503, 204] width 493 height 8
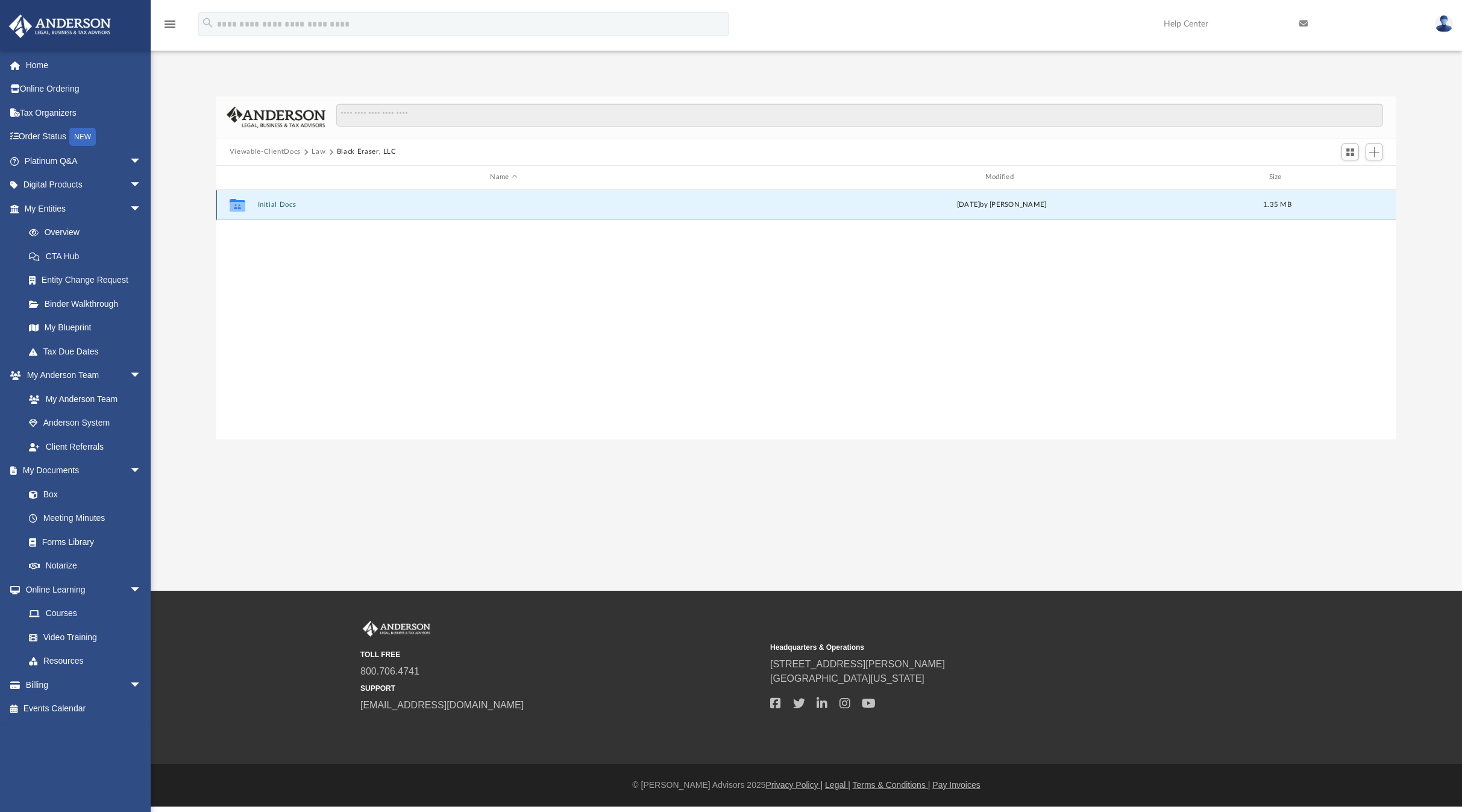
click at [270, 202] on button "Initial Docs" at bounding box center [503, 204] width 493 height 8
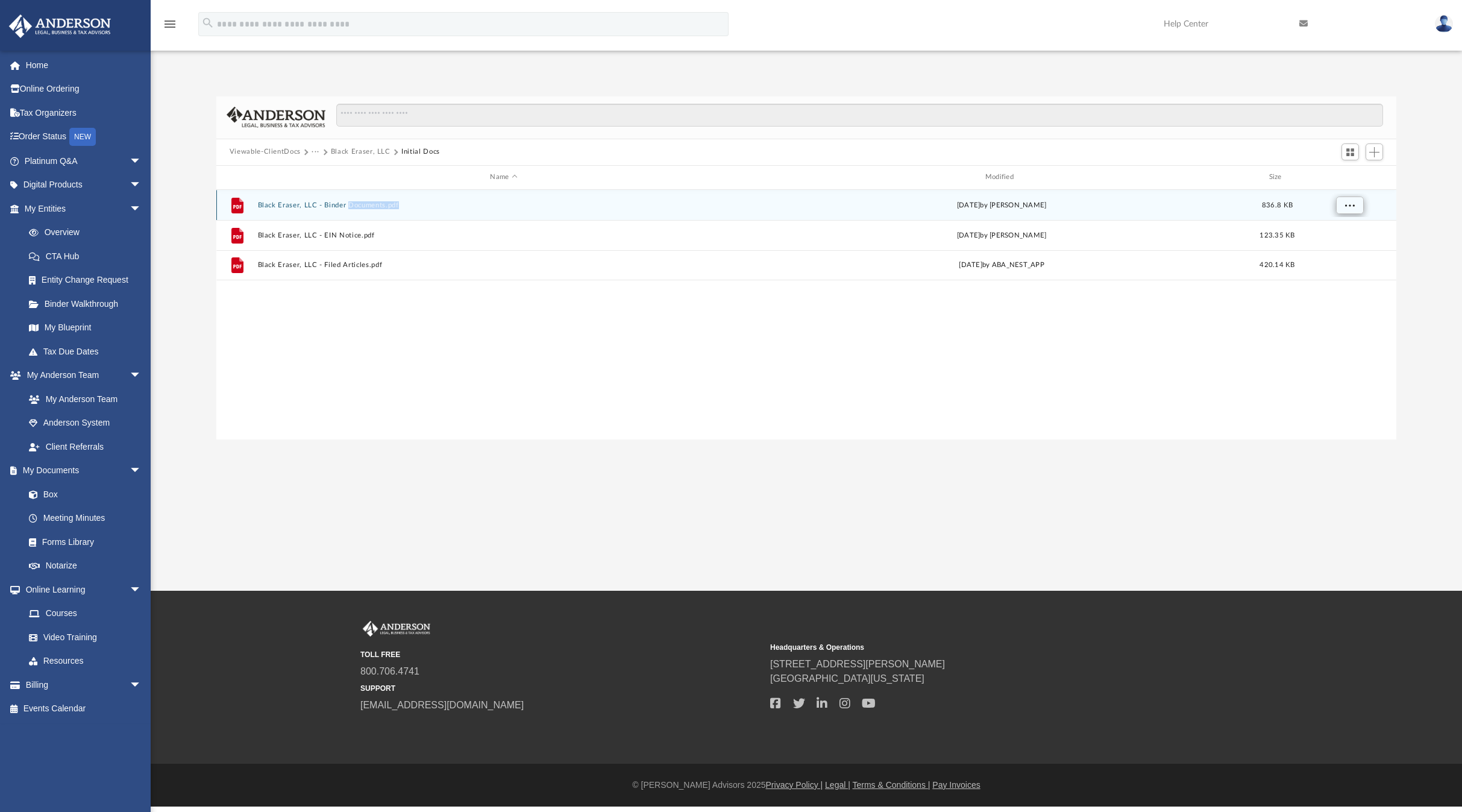
click at [1350, 203] on span "More options" at bounding box center [1349, 204] width 10 height 6
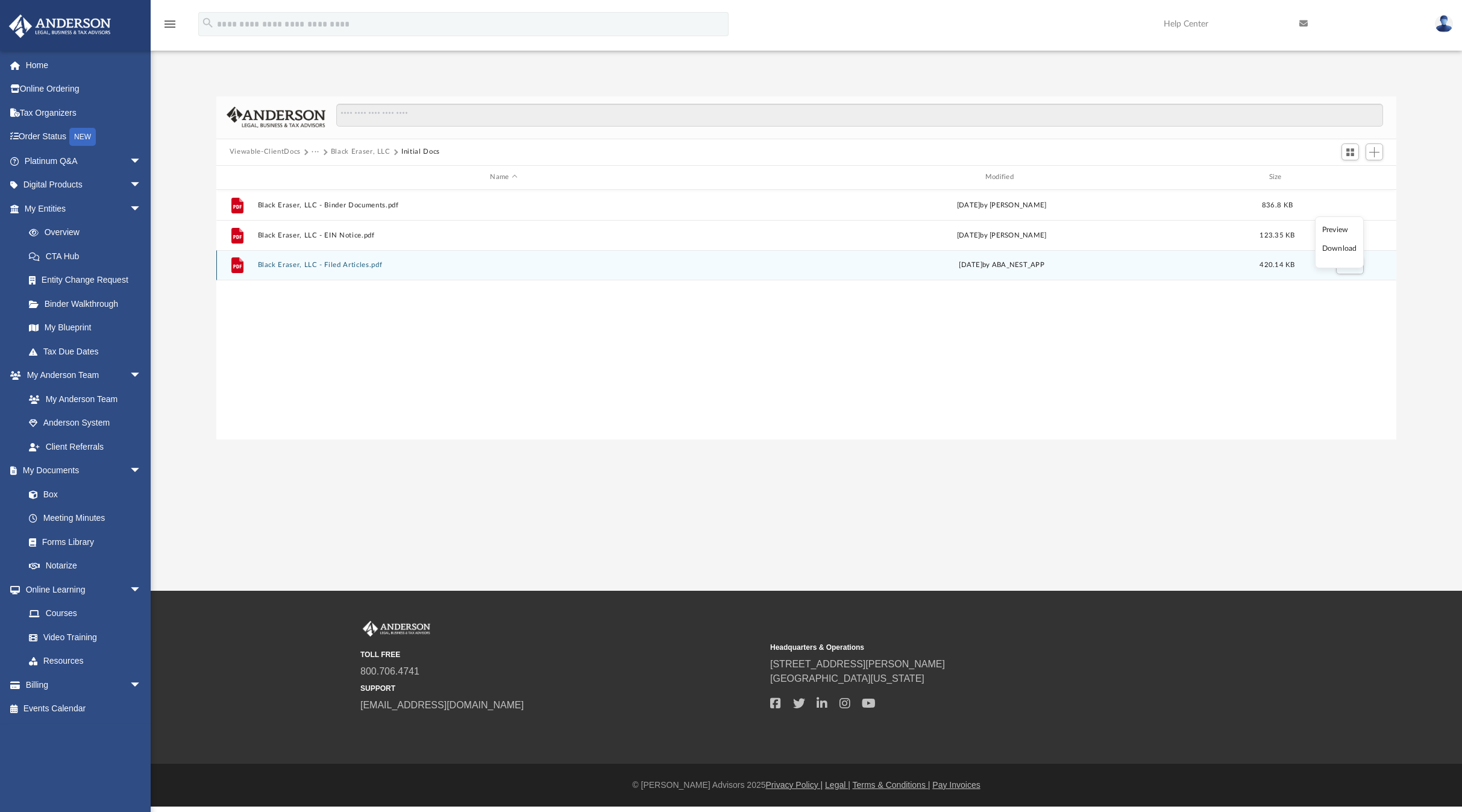
click at [1337, 251] on li "Download" at bounding box center [1340, 249] width 35 height 13
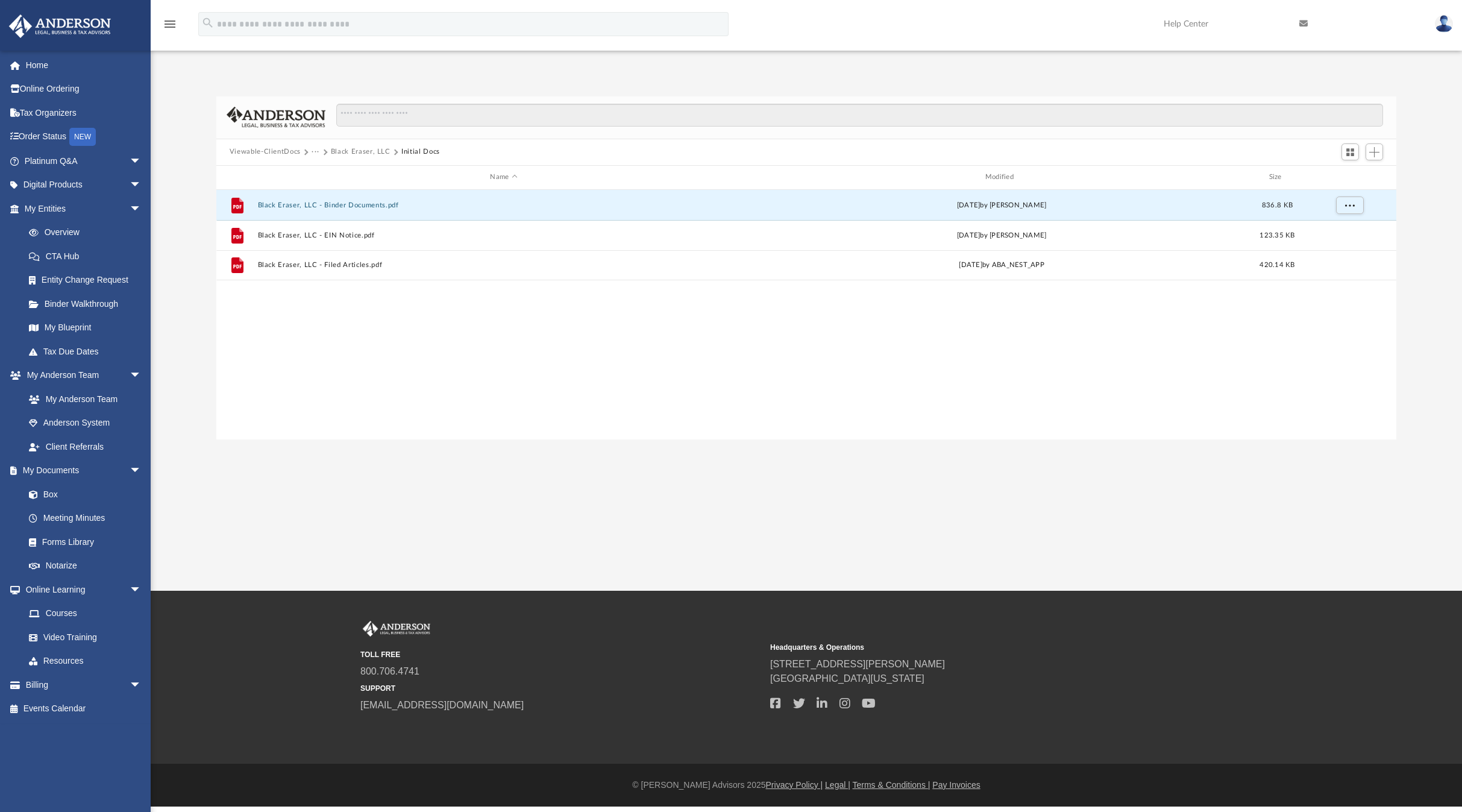
click at [1447, 19] on img at bounding box center [1444, 24] width 18 height 17
click at [1249, 107] on link "Logout" at bounding box center [1248, 105] width 120 height 24
